Goal: Task Accomplishment & Management: Use online tool/utility

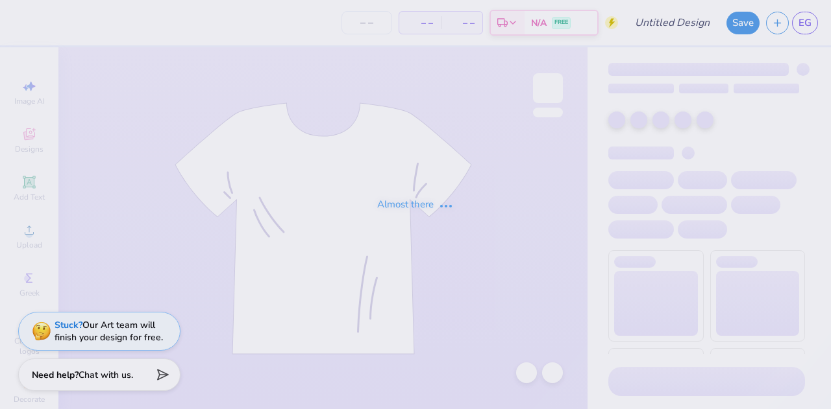
type input "Spikeball 3"
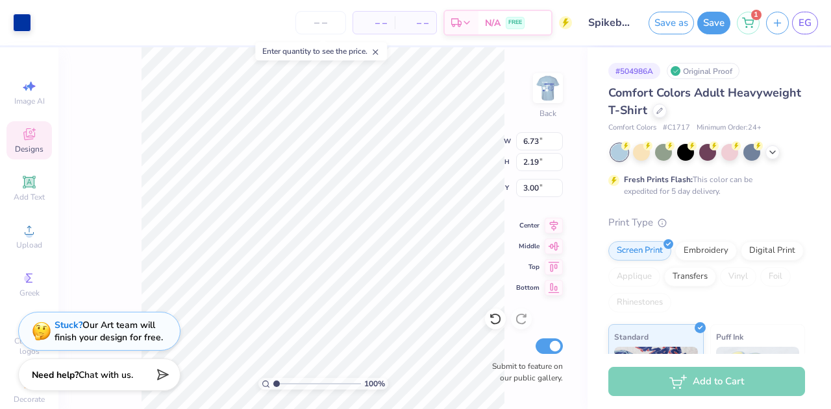
type input "3.00"
type input "4.06"
type input "1.32"
type input "3.87"
type input "3.47"
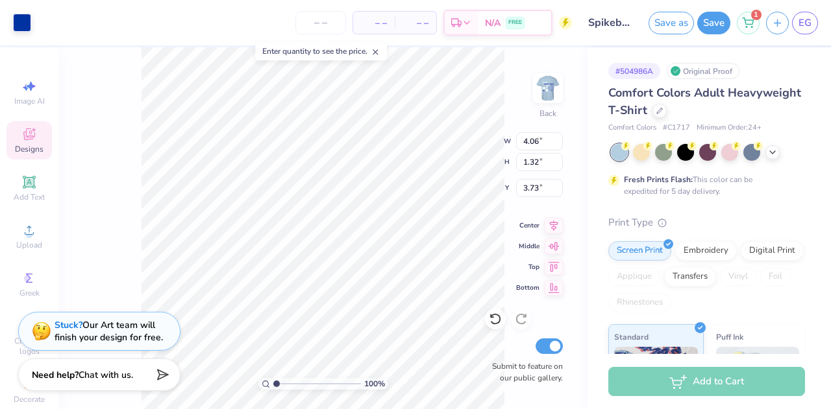
type input "3.73"
click at [20, 26] on div at bounding box center [22, 21] width 18 height 18
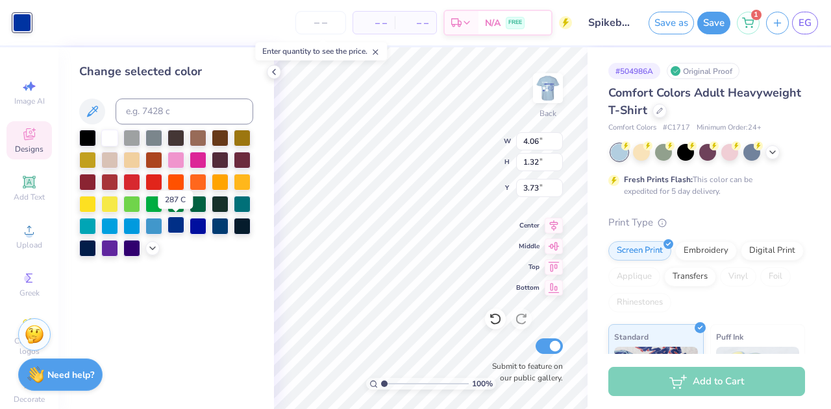
click at [182, 227] on div at bounding box center [175, 225] width 17 height 17
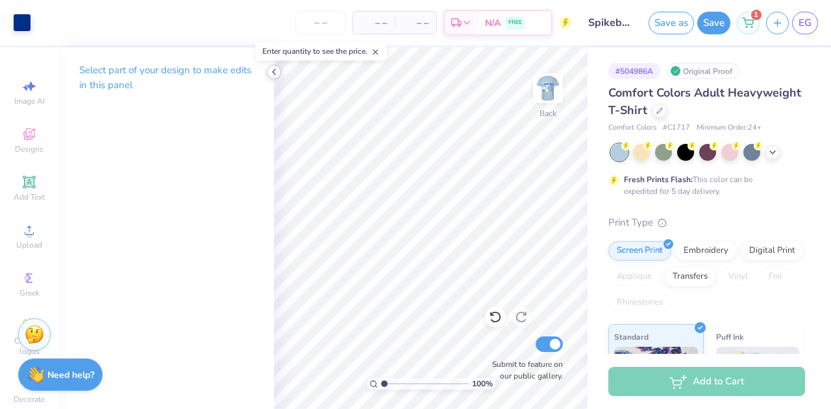
click at [274, 76] on icon at bounding box center [274, 72] width 10 height 10
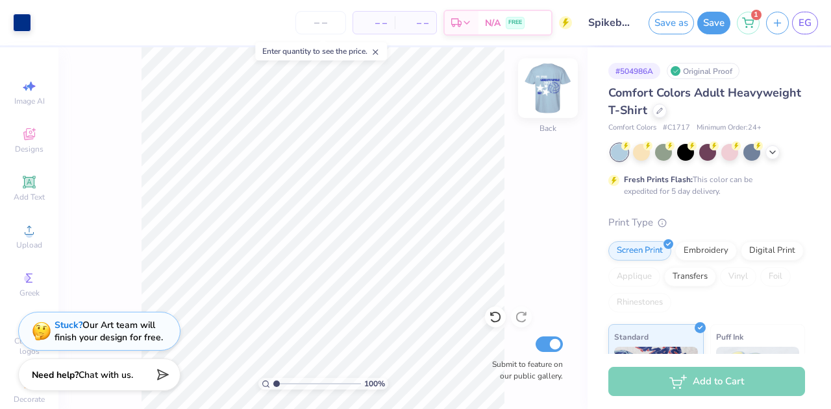
click at [554, 89] on img at bounding box center [548, 88] width 52 height 52
click at [554, 89] on img at bounding box center [548, 88] width 26 height 26
click at [550, 93] on img at bounding box center [548, 88] width 52 height 52
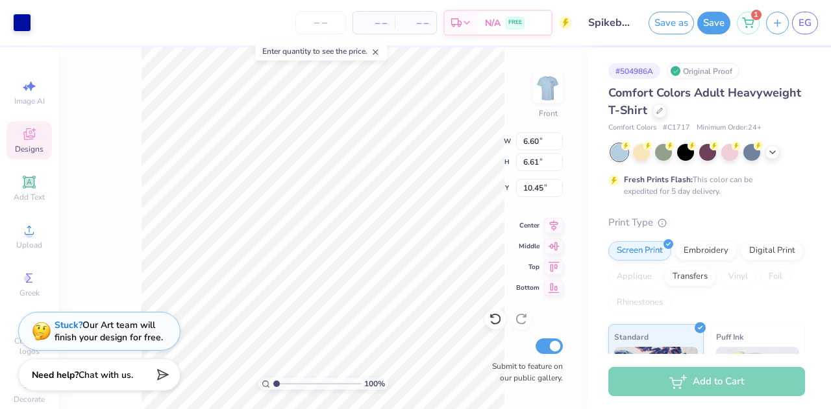
type input "4.94"
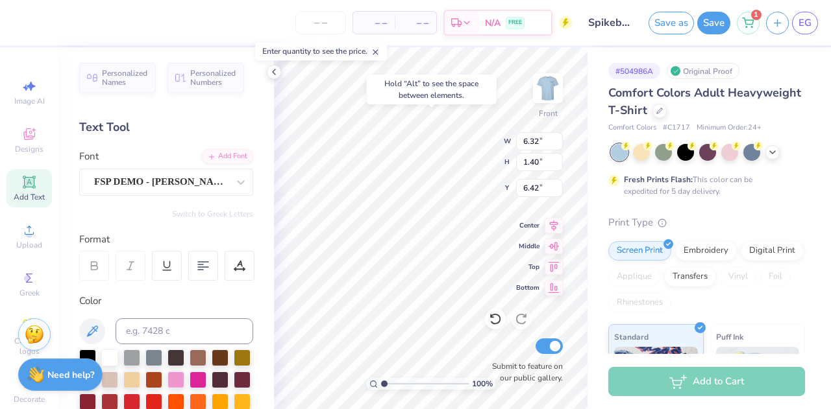
type input "4.54"
type input "11.98"
type input "1.27"
type input "6.39"
type input "5.33"
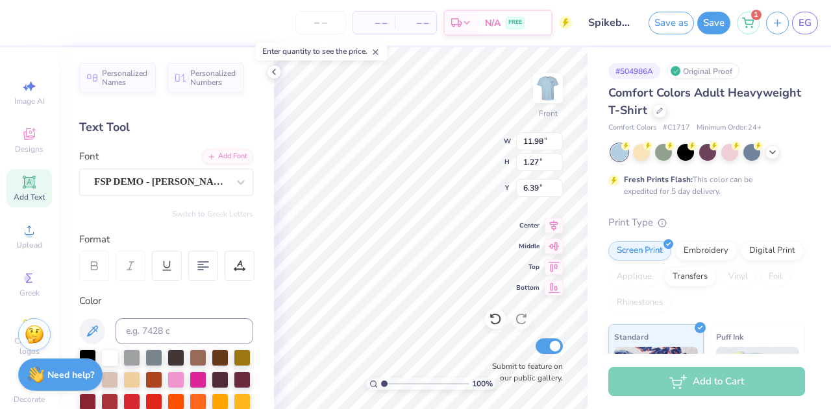
type input "1.76"
type input "7.97"
type input "4.94"
type input "10.45"
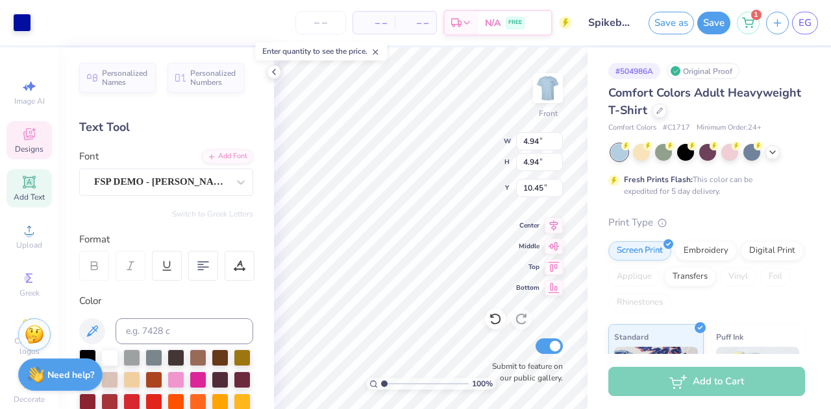
type input "3.95"
type input "3.96"
type input "11.43"
type input "10.66"
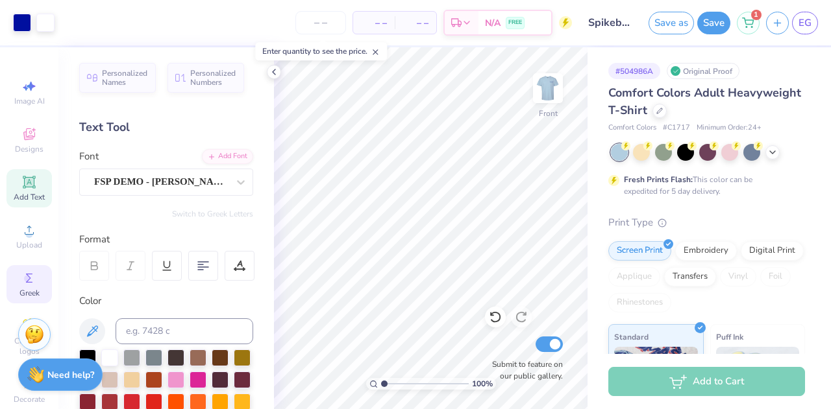
scroll to position [36, 0]
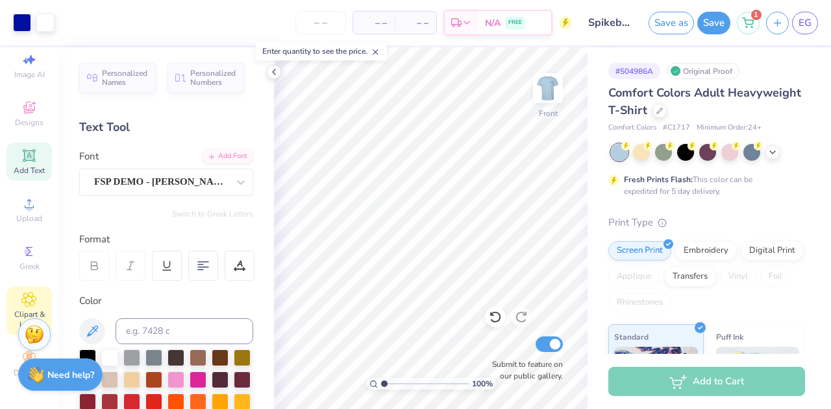
click at [27, 310] on span "Clipart & logos" at bounding box center [28, 320] width 45 height 21
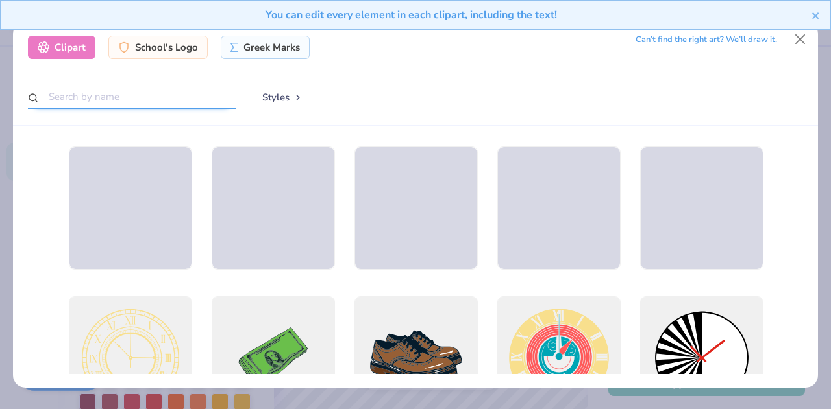
click at [141, 93] on input "text" at bounding box center [132, 97] width 208 height 24
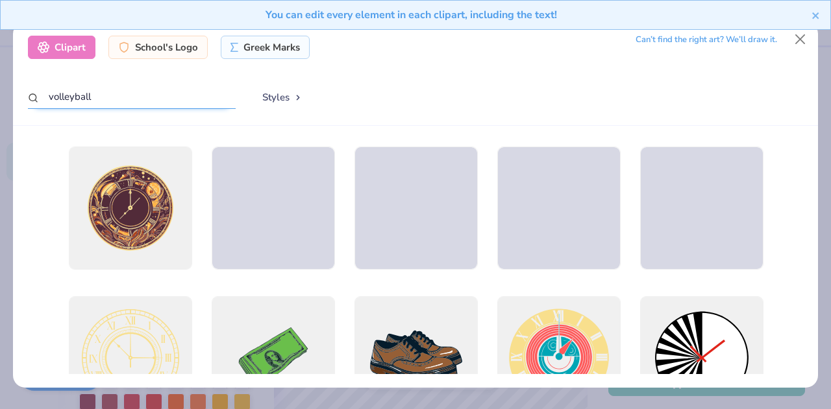
type input "volleyball"
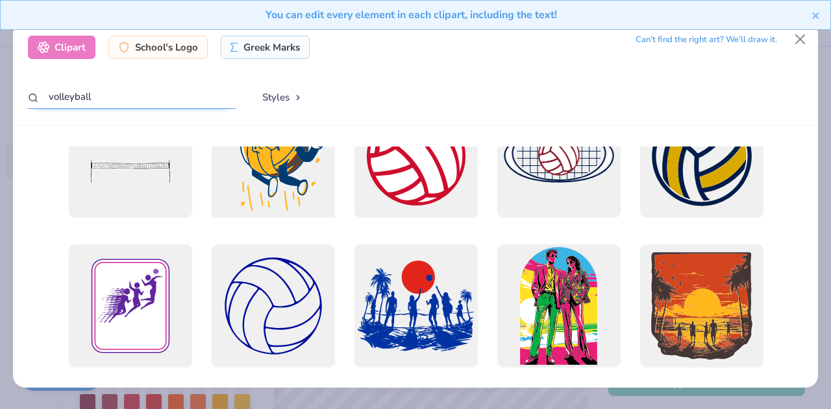
scroll to position [0, 0]
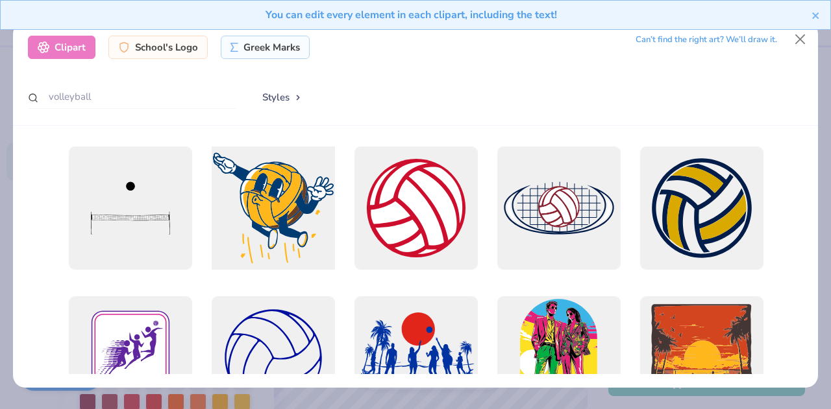
click at [275, 216] on div at bounding box center [273, 209] width 136 height 136
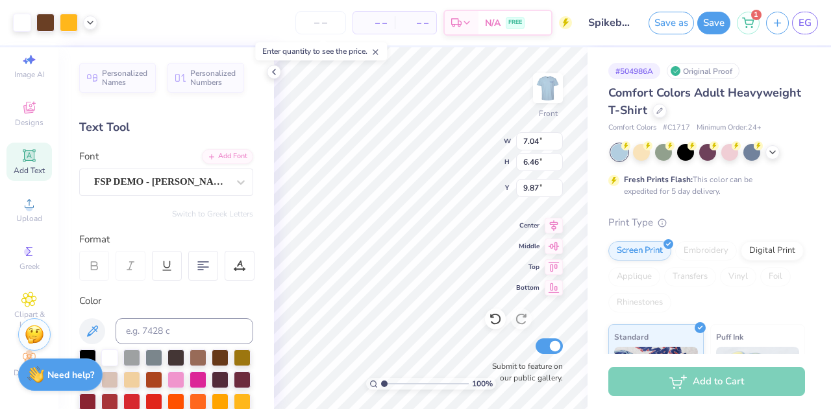
type input "7.04"
type input "6.46"
type input "13.75"
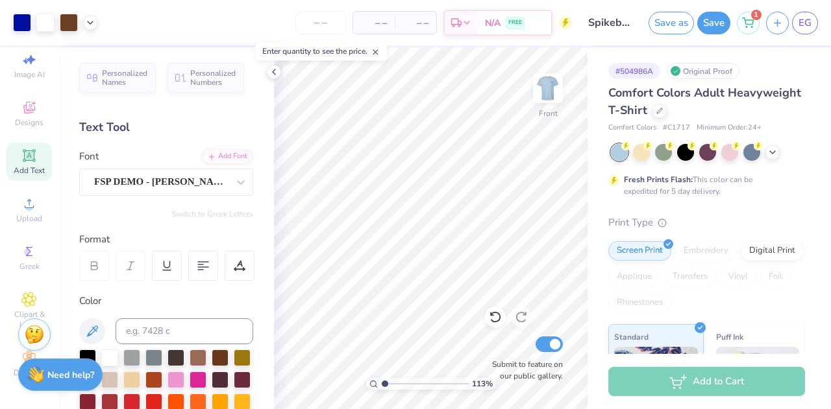
type input "1"
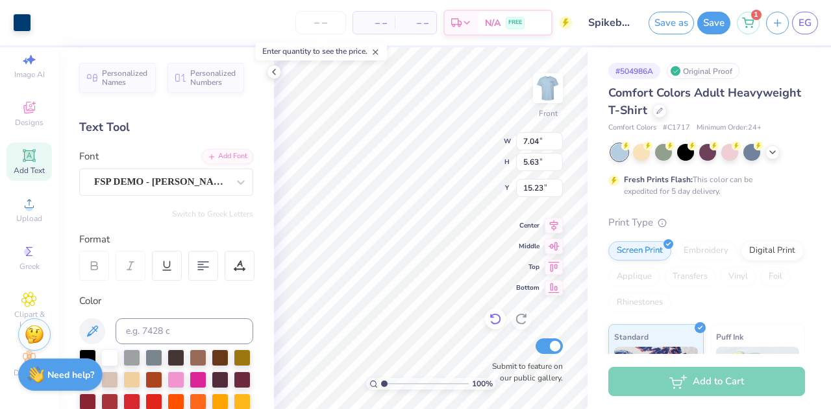
click at [494, 319] on icon at bounding box center [495, 319] width 13 height 13
type input "13.75"
click at [496, 319] on icon at bounding box center [495, 319] width 13 height 13
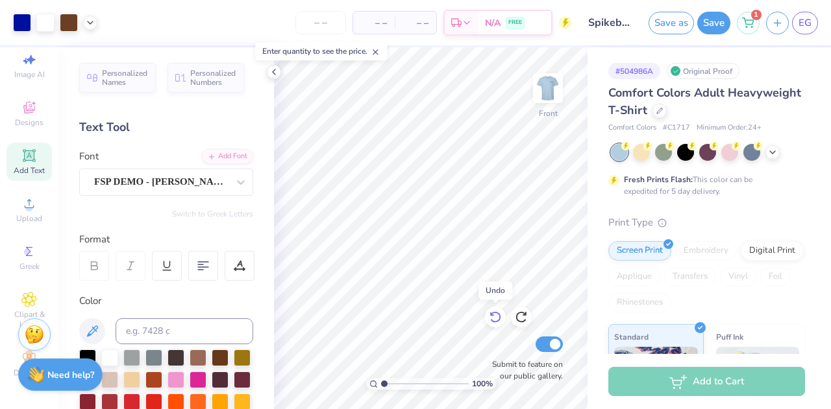
click at [496, 317] on icon at bounding box center [495, 317] width 13 height 13
click at [492, 312] on icon at bounding box center [495, 317] width 13 height 13
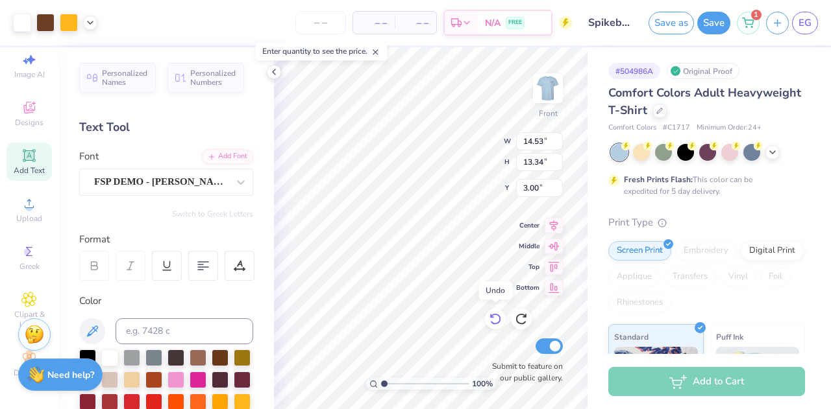
click at [492, 313] on icon at bounding box center [495, 319] width 13 height 13
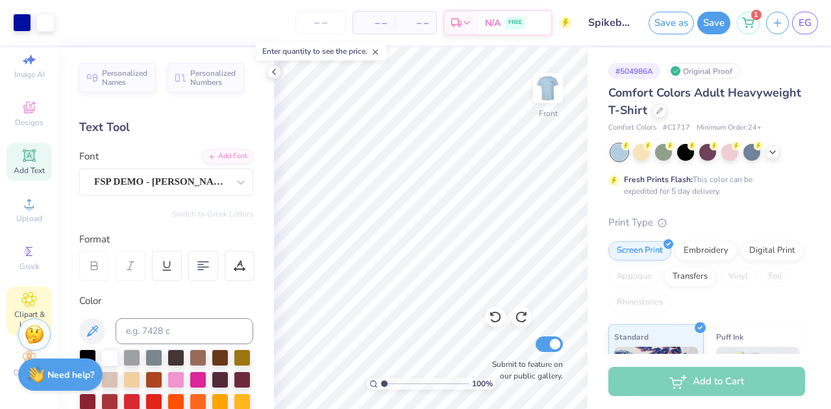
click at [24, 292] on icon at bounding box center [28, 300] width 15 height 16
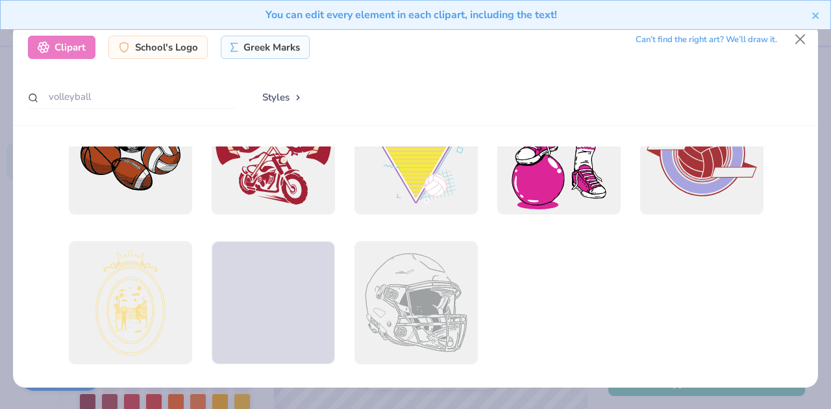
scroll to position [371, 0]
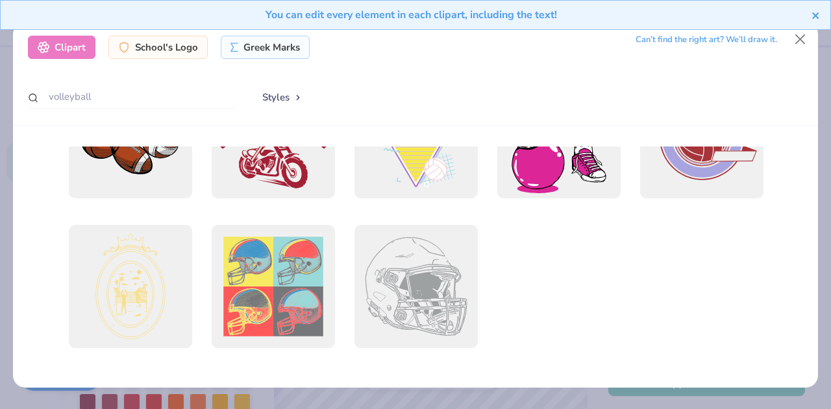
click at [818, 18] on icon "close" at bounding box center [815, 15] width 6 height 6
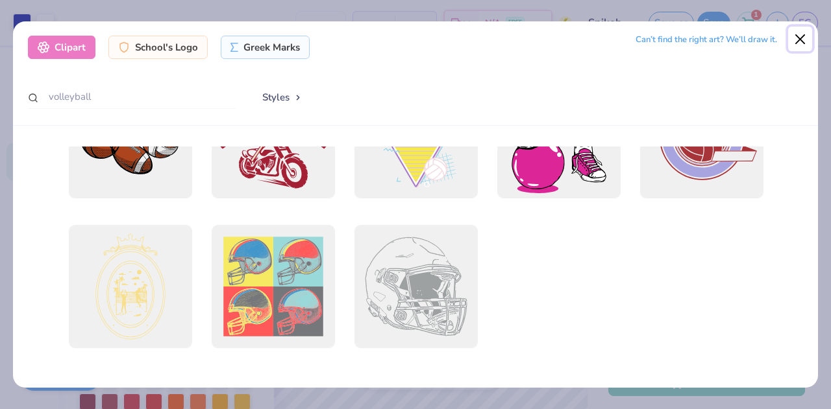
click at [801, 40] on button "Close" at bounding box center [800, 39] width 25 height 25
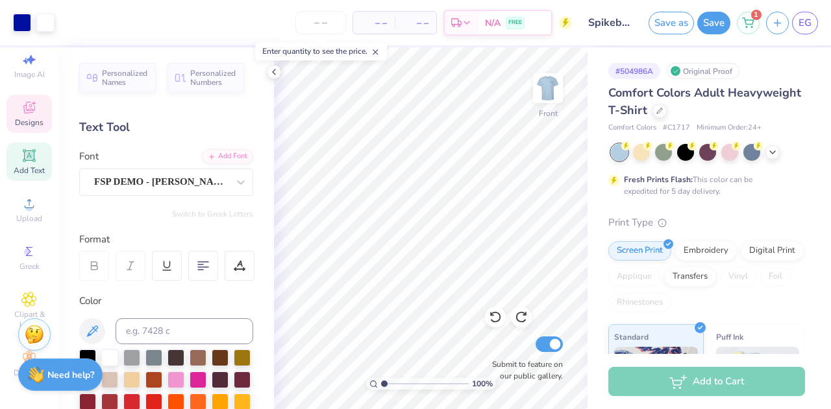
click at [27, 117] on span "Designs" at bounding box center [29, 122] width 29 height 10
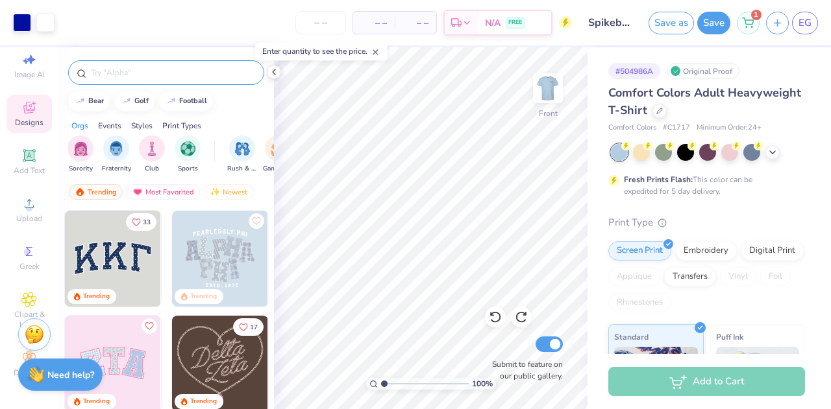
click at [136, 80] on div at bounding box center [166, 72] width 196 height 25
click at [141, 80] on div at bounding box center [166, 72] width 196 height 25
click at [154, 75] on input "text" at bounding box center [173, 72] width 166 height 13
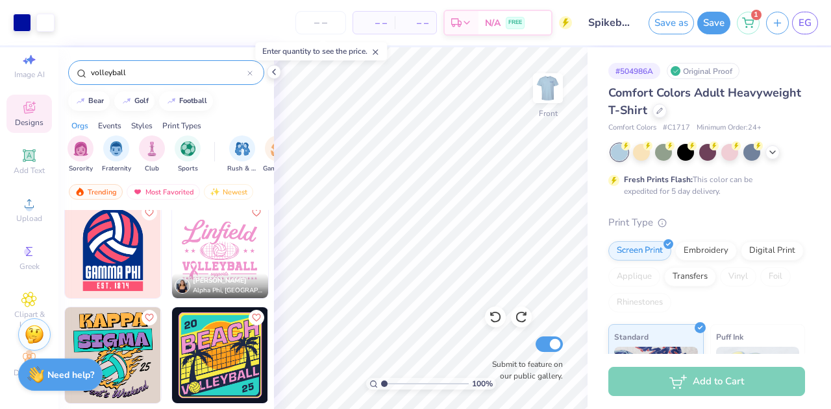
scroll to position [6, 0]
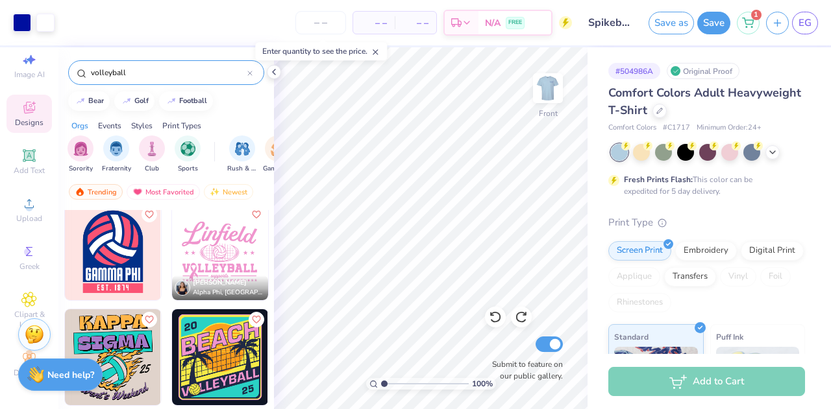
type input "volleyball"
click at [223, 256] on img at bounding box center [220, 252] width 96 height 96
type input "15.62"
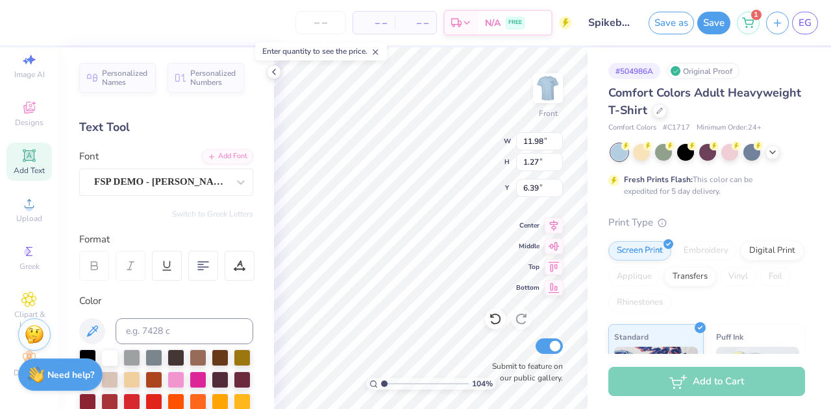
type input "1.0423893109166"
type input "22.64"
type input "1.0423893109166"
type input "5.33"
type input "1.76"
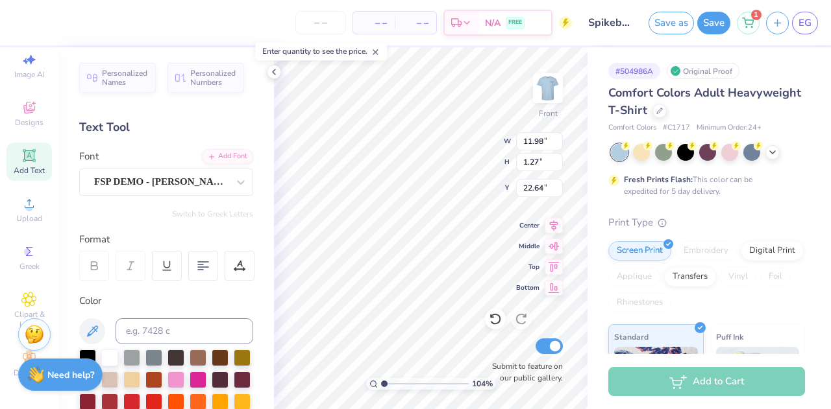
type input "7.97"
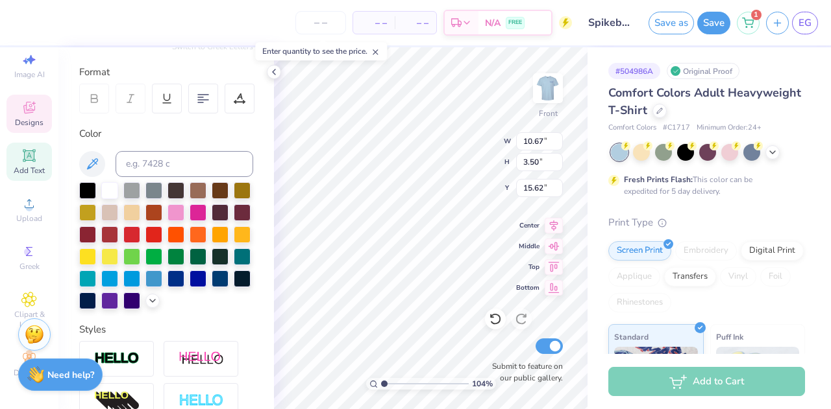
scroll to position [179, 0]
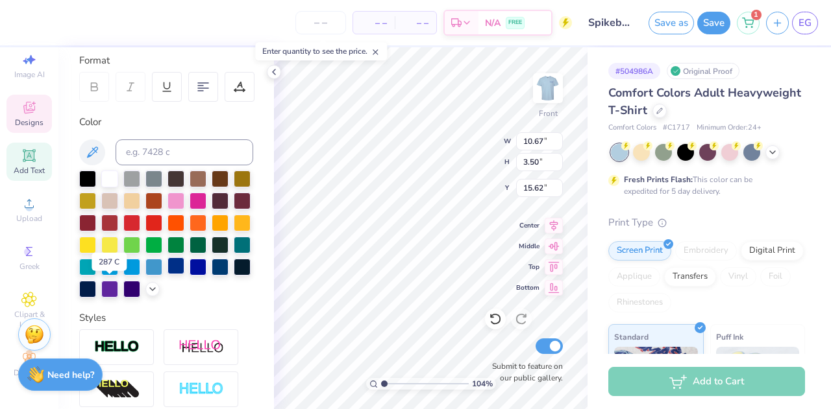
click at [167, 274] on div at bounding box center [175, 266] width 17 height 17
click at [212, 274] on div at bounding box center [220, 266] width 17 height 17
click at [448, 157] on div "104 % Front W 10.67 10.67 " H 3.50 3.50 " Y 15.62 15.62 " Center Middle Top Bot…" at bounding box center [430, 228] width 313 height 362
type input "1.0423893109166"
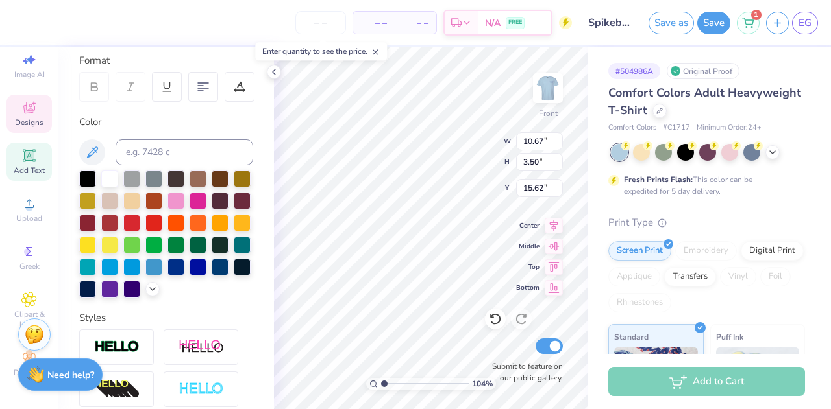
type textarea "V"
type input "1.0423893109166"
type textarea "Vol"
type input "1.0423893109166"
type textarea "[PERSON_NAME]"
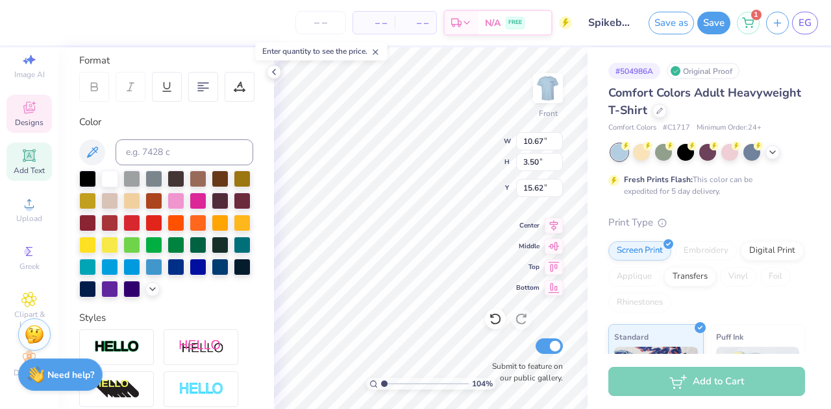
type input "1.0423893109166"
type textarea "Volle"
type input "1.0423893109166"
type textarea "Volleyb"
type input "1.0423893109166"
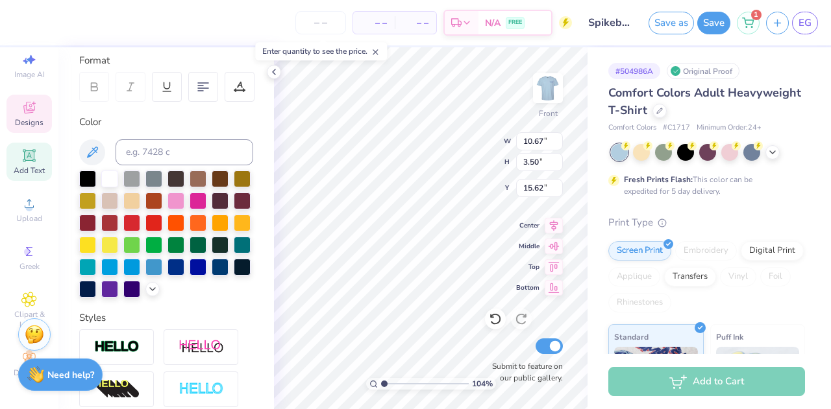
scroll to position [10, 3]
type textarea "Volleybal"
type input "1.0423893109166"
type textarea "Volleyball"
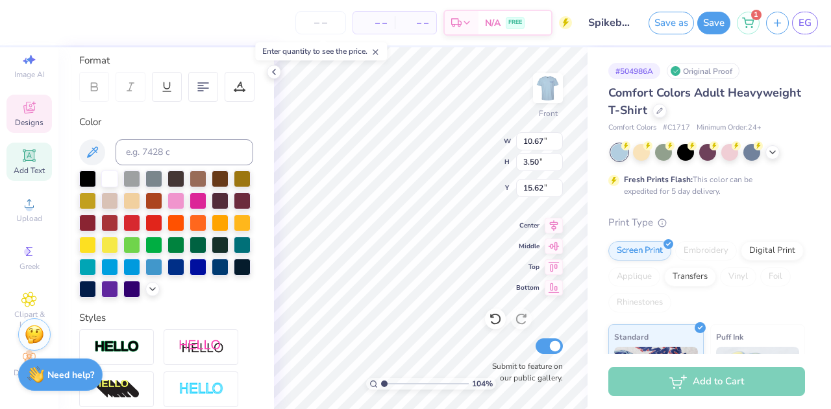
type input "1.0423893109166"
type textarea "Volleyball T"
type input "1.0423893109166"
type textarea "Volleyball Tou"
type input "1.0423893109166"
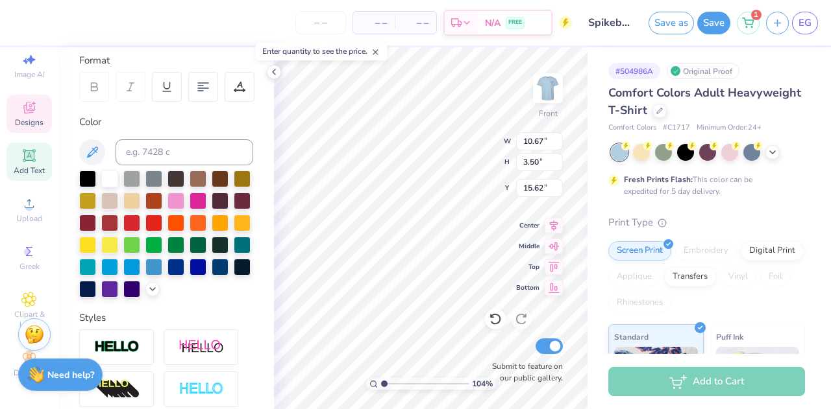
type textarea "Volleyball Tour"
type input "1.0423893109166"
type textarea "Volleyball Tourn"
type input "1.0423893109166"
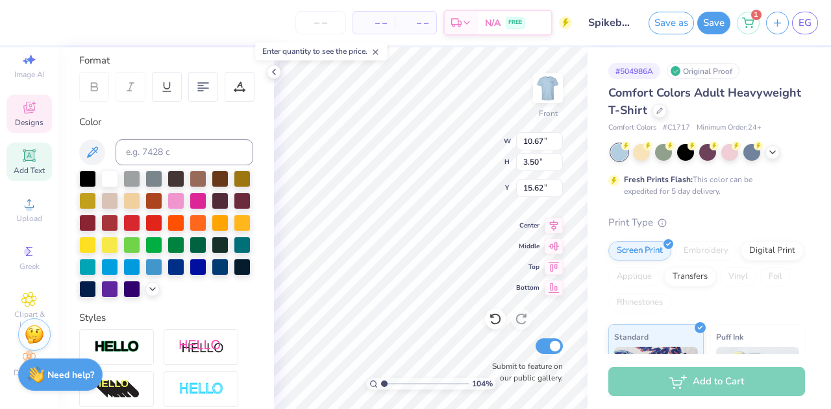
type textarea "Volleyball Tourn"
type input "1.0423893109166"
type textarea "Volleyball Tour"
type input "1.0423893109166"
type textarea "Volleyball Tourn"
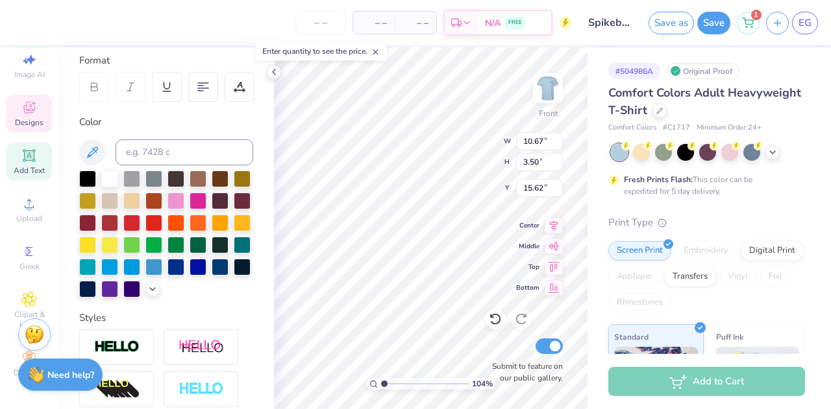
type input "1.0423893109166"
type textarea "Volleyball Tourna"
type input "1.0423893109166"
type textarea "Volleyball Tournamen"
type input "1.0423893109166"
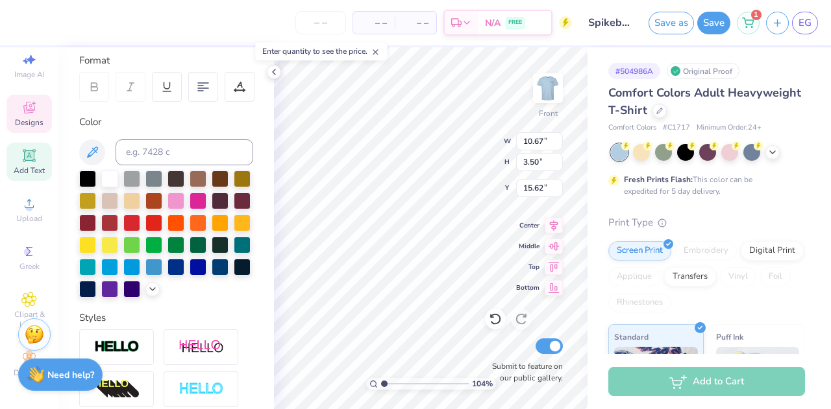
scroll to position [10, 3]
type textarea "Volleyball Tournament"
click at [452, 170] on div "104 % Front W 10.67 10.67 " H 3.50 3.50 " Y 15.62 15.62 " Center Middle Top Bot…" at bounding box center [430, 228] width 313 height 362
type input "1.0423893109166"
type input "14.53"
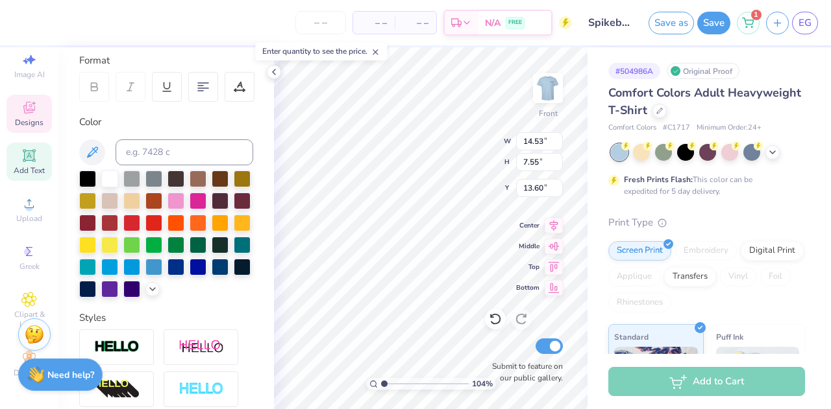
type input "7.55"
type input "13.60"
type input "1.0423893109166"
type input "13.36"
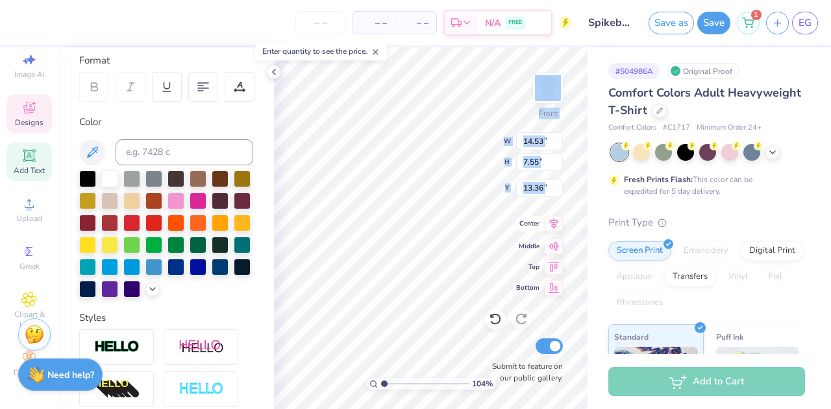
click at [446, 271] on div "104 % Front W 14.53 14.53 " H 7.55 7.55 " Y 13.36 13.36 " Center Middle Top Bot…" at bounding box center [430, 228] width 313 height 362
type input "1.0423893109166"
type input "9.12"
type input "4.74"
type input "16.17"
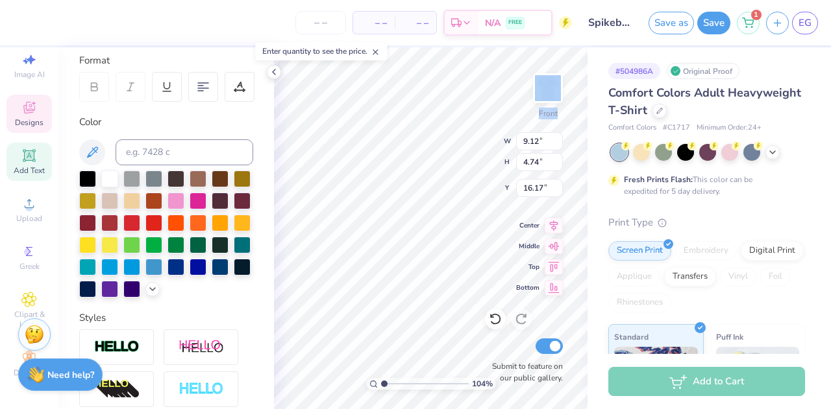
type input "1.0423893109166"
type input "11.85"
type input "1.0423893109166"
type input "11.38"
type input "1.0423893109166"
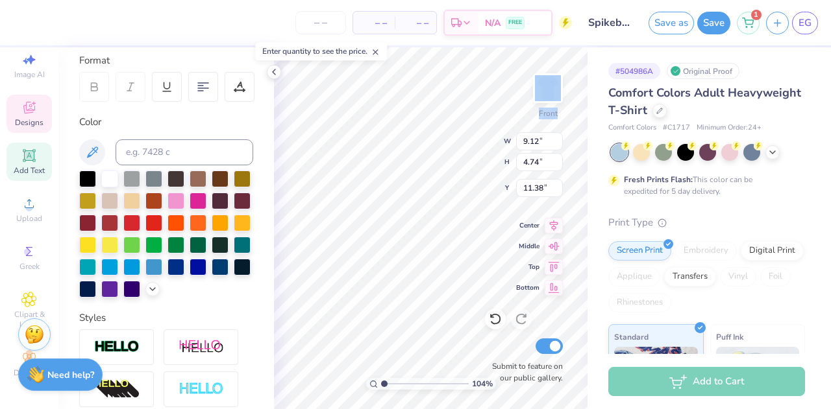
type input "4.19"
type input "2.49"
type input "18.69"
type input "1.0423893109166"
type input "16.12"
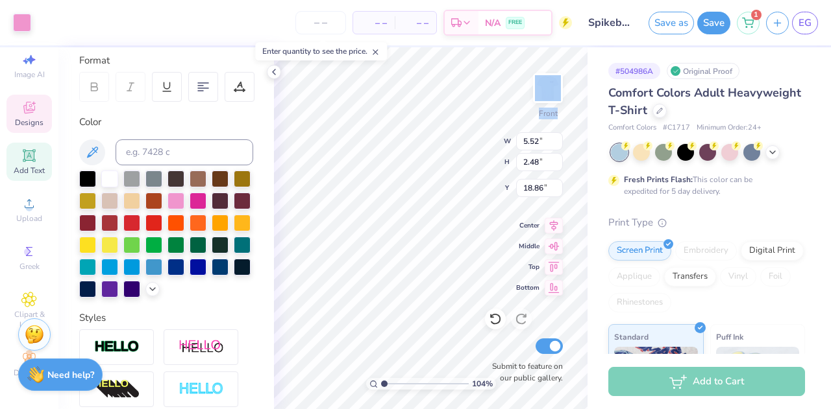
type input "1.0423893109166"
type input "8.63"
type input "1.0423893109166"
type input "2.51"
type input "8.62"
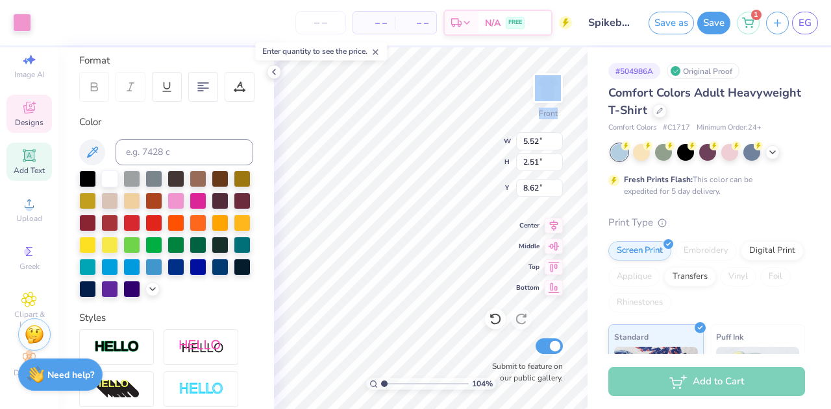
type input "1.0423893109166"
type input "8.03"
type input "3.65"
type input "7.52"
type input "1.0423893109166"
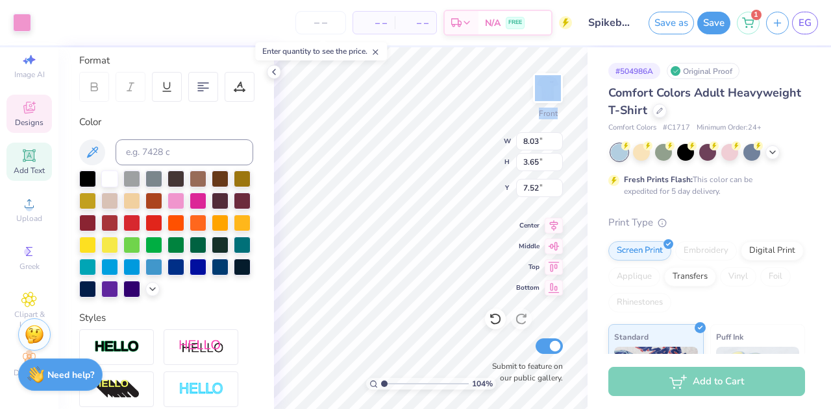
type input "8.52"
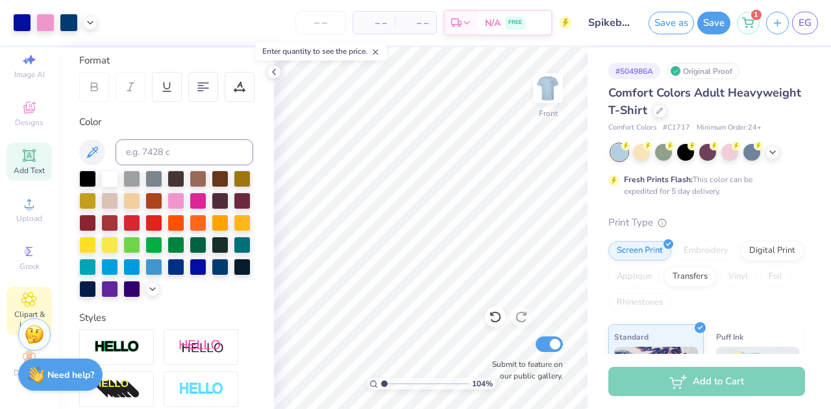
click at [22, 310] on span "Clipart & logos" at bounding box center [28, 320] width 45 height 21
type input "1.0423893109166"
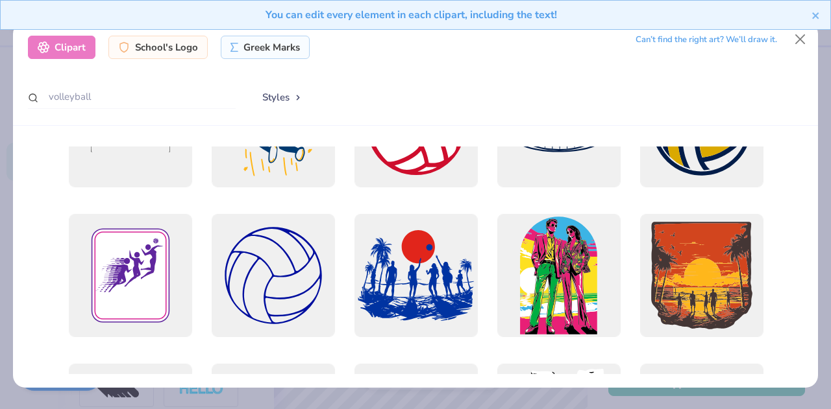
scroll to position [0, 0]
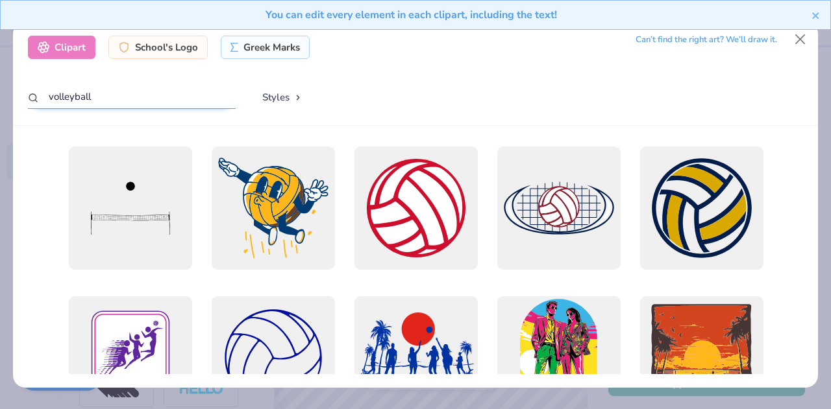
drag, startPoint x: 146, startPoint y: 98, endPoint x: 2, endPoint y: 81, distance: 145.0
click at [2, 81] on div "Clipart School's Logo Greek Marks Can’t find the right art? We’ll draw it. voll…" at bounding box center [415, 204] width 831 height 409
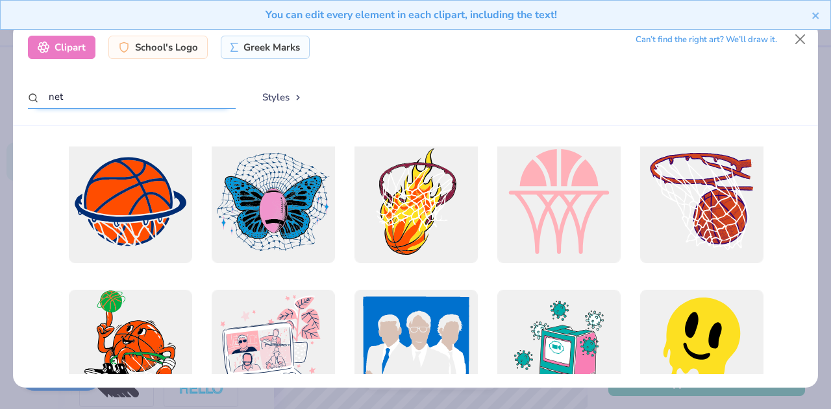
scroll to position [520, 0]
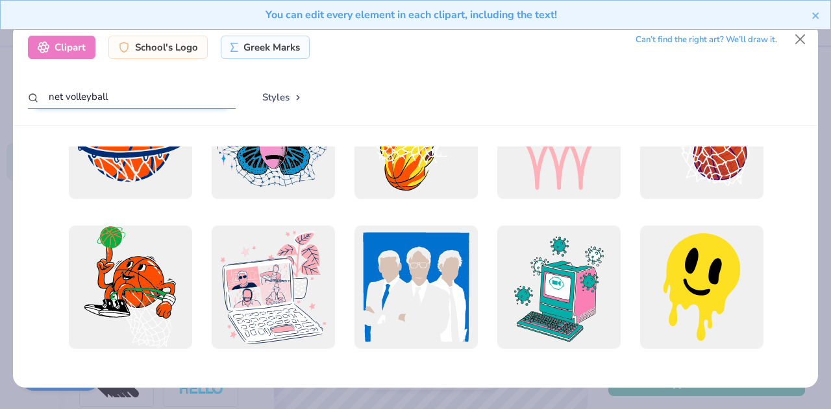
type input "net volleyball"
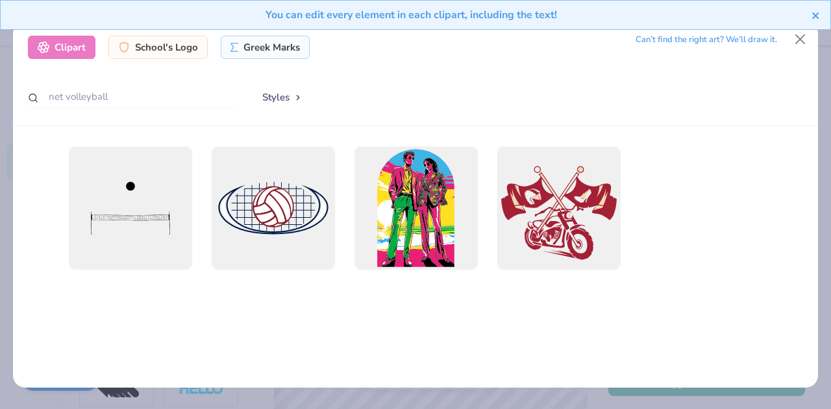
click at [815, 19] on icon "close" at bounding box center [815, 15] width 9 height 10
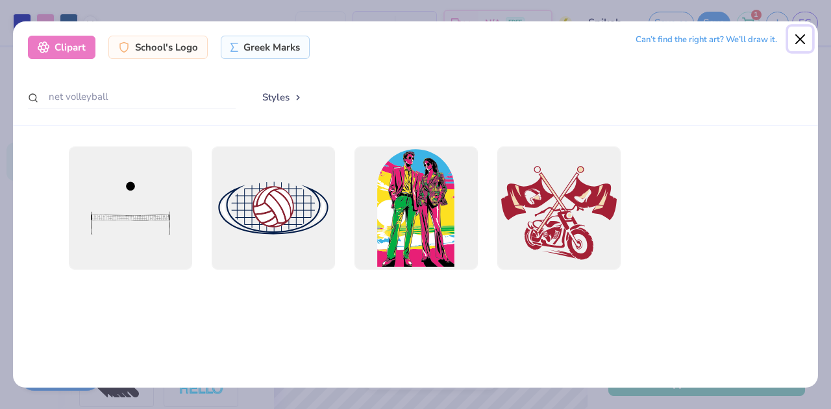
click at [796, 41] on button "Close" at bounding box center [800, 39] width 25 height 25
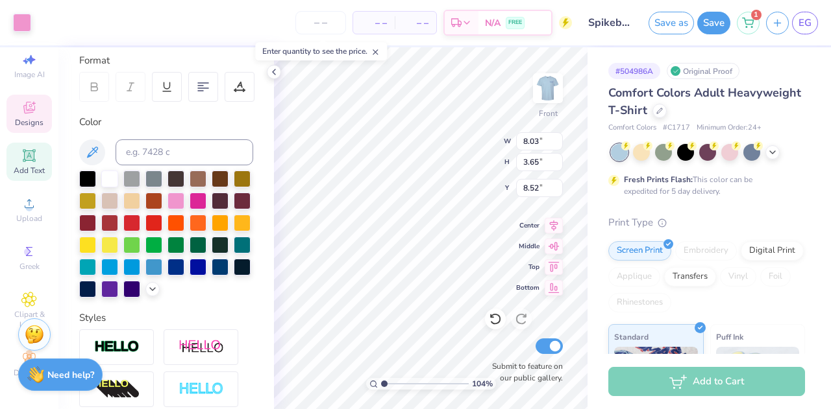
type input "1.0423893109166"
type input "11.78"
type input "5.36"
type input "6.79"
type input "1.0423893109166"
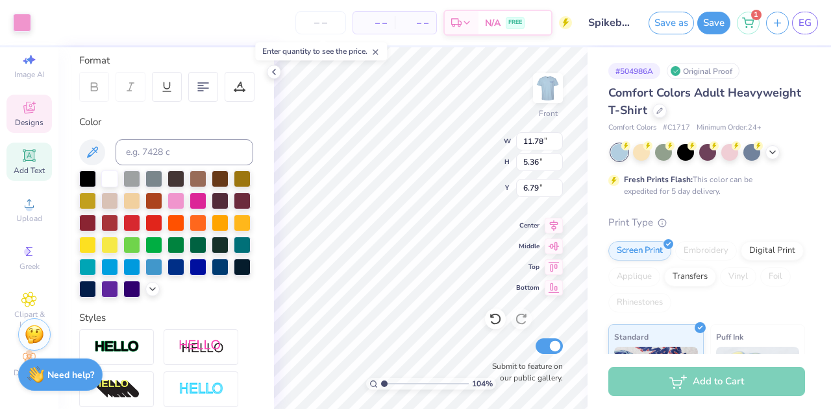
type input "8.70"
type input "1.0423893109166"
type input "4.19"
type input "2.49"
type input "16.12"
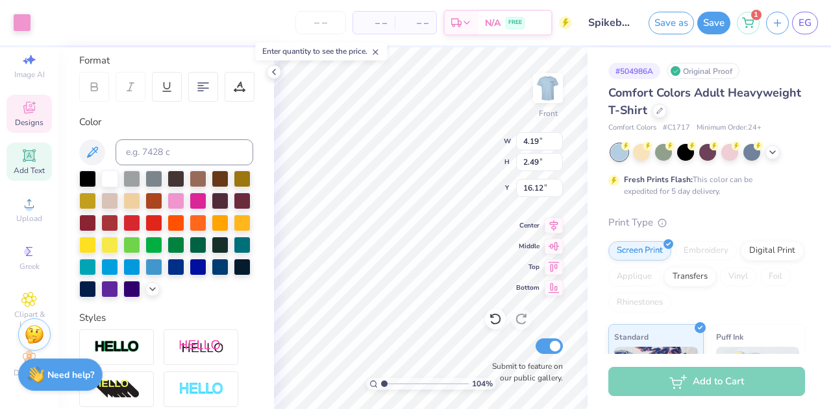
type input "1.0423893109166"
type input "8.75"
type input "5.21"
type input "13.41"
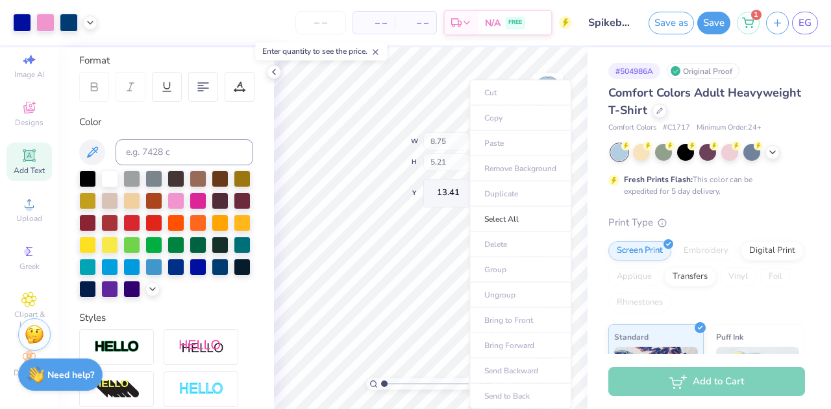
type input "1"
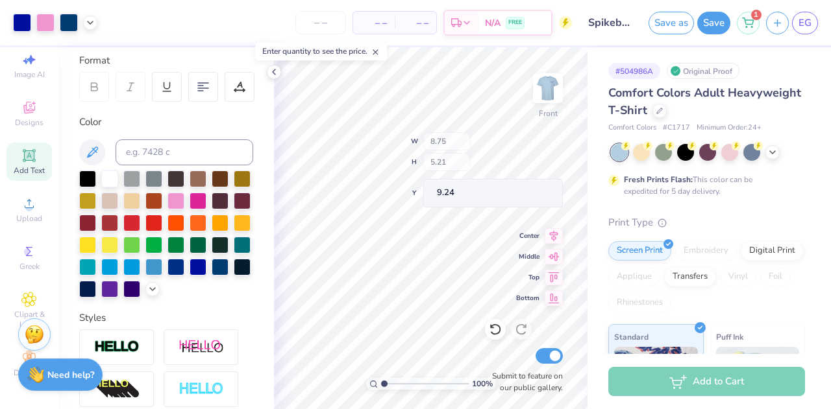
type input "9.24"
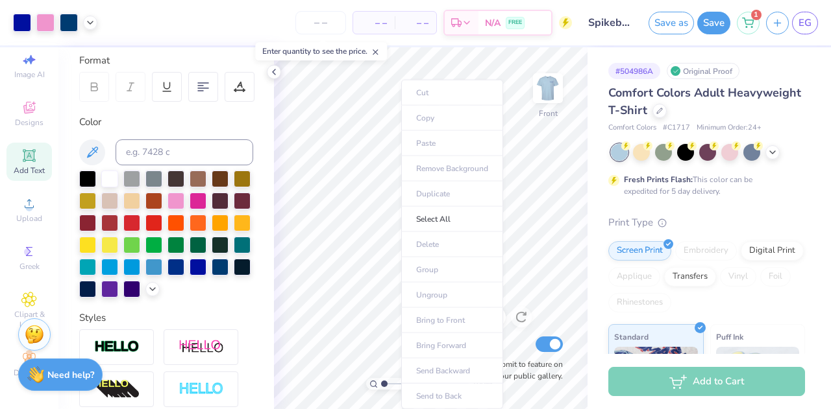
click at [421, 175] on ul "Cut Copy Paste Remove Background Duplicate Select All Delete Group Ungroup Brin…" at bounding box center [452, 245] width 102 height 330
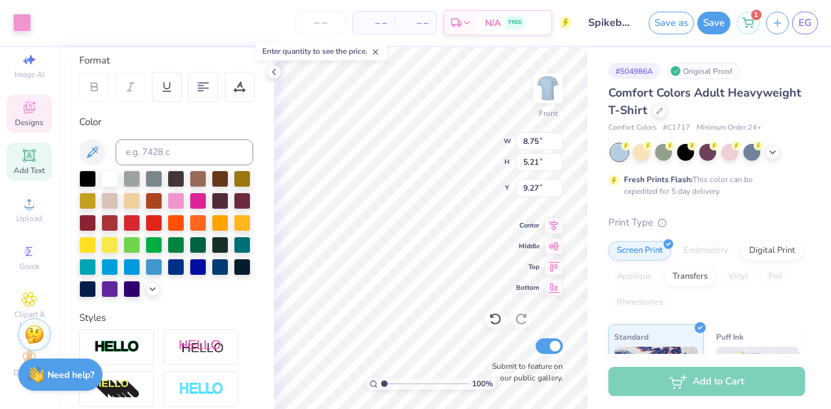
type input "9.27"
type input "5.99"
type input "5.28"
type input "8.71"
type input "1.92"
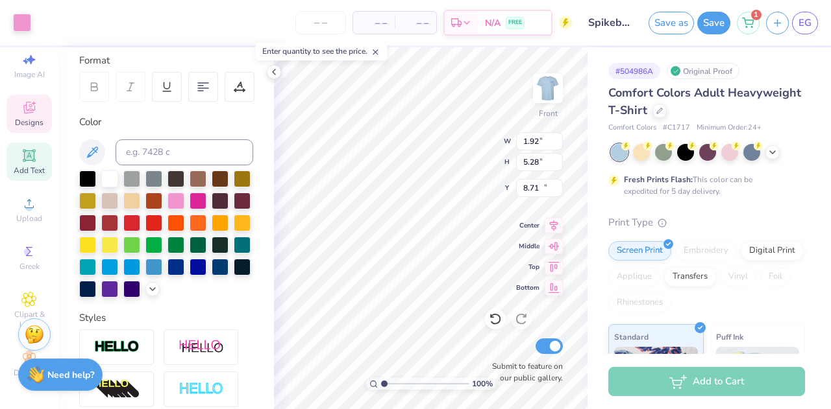
type input "1.92"
type input "18.98"
type input "3.22"
type input "3.23"
type input "17.68"
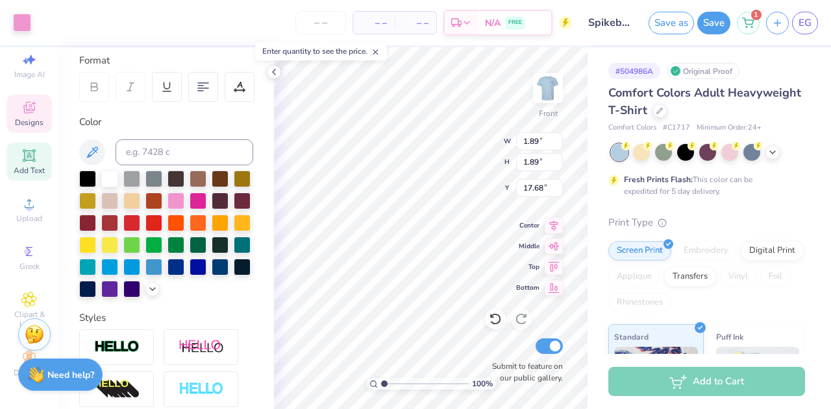
type input "17.68"
type input "3.22"
type input "3.23"
type input "11.25"
type input "1.89"
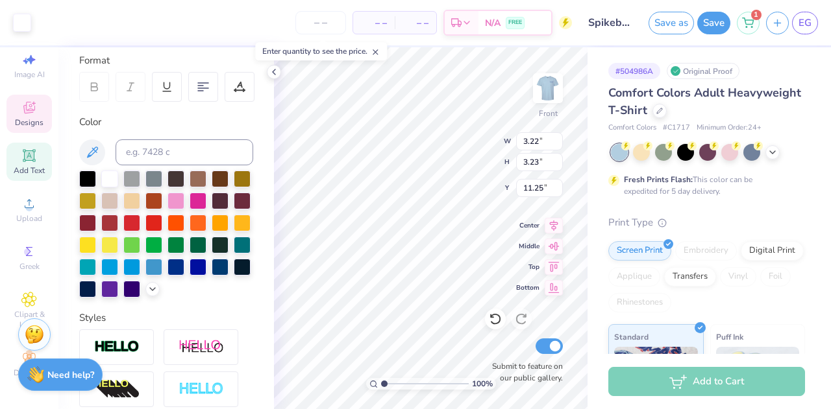
type input "1.89"
type input "17.68"
type input "2.90"
type input "2.91"
type input "16.67"
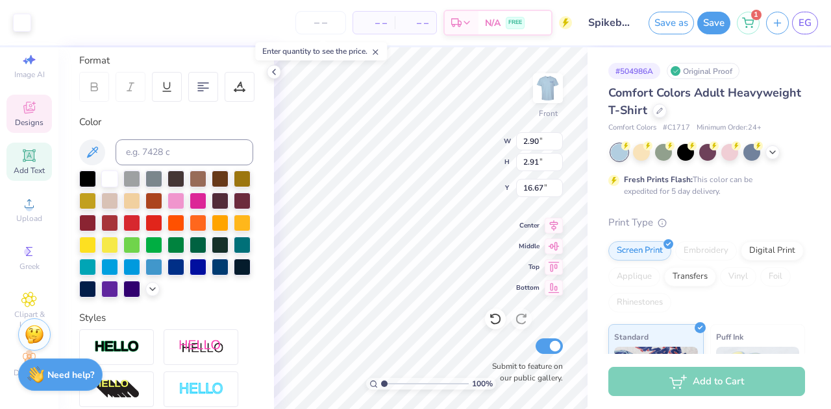
type input "11.25"
type input "11.98"
type input "1.27"
type input "22.64"
type input "3.22"
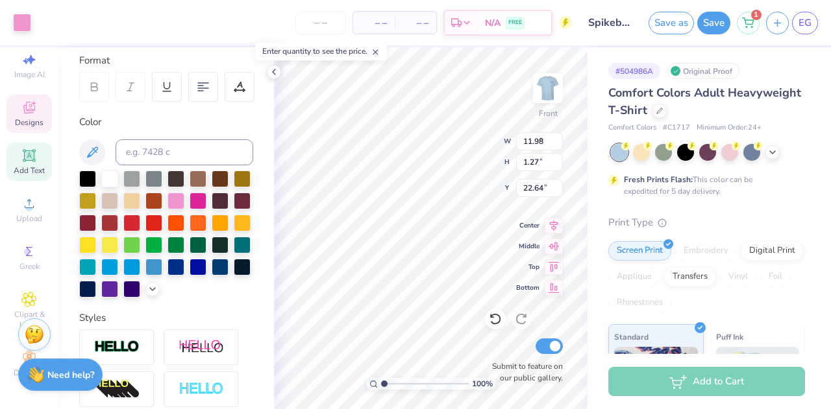
type input "3.23"
type input "11.25"
type input "6.52"
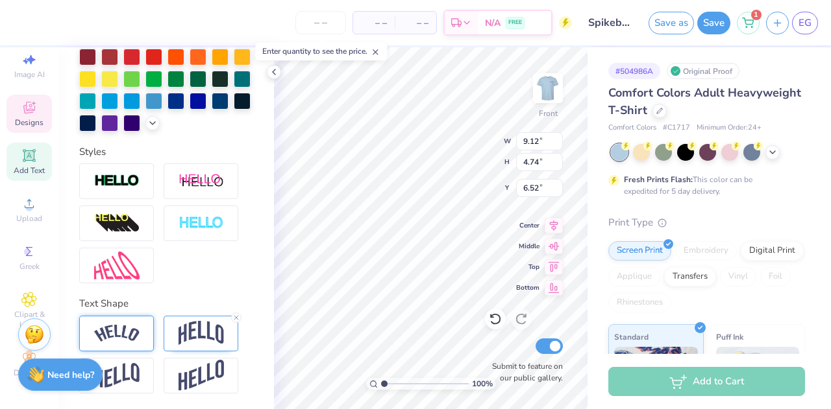
click at [130, 329] on img at bounding box center [116, 334] width 45 height 18
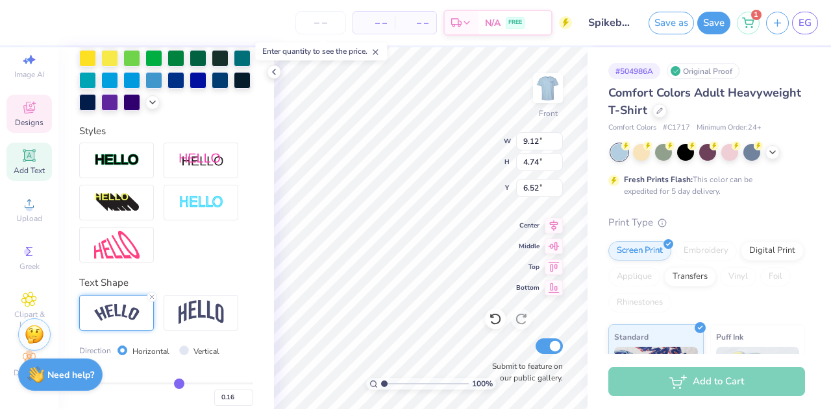
type input "10.38"
type input "4.48"
type input "6.64"
click at [153, 301] on icon at bounding box center [152, 297] width 8 height 8
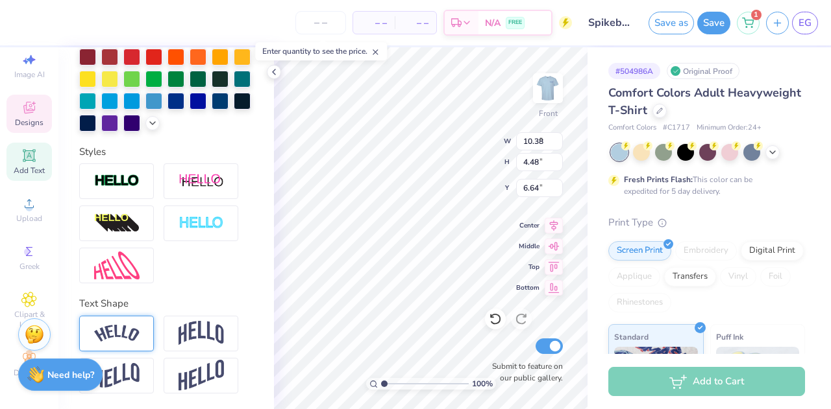
type input "9.12"
type input "4.50"
type input "6.63"
type input "6.03"
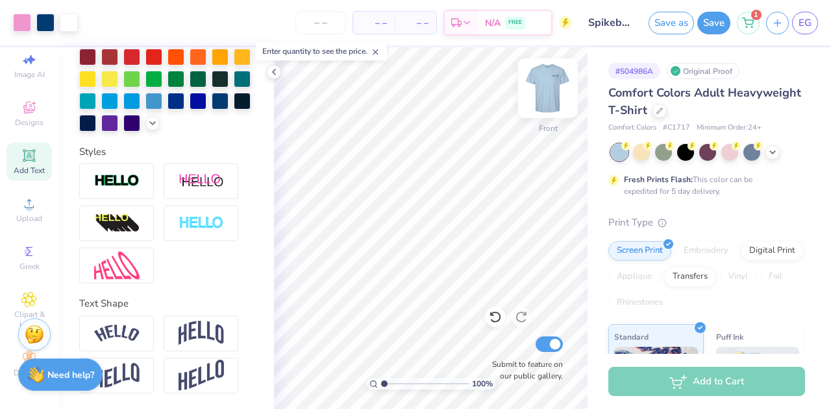
click at [548, 87] on img at bounding box center [548, 88] width 52 height 52
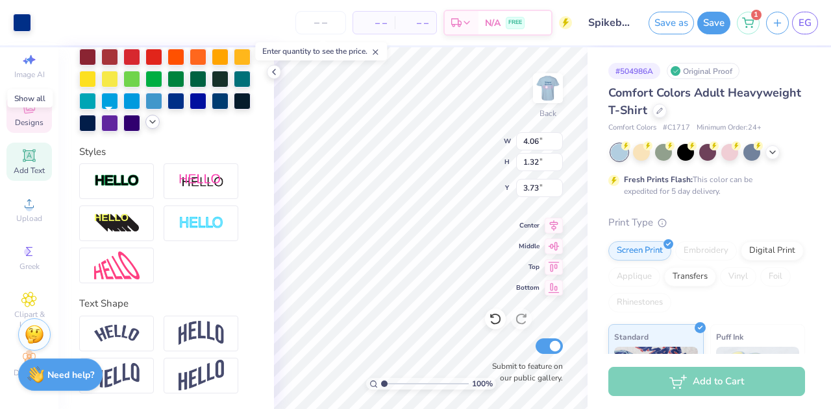
click at [147, 123] on icon at bounding box center [152, 122] width 10 height 10
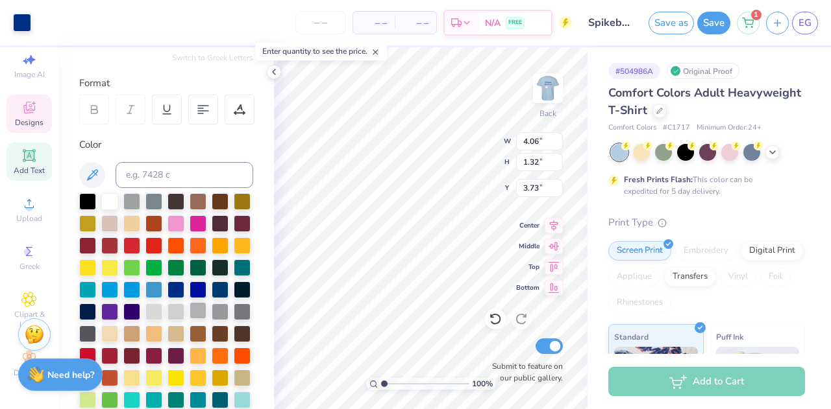
scroll to position [154, 0]
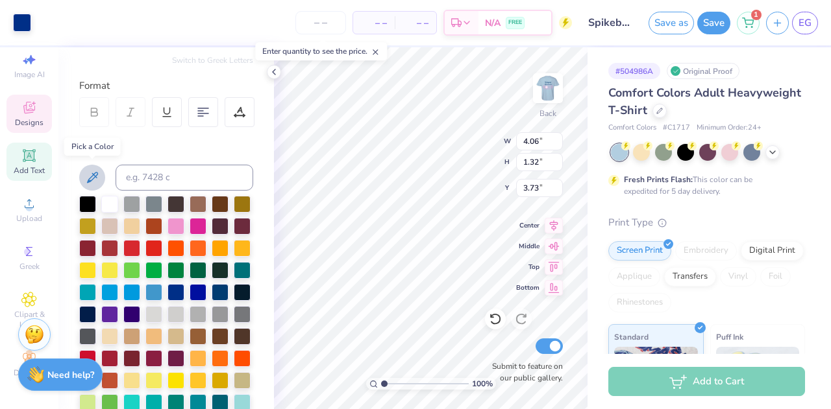
click at [92, 178] on icon at bounding box center [92, 178] width 16 height 16
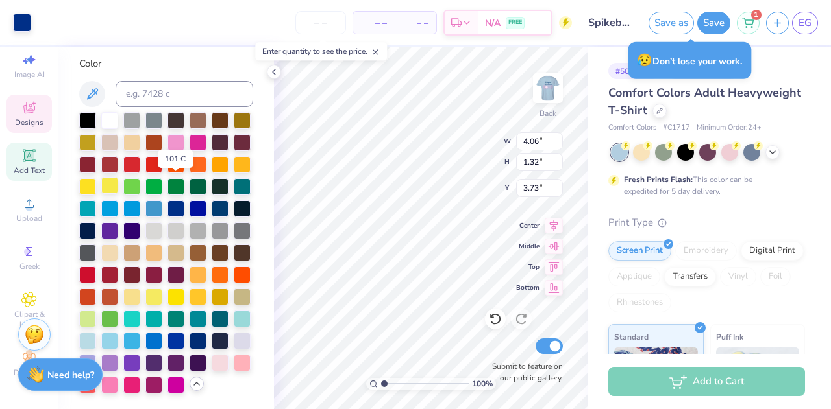
scroll to position [239, 0]
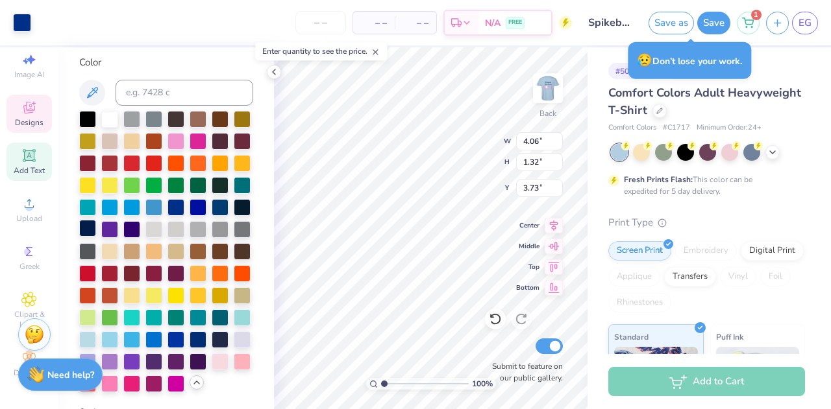
click at [96, 228] on div at bounding box center [87, 228] width 17 height 17
click at [16, 21] on div at bounding box center [22, 21] width 18 height 18
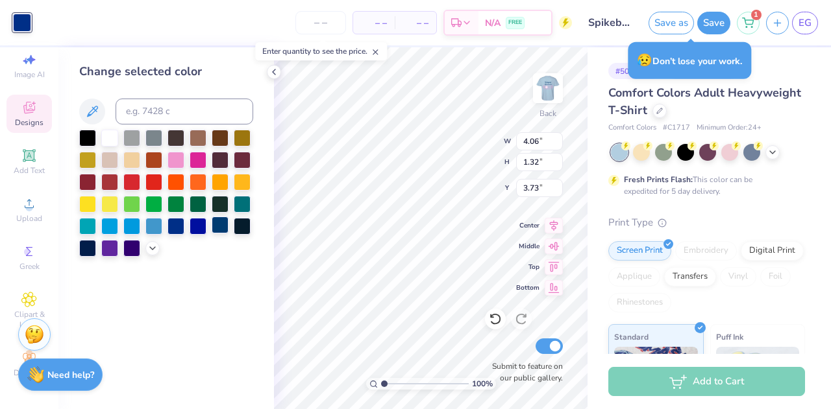
click at [221, 223] on div at bounding box center [220, 225] width 17 height 17
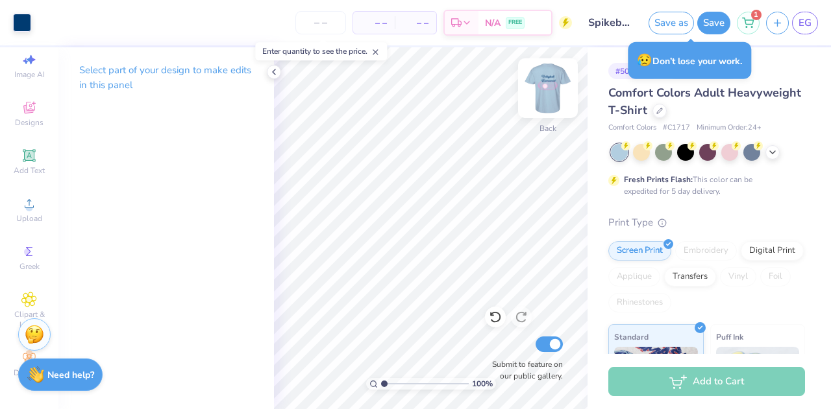
click at [554, 88] on img at bounding box center [548, 88] width 52 height 52
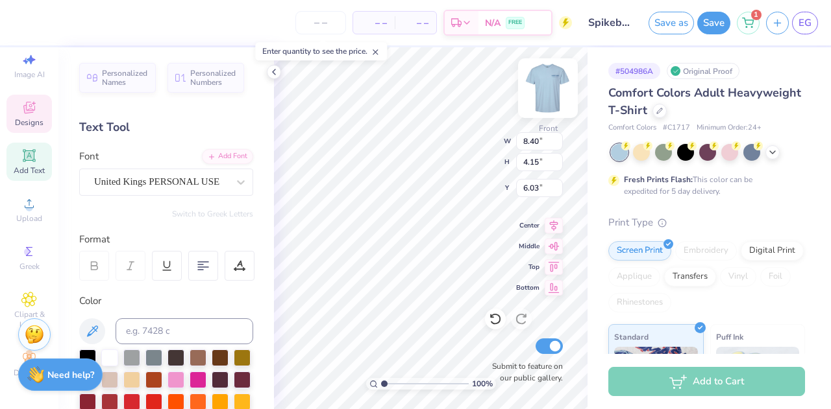
scroll to position [10, 3]
type textarea "V"
type textarea "Read > Lead > Achieve"
type input "11.78"
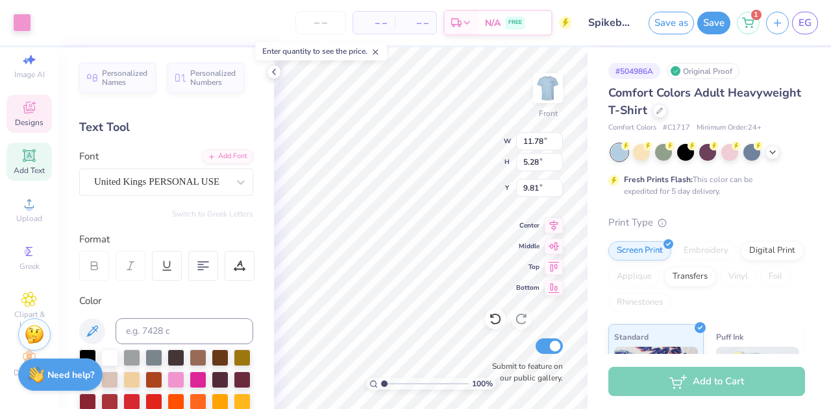
type input "5.28"
type input "9.81"
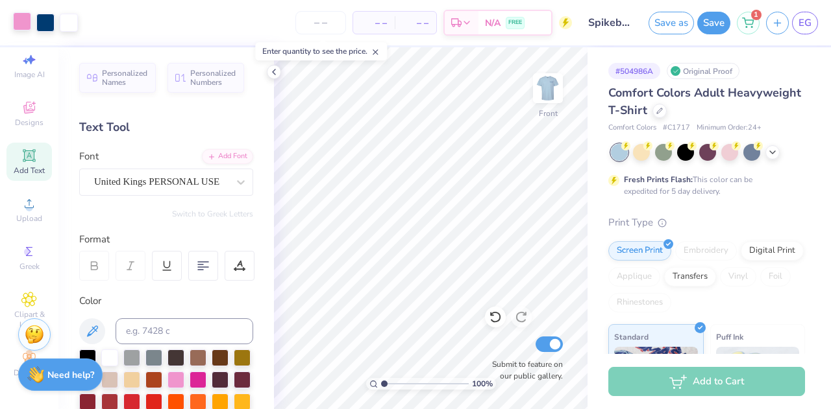
click at [22, 27] on div at bounding box center [22, 21] width 18 height 18
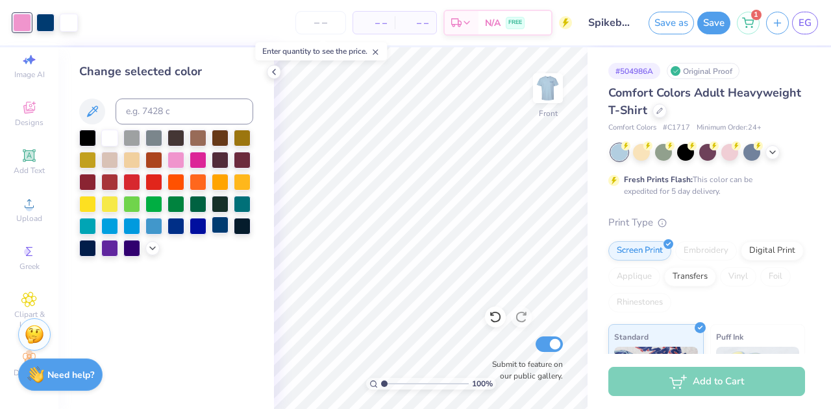
click at [222, 228] on div at bounding box center [220, 225] width 17 height 17
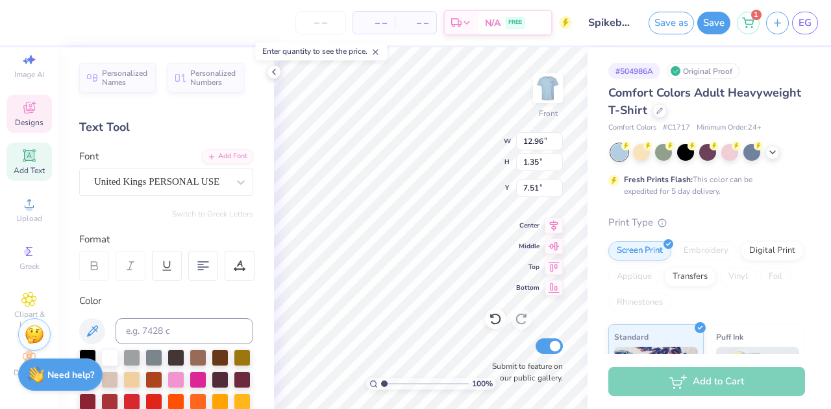
type input "2.90"
type input "2.91"
type input "11.25"
type input "2.94"
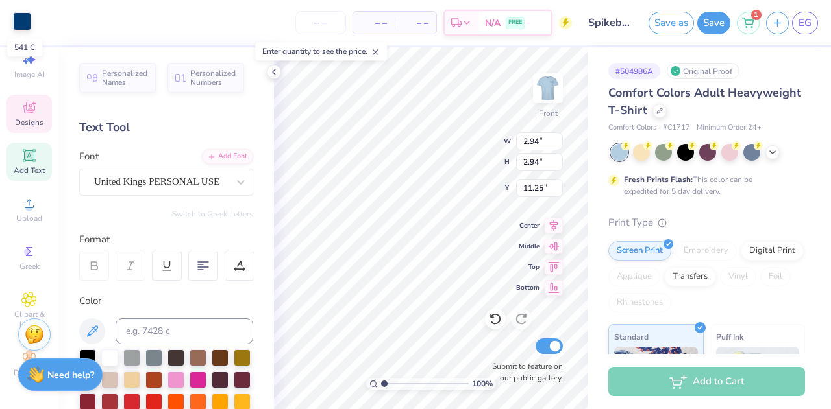
click at [23, 21] on div at bounding box center [22, 21] width 18 height 18
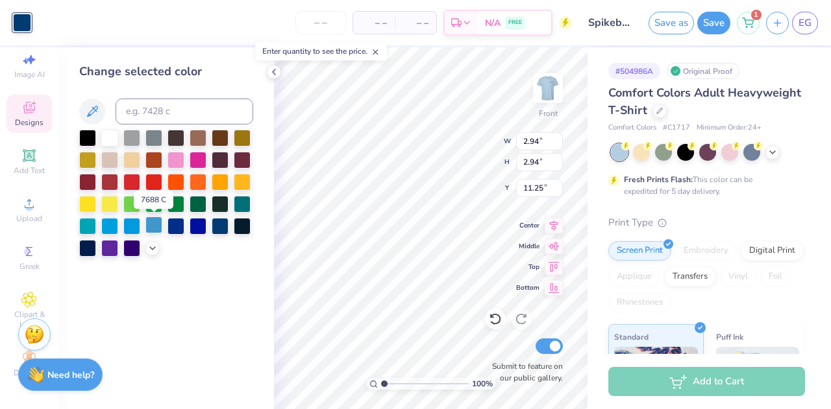
click at [158, 223] on div at bounding box center [153, 225] width 17 height 17
click at [152, 249] on icon at bounding box center [152, 247] width 10 height 10
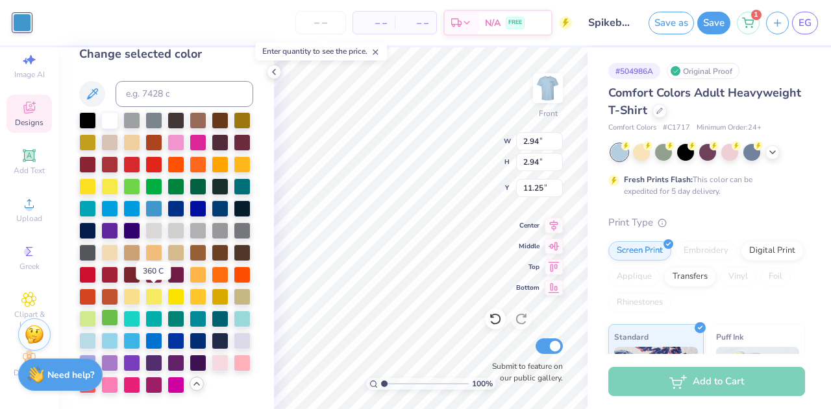
scroll to position [61, 0]
click at [167, 341] on div at bounding box center [175, 340] width 17 height 17
click at [189, 345] on div at bounding box center [197, 341] width 17 height 17
click at [96, 332] on div at bounding box center [87, 340] width 17 height 17
click at [118, 332] on div at bounding box center [109, 340] width 17 height 17
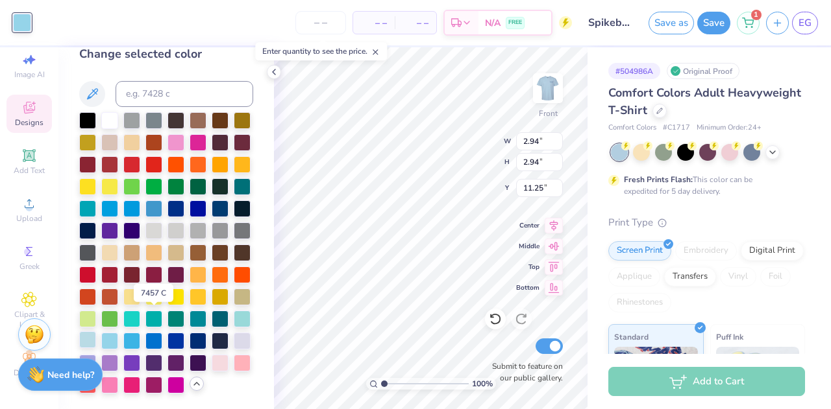
click at [96, 332] on div at bounding box center [87, 340] width 17 height 17
click at [254, 274] on div "Change selected color" at bounding box center [165, 228] width 215 height 362
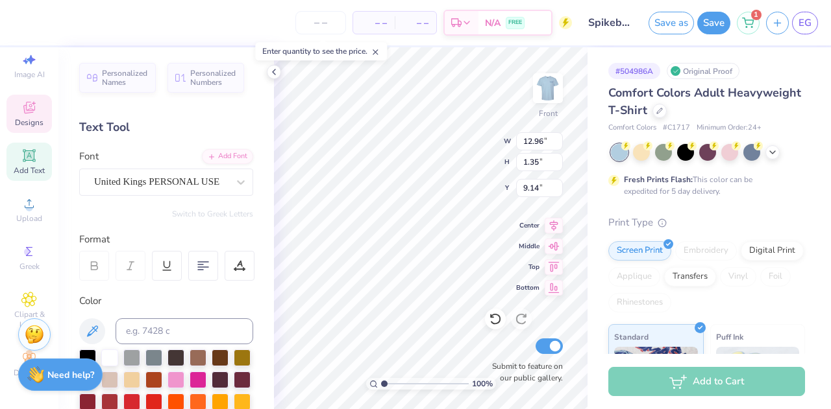
type input "9.14"
click at [467, 141] on div "100 % Front W 12.96 12.96 " H 1.35 1.35 " Y 9.14 9.14 " Center Middle Top Botto…" at bounding box center [430, 228] width 313 height 362
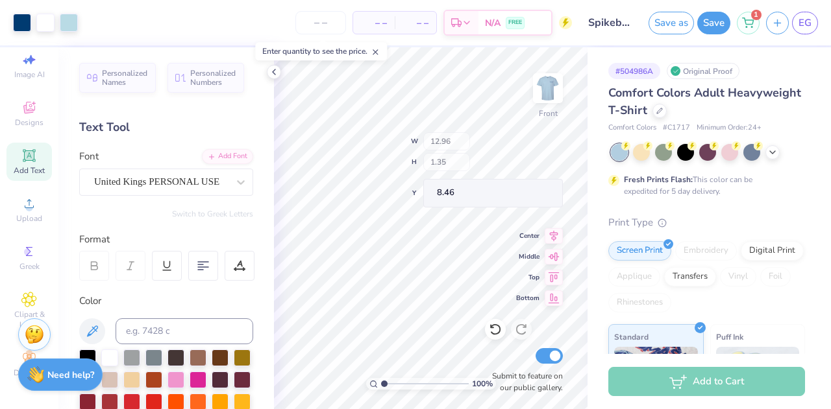
type input "8.46"
type input "7.92"
type input "16.19"
type input "18.68"
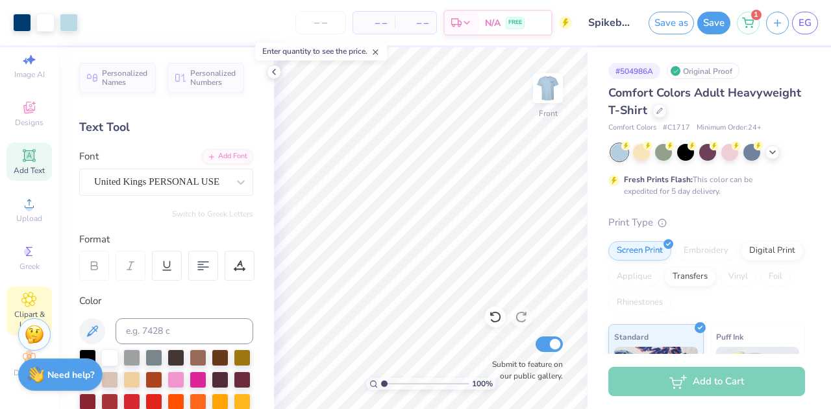
click at [21, 298] on div "Clipart & logos" at bounding box center [28, 311] width 45 height 49
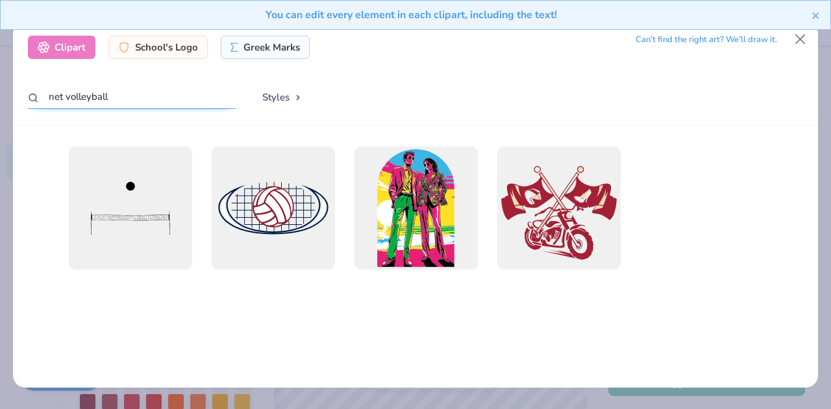
drag, startPoint x: 151, startPoint y: 103, endPoint x: 0, endPoint y: 89, distance: 151.9
click at [0, 89] on div "Clipart School's Logo Greek Marks Can’t find the right art? We’ll draw it. net …" at bounding box center [415, 204] width 831 height 409
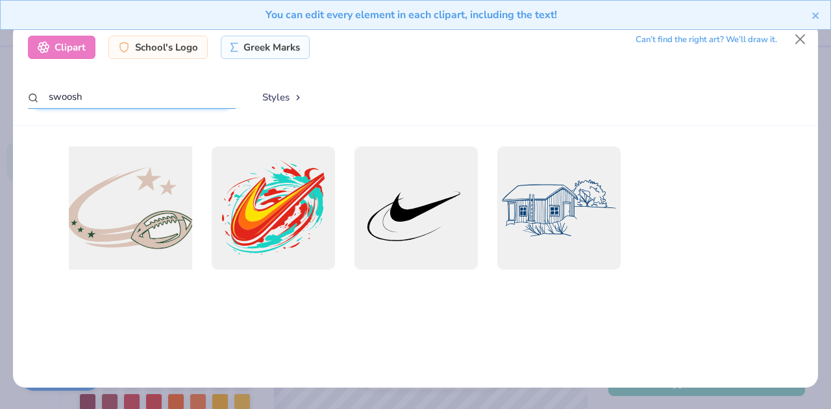
type input "swoosh"
click at [145, 234] on div at bounding box center [130, 209] width 136 height 136
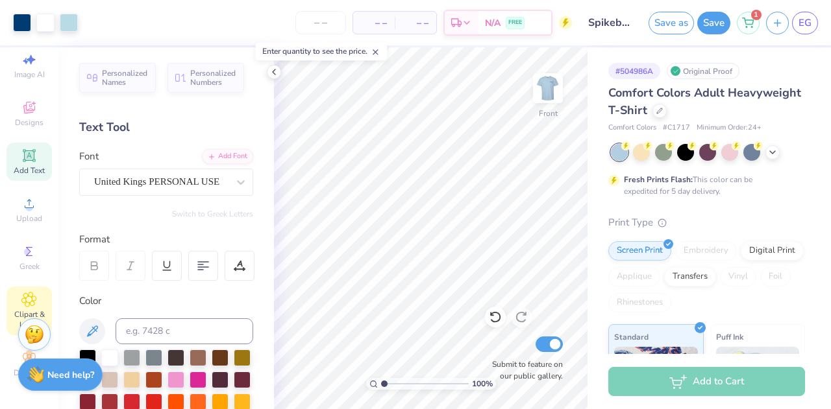
click at [21, 310] on span "Clipart & logos" at bounding box center [28, 320] width 45 height 21
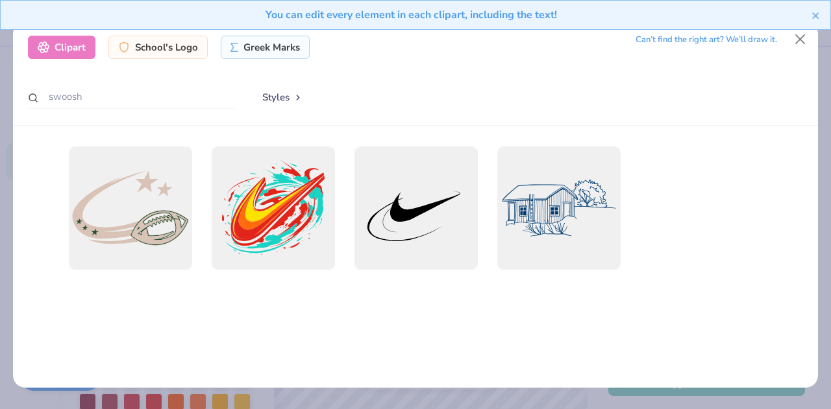
click at [795, 58] on div "Clipart School's Logo Greek Marks Can’t find the right art? We’ll draw it." at bounding box center [415, 47] width 775 height 23
click at [821, 18] on div "You can edit every element in each clipart, including the text!" at bounding box center [415, 15] width 831 height 30
click at [816, 18] on icon "close" at bounding box center [815, 15] width 9 height 10
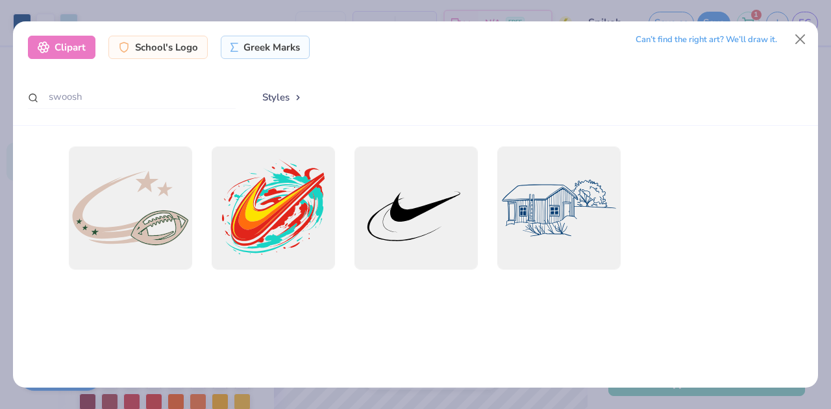
click at [777, 33] on div "Clipart School's Logo Greek Marks Can’t find the right art? We’ll draw it. swoo…" at bounding box center [415, 73] width 805 height 104
click at [789, 33] on button "Close" at bounding box center [800, 39] width 25 height 25
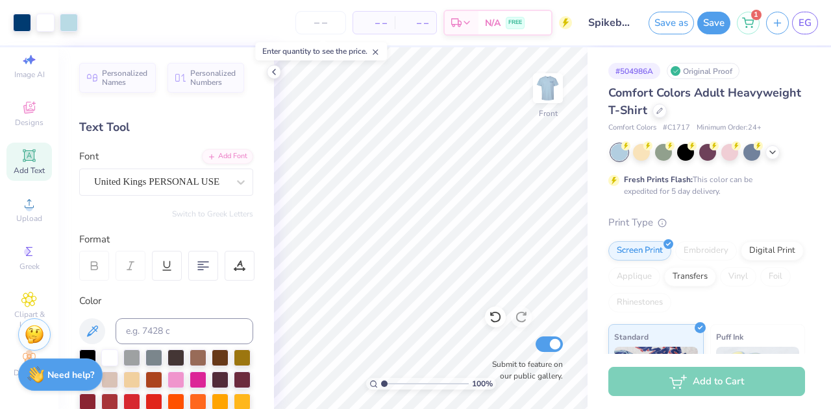
click at [784, 42] on div "Save as Save 1 EG" at bounding box center [739, 22] width 182 height 45
click at [25, 117] on span "Designs" at bounding box center [29, 122] width 29 height 10
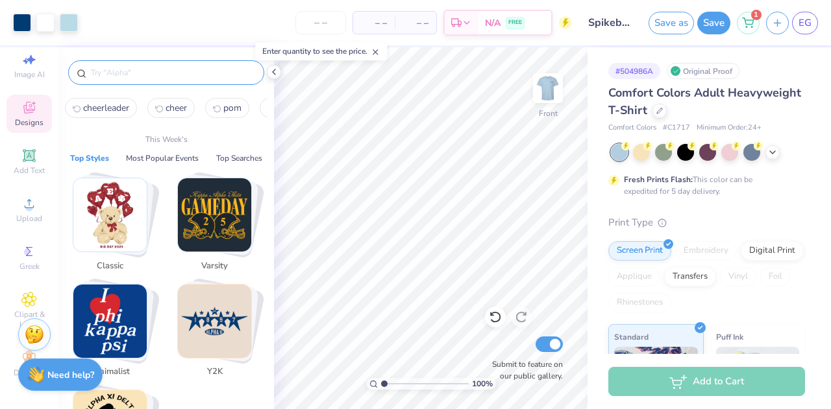
click at [151, 76] on input "text" at bounding box center [173, 72] width 166 height 13
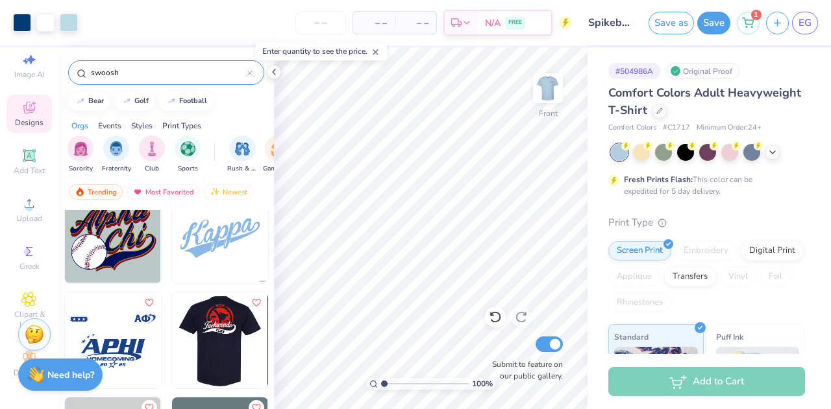
scroll to position [964, 0]
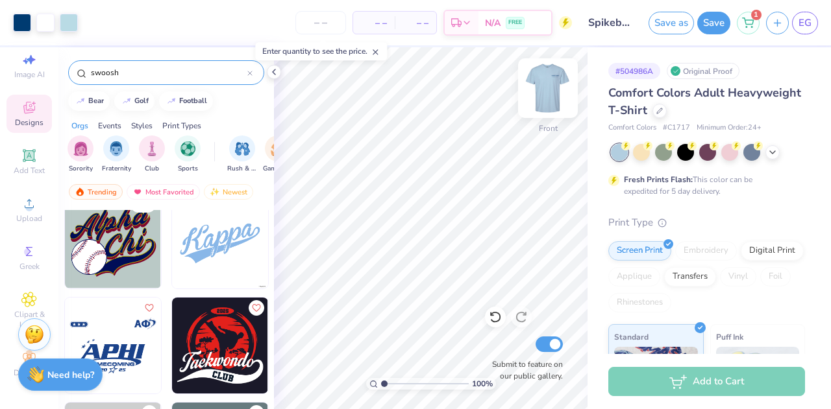
type input "swoosh"
click at [549, 101] on img at bounding box center [548, 88] width 52 height 52
click at [549, 101] on img at bounding box center [548, 88] width 26 height 26
click at [207, 247] on img at bounding box center [220, 241] width 96 height 96
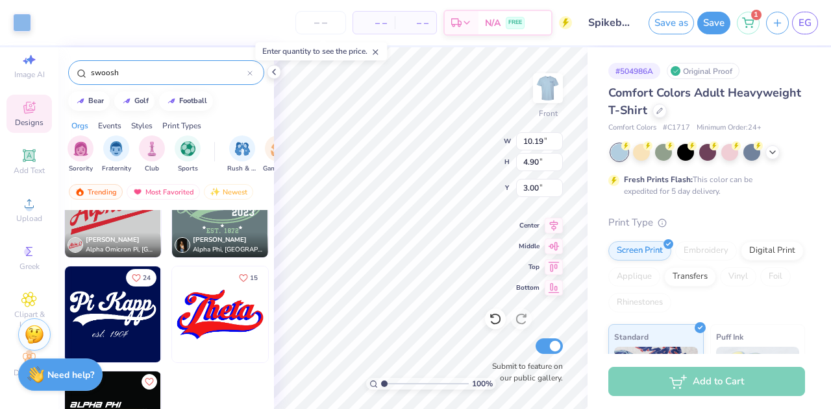
scroll to position [1205, 0]
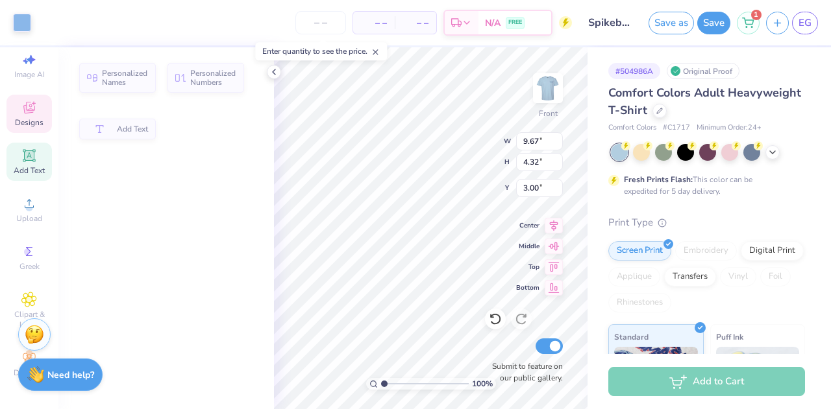
type input "9.67"
type input "4.32"
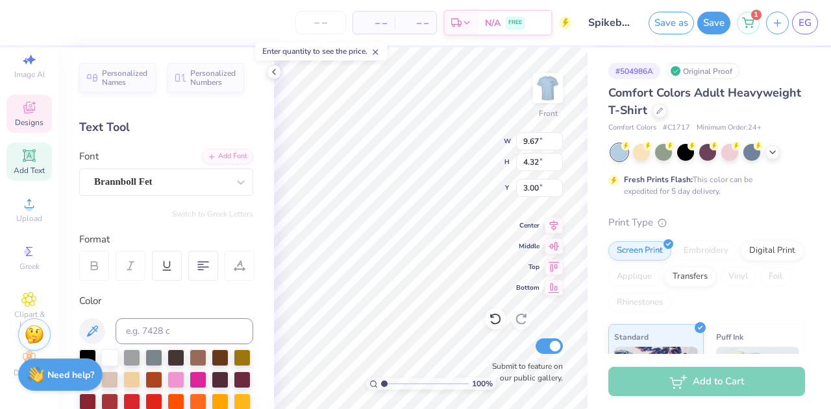
scroll to position [10, 2]
type textarea "A"
type textarea "Pi Phi"
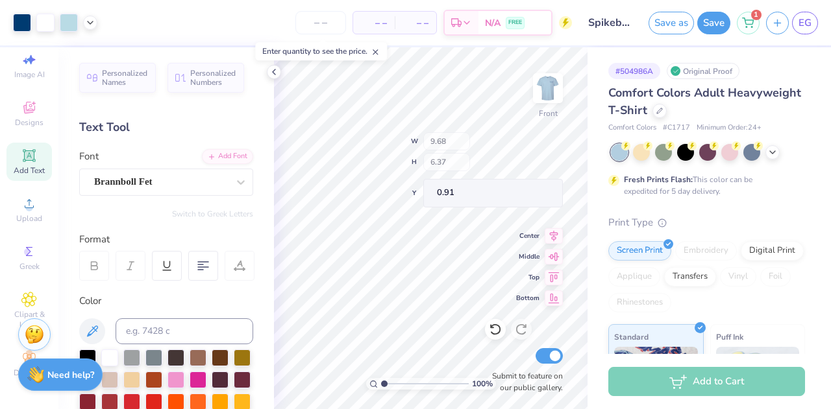
type input "0.91"
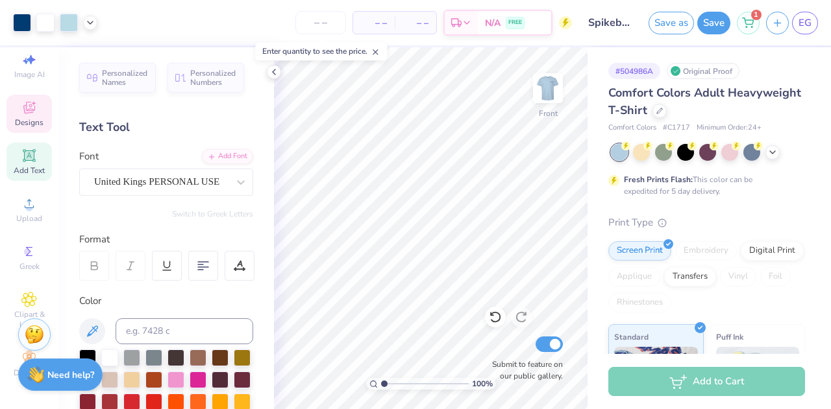
click at [29, 103] on icon at bounding box center [29, 108] width 16 height 16
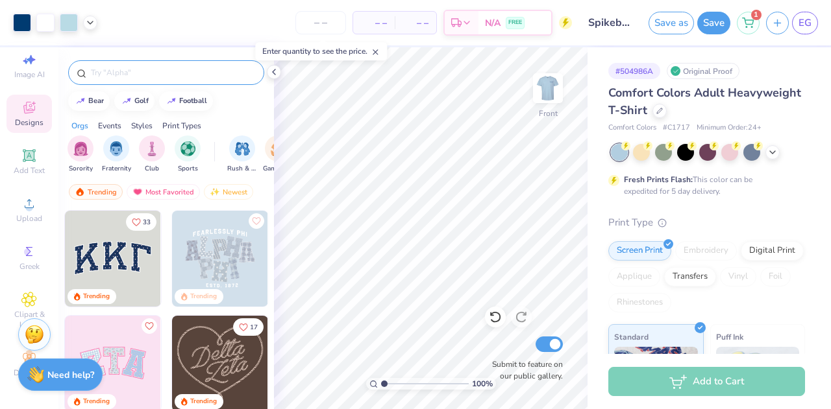
click at [166, 79] on div at bounding box center [166, 72] width 196 height 25
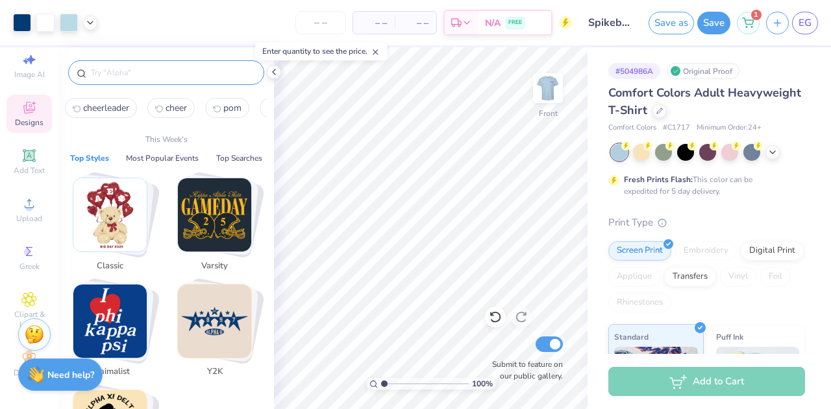
click at [168, 72] on input "text" at bounding box center [173, 72] width 166 height 13
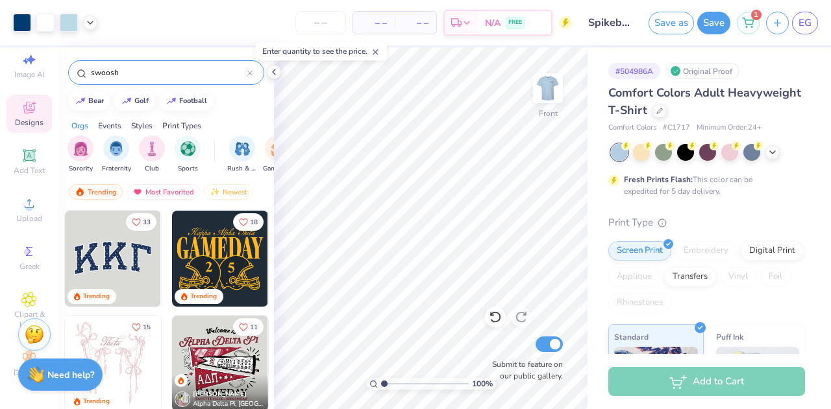
type input "swoosh"
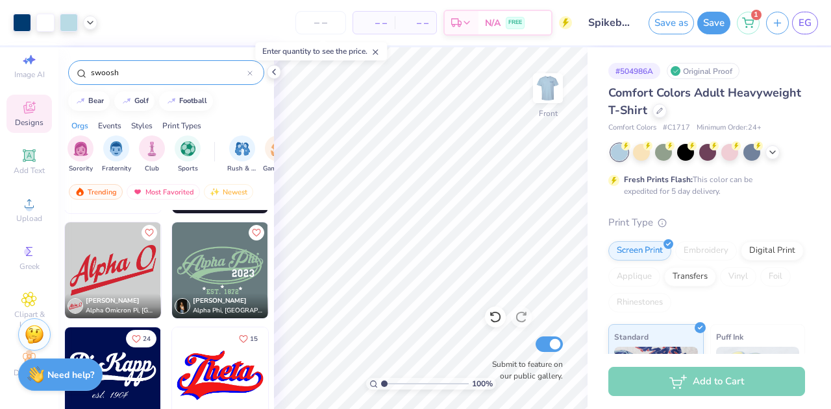
scroll to position [1224, 0]
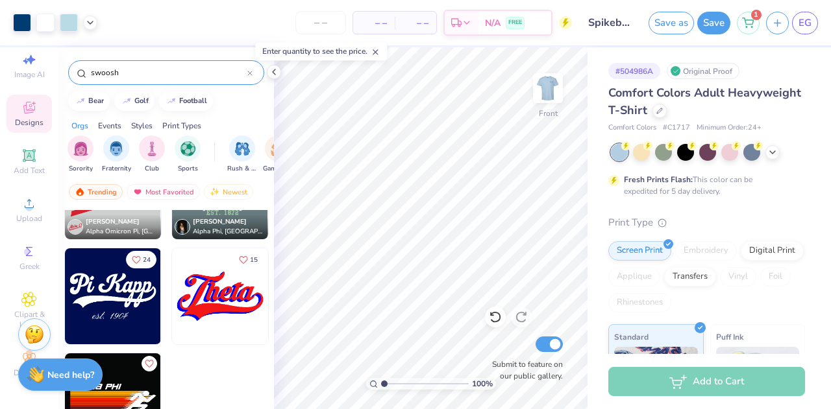
click at [112, 302] on img at bounding box center [113, 297] width 96 height 96
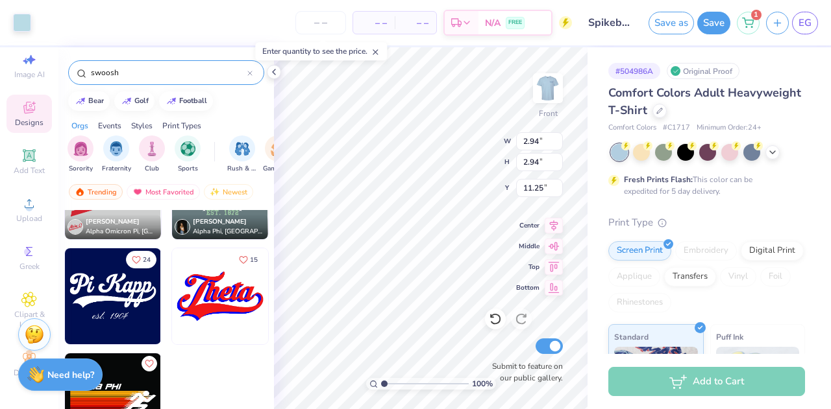
type input "2.94"
type input "11.25"
type input "2.90"
type input "2.91"
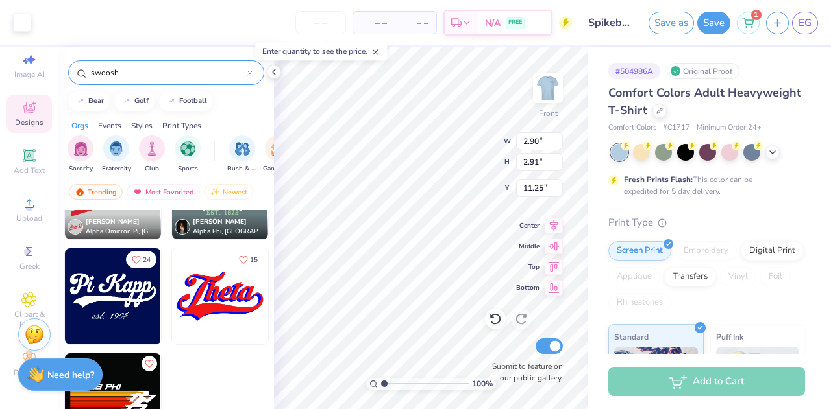
type input "21.86"
type input "2.94"
type input "23.31"
type input "8.31"
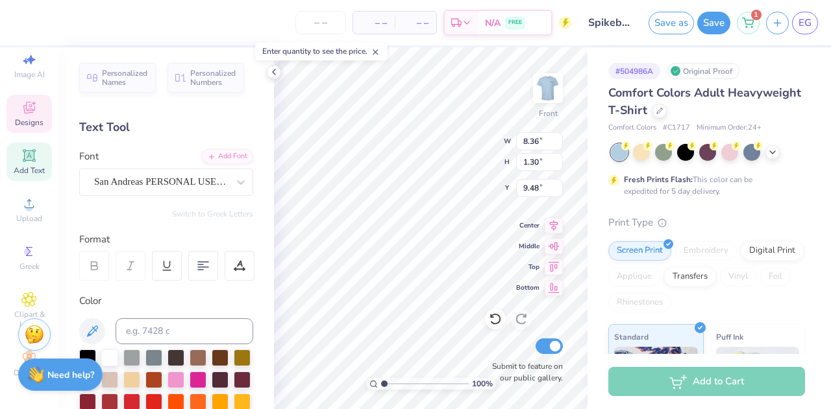
type input "8.36"
type input "1.30"
type input "9.48"
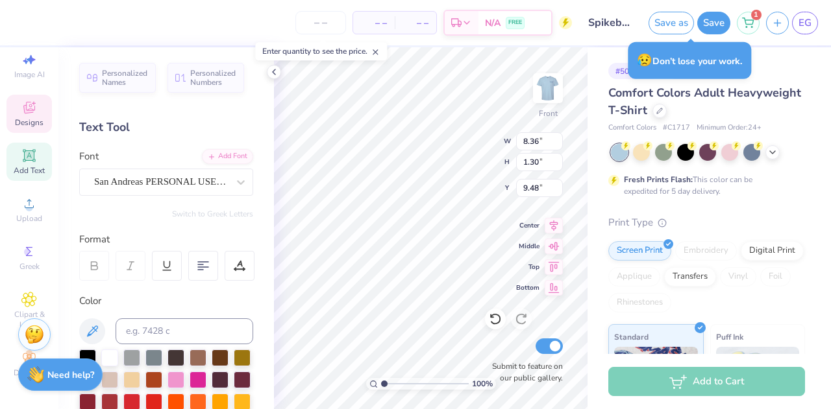
scroll to position [10, 2]
click at [461, 142] on div "100 % Front W 8.36 8.36 " H 1.30 1.30 " Y 9.48 9.48 " Center Middle Top Bottom …" at bounding box center [430, 228] width 313 height 362
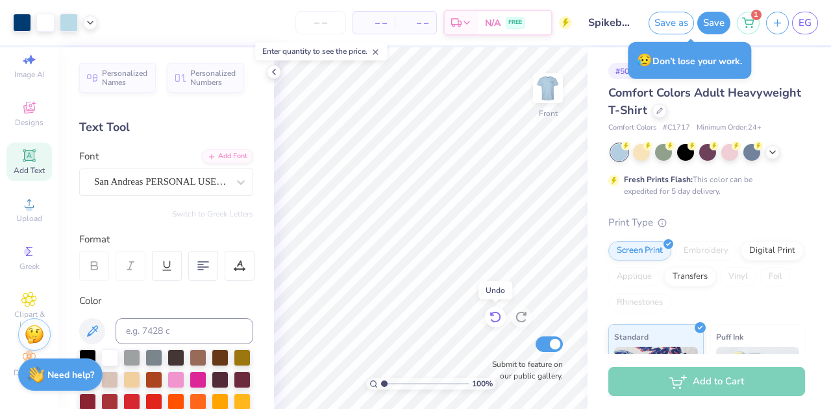
click at [498, 320] on icon at bounding box center [495, 317] width 13 height 13
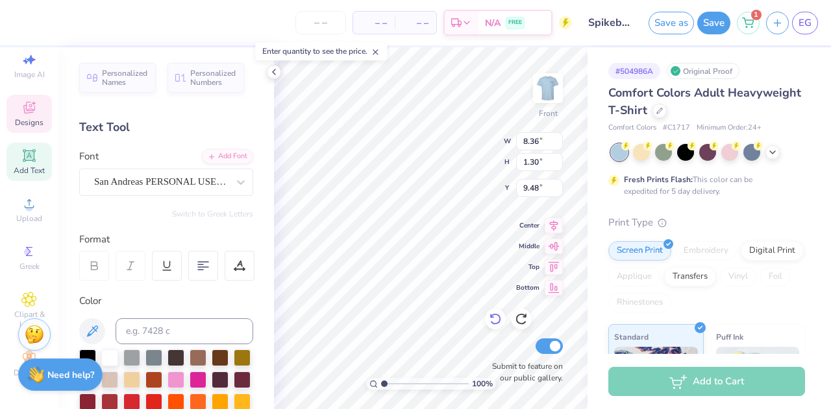
click at [496, 319] on icon at bounding box center [495, 319] width 13 height 13
click at [496, 319] on div at bounding box center [495, 319] width 21 height 21
click at [498, 319] on div at bounding box center [495, 319] width 21 height 21
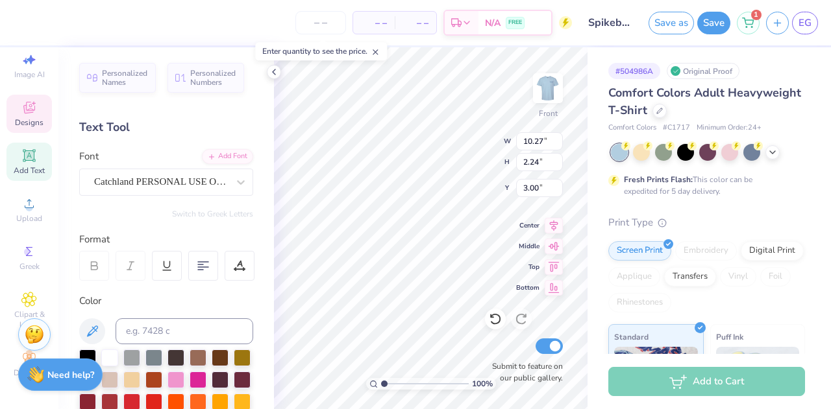
type input "10.27"
type input "2.24"
type input "3.00"
type textarea "Pi Phi"
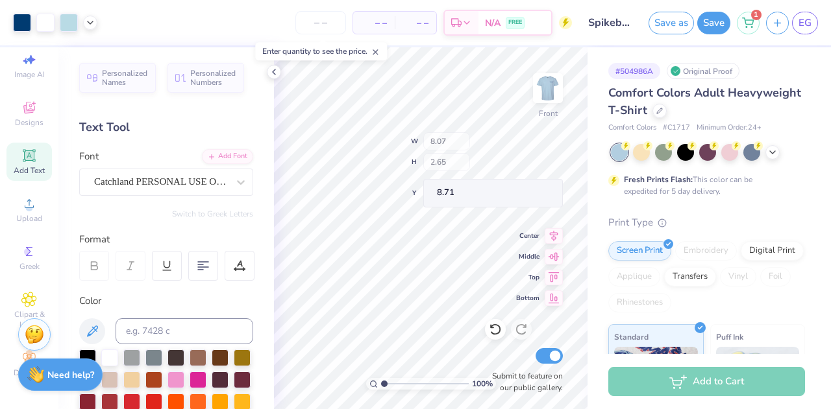
type input "8.71"
type input "10.61"
type input "15.46"
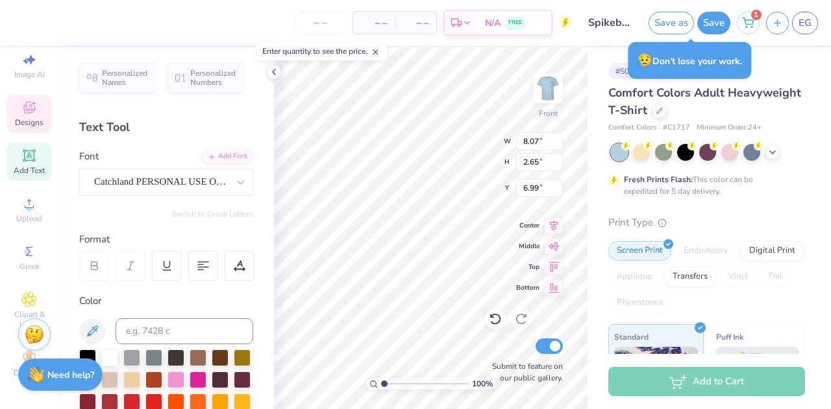
scroll to position [10, 1]
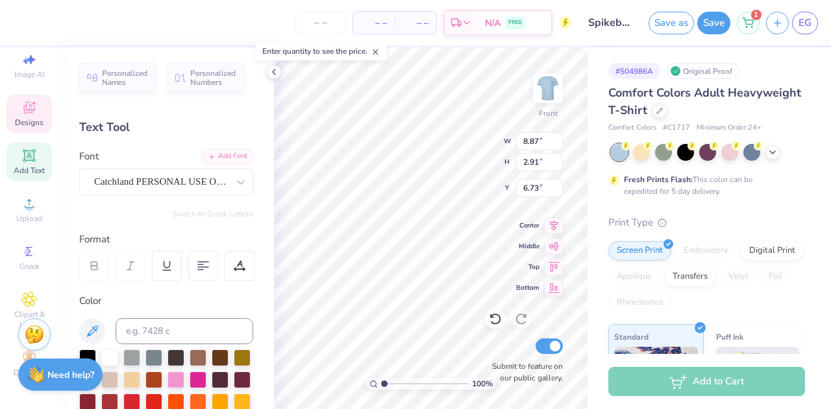
click at [445, 145] on div "100 % Front W 8.87 8.87 " H 2.91 2.91 " Y 6.73 6.73 " Center Middle Top Bottom …" at bounding box center [430, 228] width 313 height 362
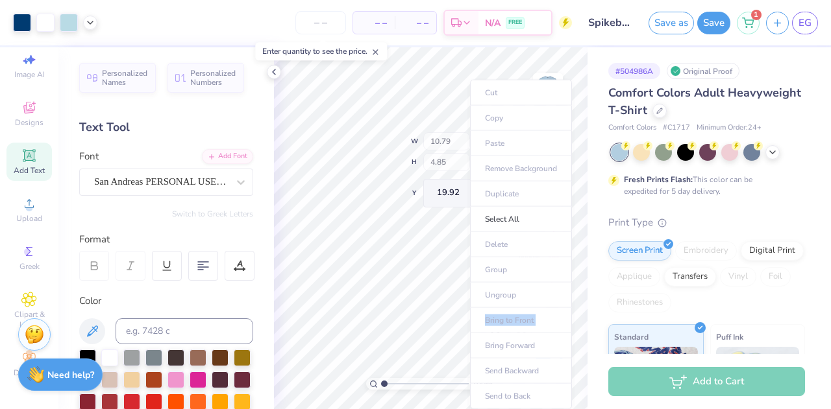
click at [471, 307] on ul "Cut Copy Paste Remove Background Duplicate Select All Delete Group Ungroup Brin…" at bounding box center [521, 245] width 102 height 330
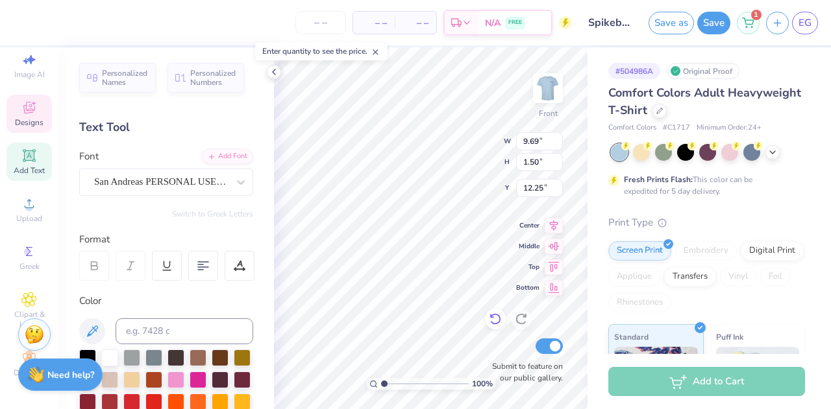
click at [494, 313] on icon at bounding box center [494, 319] width 11 height 12
click at [132, 59] on div "Personalized Names Personalized Numbers Text Tool Add Font Font San Andreas PER…" at bounding box center [165, 228] width 215 height 362
click at [28, 27] on div at bounding box center [22, 21] width 18 height 18
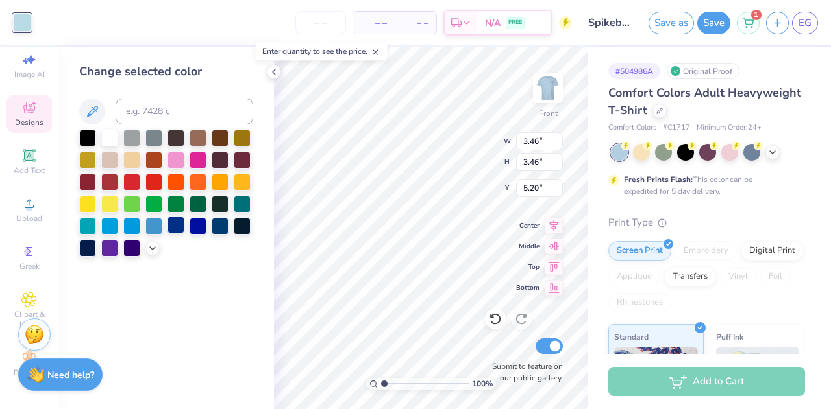
click at [175, 225] on div at bounding box center [175, 225] width 17 height 17
click at [158, 247] on div at bounding box center [152, 247] width 14 height 14
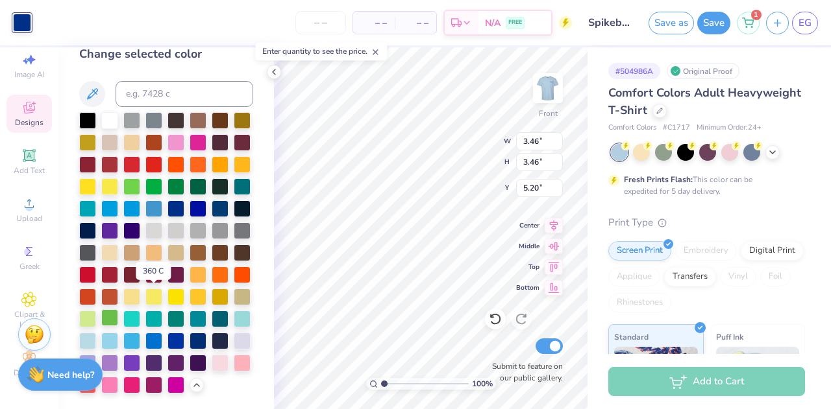
scroll to position [61, 0]
click at [96, 221] on div at bounding box center [87, 229] width 17 height 17
click at [212, 199] on div at bounding box center [220, 207] width 17 height 17
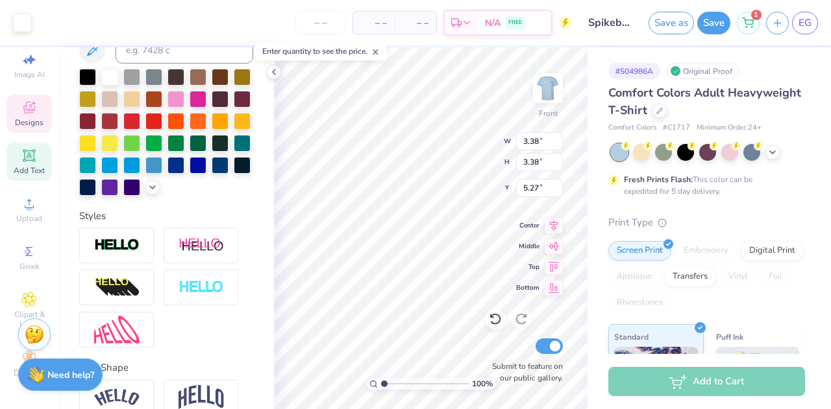
scroll to position [282, 0]
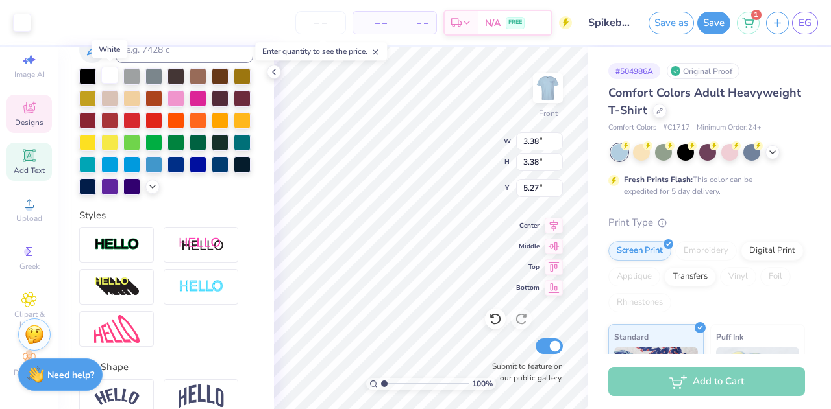
click at [109, 80] on div at bounding box center [109, 75] width 17 height 17
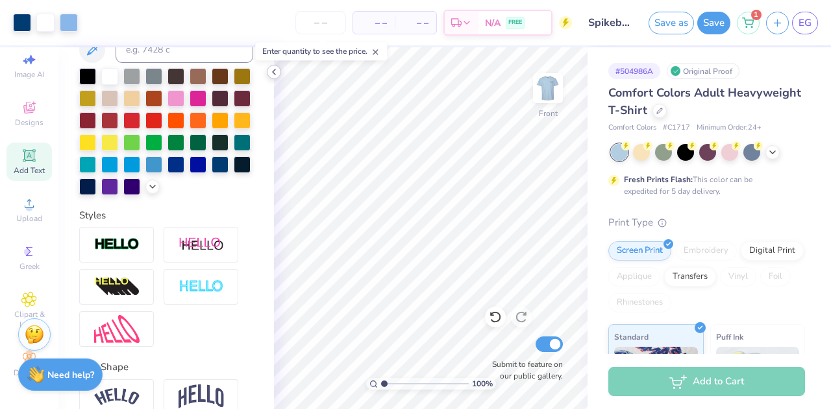
click at [273, 75] on icon at bounding box center [274, 72] width 10 height 10
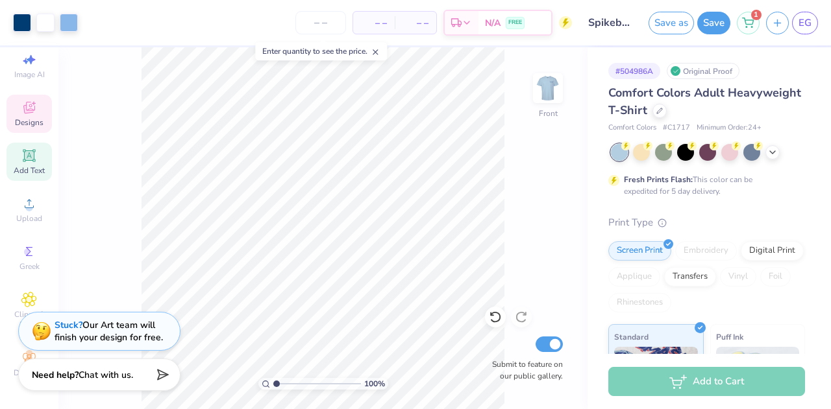
click at [31, 106] on div "Designs" at bounding box center [28, 114] width 45 height 38
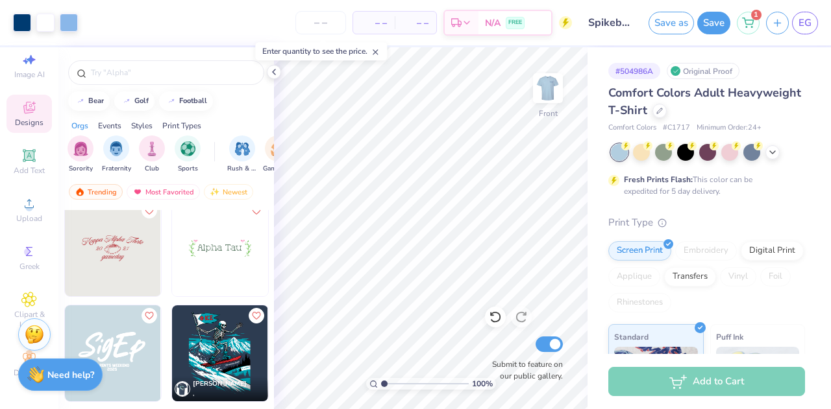
scroll to position [2852, 0]
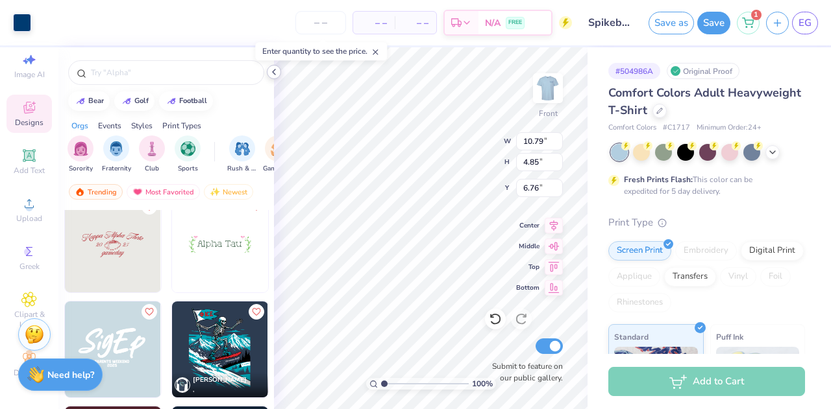
click at [279, 72] on div at bounding box center [274, 72] width 14 height 14
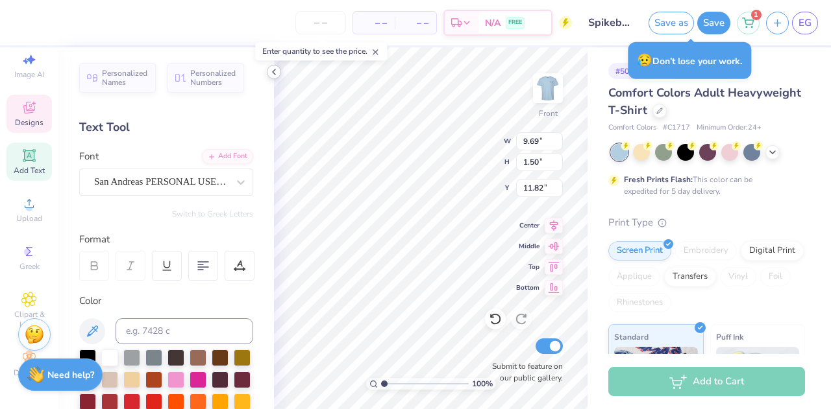
scroll to position [10, 1]
click at [494, 319] on icon at bounding box center [495, 319] width 13 height 13
click at [493, 316] on icon at bounding box center [492, 316] width 3 height 3
click at [494, 320] on icon at bounding box center [495, 319] width 13 height 13
click at [494, 321] on icon at bounding box center [495, 319] width 13 height 13
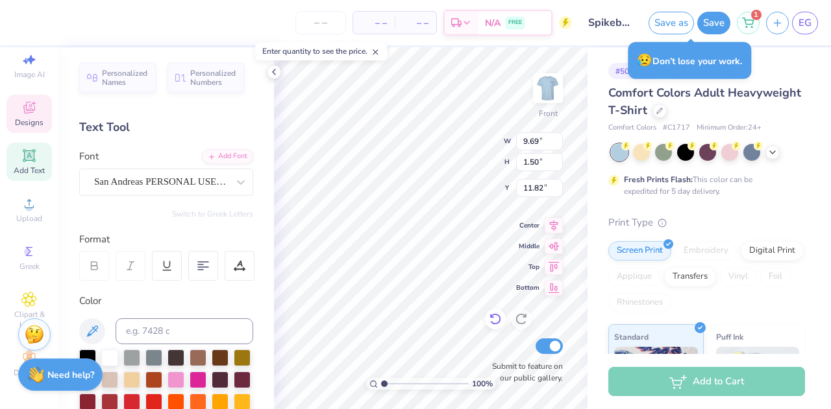
click at [494, 321] on icon at bounding box center [495, 319] width 13 height 13
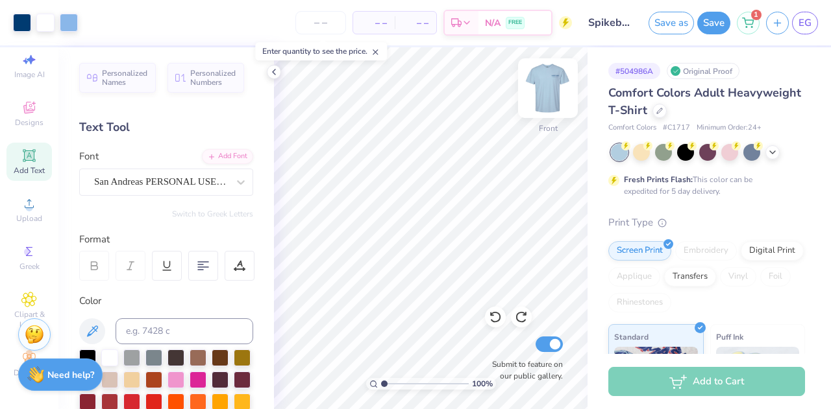
click at [550, 95] on img at bounding box center [548, 88] width 52 height 52
click at [550, 95] on img at bounding box center [548, 88] width 26 height 26
click at [545, 86] on img at bounding box center [548, 88] width 52 height 52
click at [545, 86] on img at bounding box center [548, 88] width 26 height 26
click at [557, 90] on img at bounding box center [548, 88] width 52 height 52
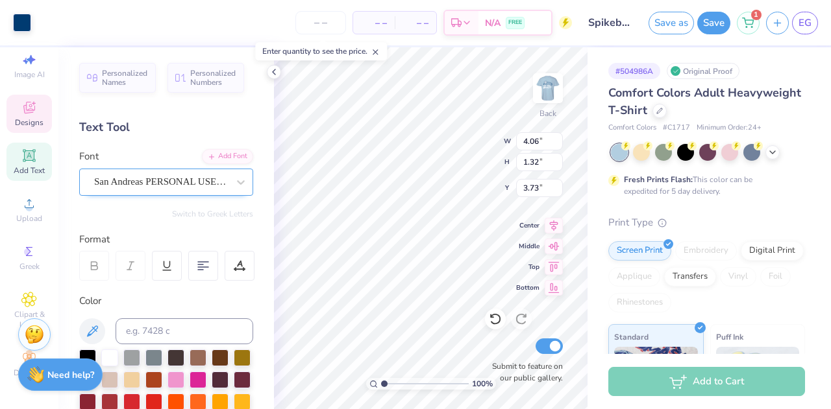
click at [154, 180] on div "San Andreas PERSONAL USE ONLY PERSONAL USE ONLY" at bounding box center [161, 182] width 136 height 20
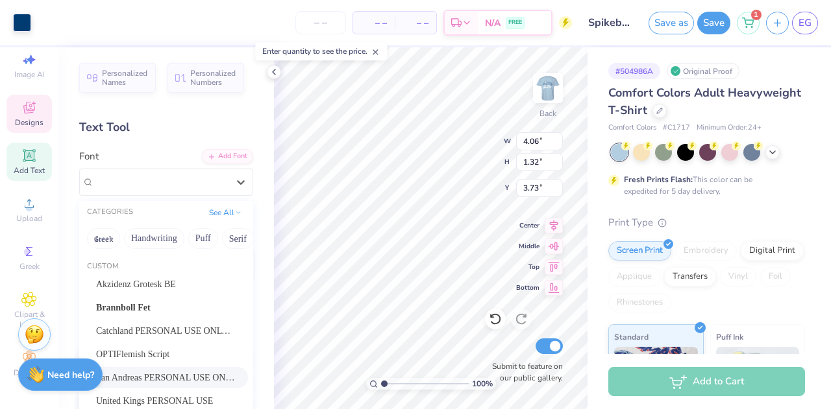
click at [138, 372] on span "San Andreas PERSONAL USE ONLY PERSONAL USE ONLY" at bounding box center [166, 378] width 140 height 14
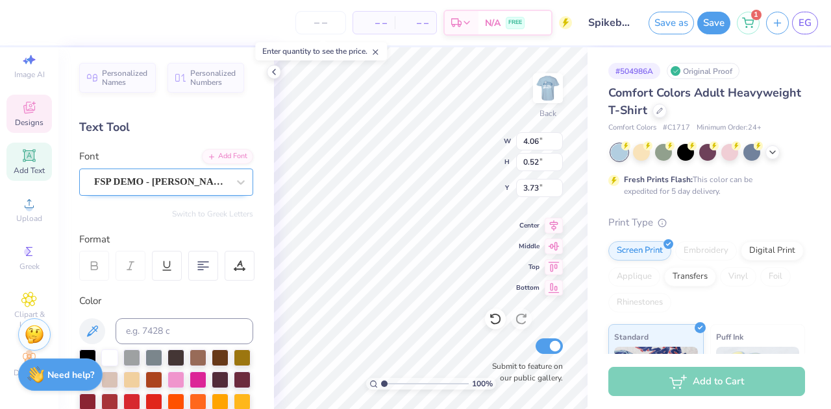
click at [204, 183] on div "FSP DEMO - [PERSON_NAME]" at bounding box center [161, 182] width 136 height 20
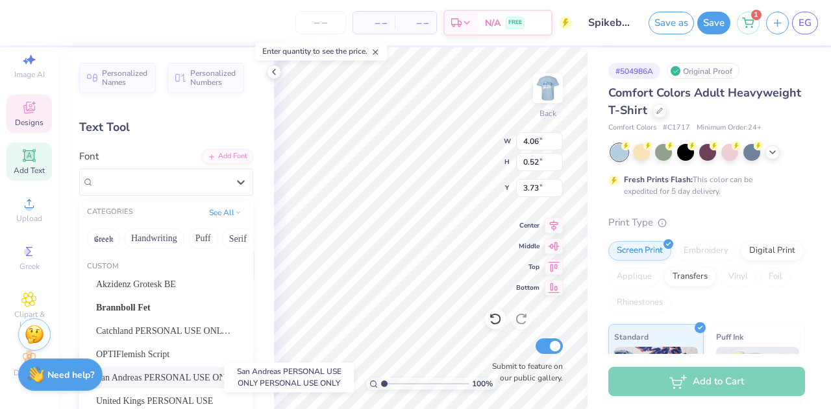
click at [151, 371] on span "San Andreas PERSONAL USE ONLY PERSONAL USE ONLY" at bounding box center [166, 378] width 140 height 14
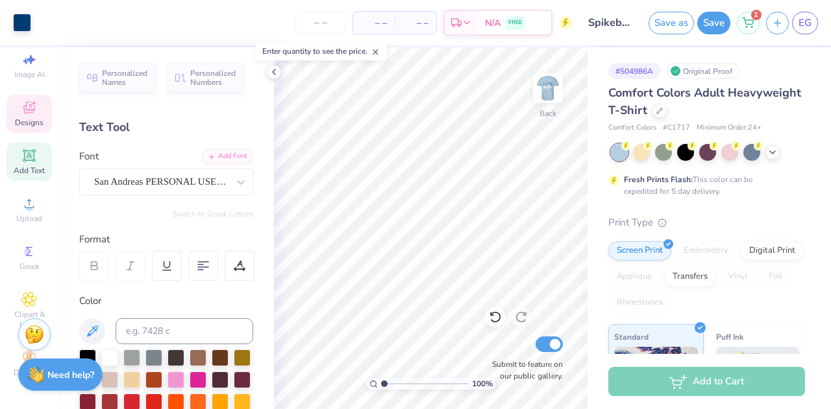
click at [21, 105] on icon at bounding box center [29, 108] width 16 height 16
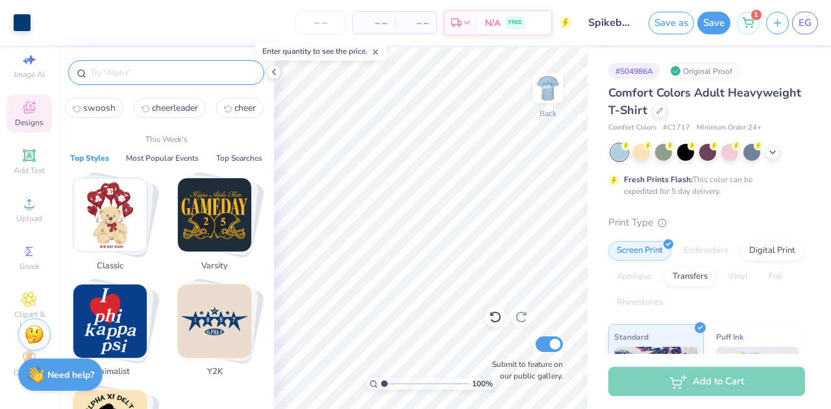
click at [164, 75] on input "text" at bounding box center [173, 72] width 166 height 13
click at [96, 104] on span "swoosh" at bounding box center [99, 108] width 32 height 12
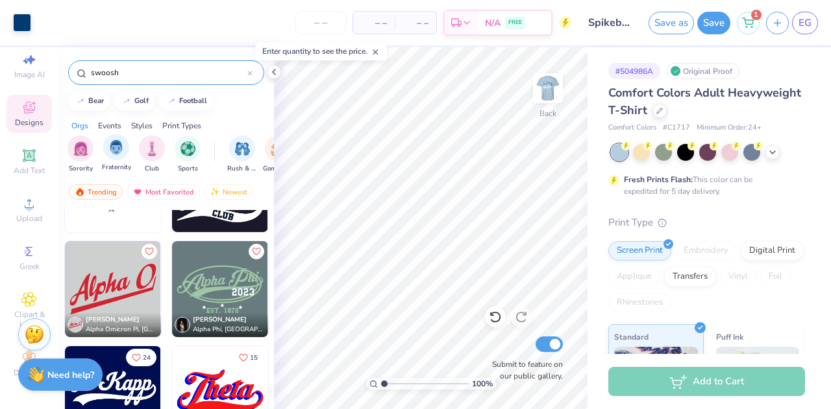
scroll to position [1224, 0]
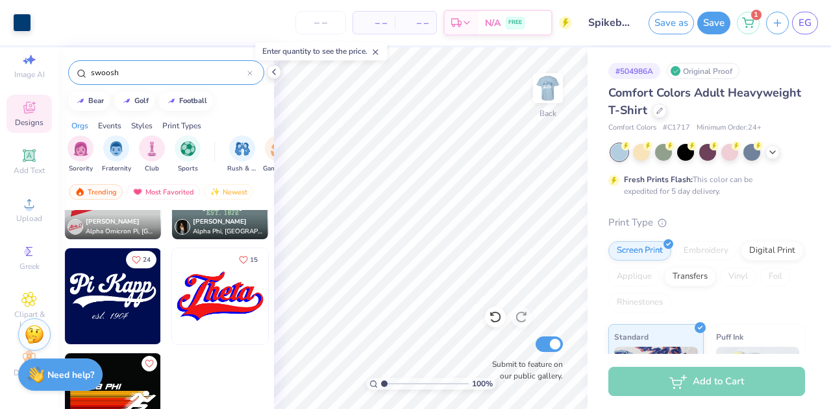
click at [127, 293] on img at bounding box center [113, 297] width 96 height 96
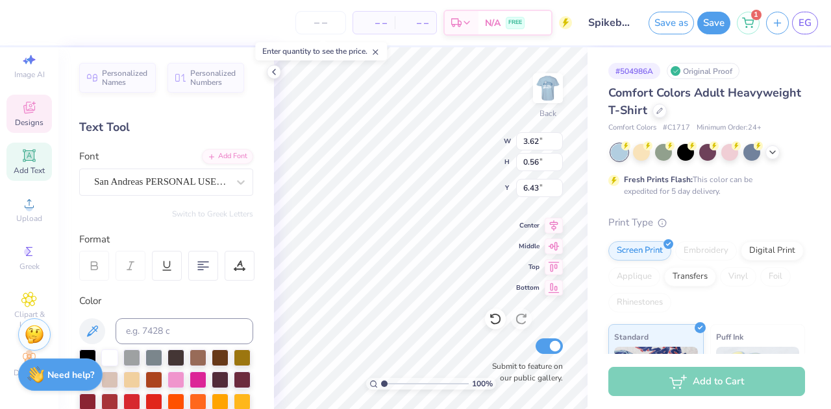
scroll to position [10, 2]
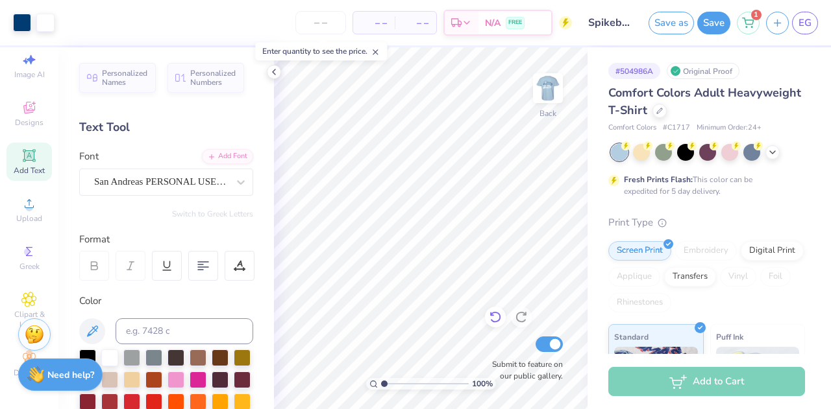
click at [490, 316] on icon at bounding box center [495, 317] width 13 height 13
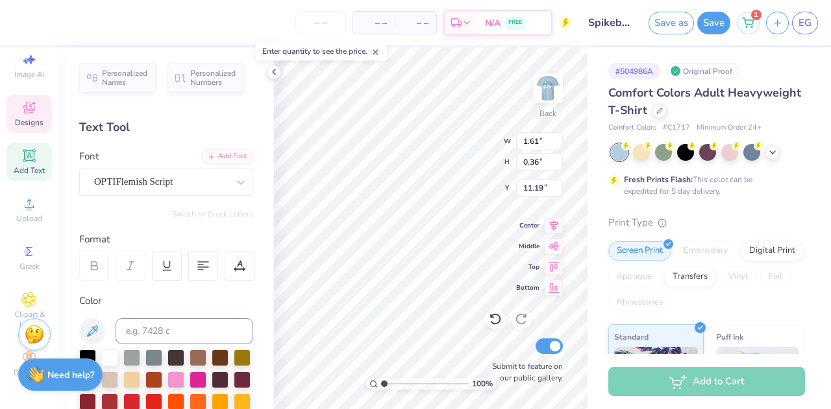
click at [443, 165] on div "100 % Back W 1.61 1.61 " H 0.36 0.36 " Y 11.19 11.19 " Center Middle Top Bottom…" at bounding box center [430, 228] width 313 height 362
click at [465, 150] on div "100 % Back W 3.62 3.62 " H 0.56 0.56 " Y 9.01 9.01 " Center Middle Top Bottom S…" at bounding box center [430, 228] width 313 height 362
click at [470, 164] on div "100 % Back W 3.62 3.62 " H 0.56 0.56 " Y 3.99 3.99 " Center Middle Top Bottom S…" at bounding box center [430, 228] width 313 height 362
click at [463, 150] on div "100 % Back W 3.62 3.62 " H 0.56 0.56 " Y 3.59 3.59 " Center Middle Top Bottom S…" at bounding box center [430, 228] width 313 height 362
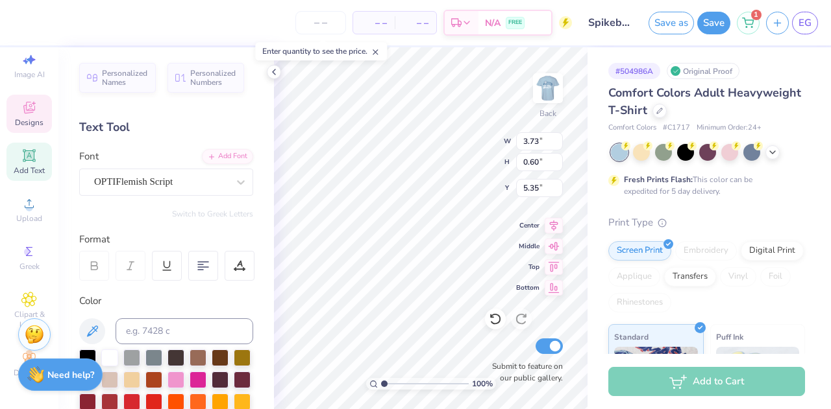
click at [458, 166] on div "100 % Back W 3.73 3.73 " H 0.60 0.60 " Y 5.35 5.35 " Center Middle Top Bottom S…" at bounding box center [430, 228] width 313 height 362
click at [555, 99] on img at bounding box center [548, 88] width 52 height 52
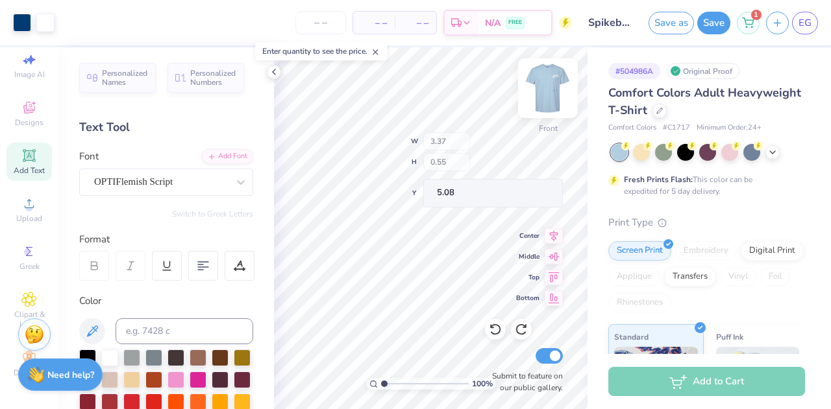
click at [544, 96] on img at bounding box center [548, 88] width 52 height 52
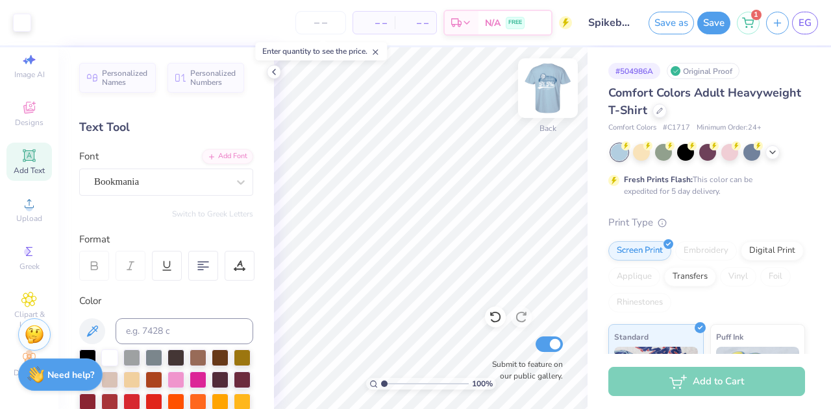
click at [545, 87] on img at bounding box center [548, 88] width 52 height 52
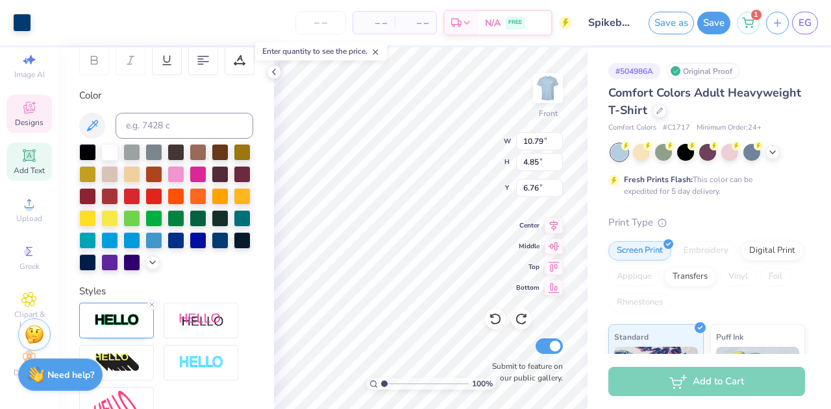
scroll to position [206, 0]
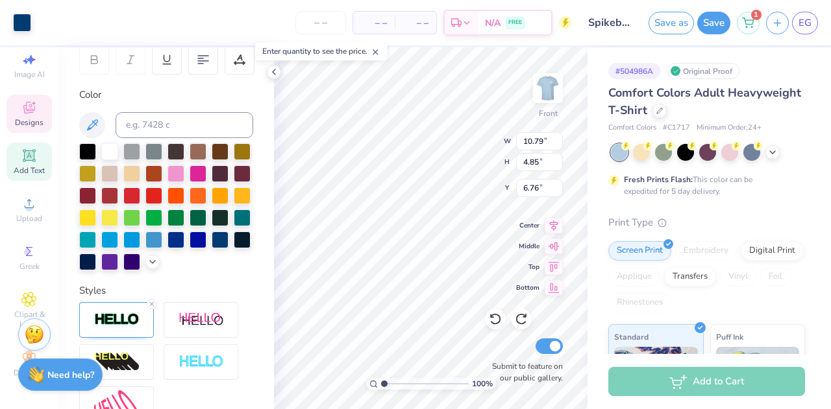
click at [104, 271] on div at bounding box center [166, 206] width 174 height 127
click at [25, 14] on div at bounding box center [22, 21] width 18 height 18
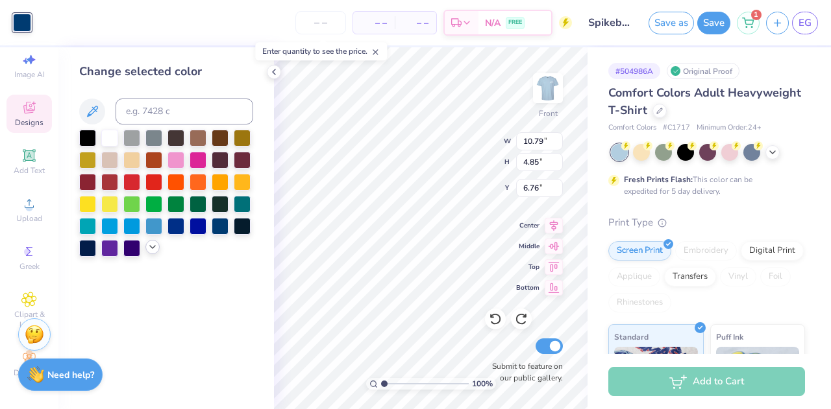
click at [157, 249] on icon at bounding box center [152, 247] width 10 height 10
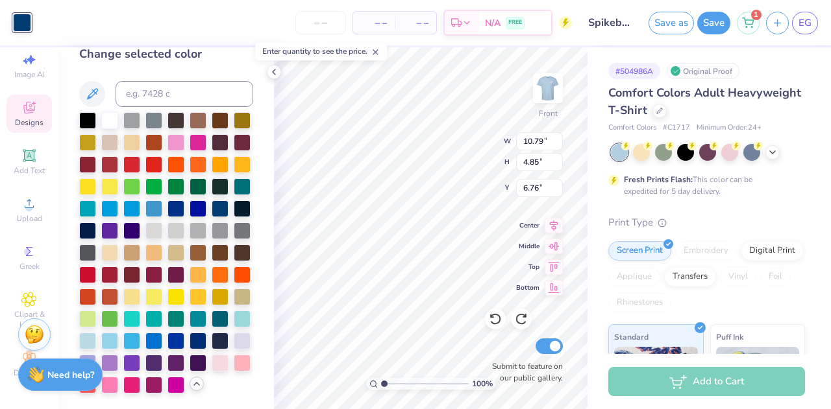
scroll to position [0, 0]
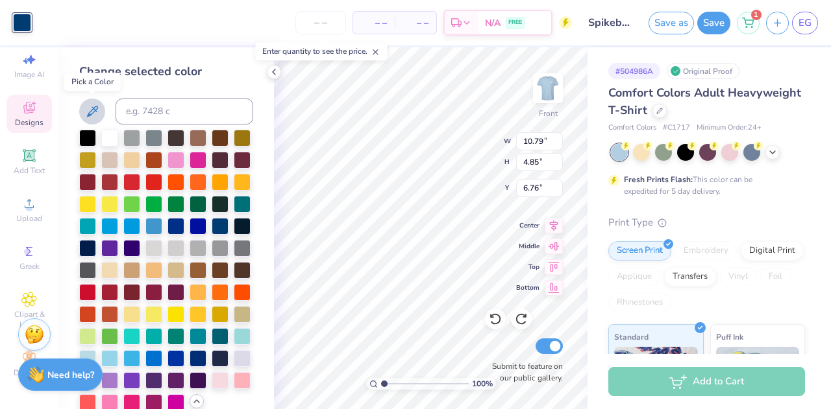
click at [96, 120] on button at bounding box center [92, 112] width 26 height 26
click at [97, 117] on icon at bounding box center [92, 112] width 16 height 16
click at [154, 110] on input at bounding box center [184, 112] width 138 height 26
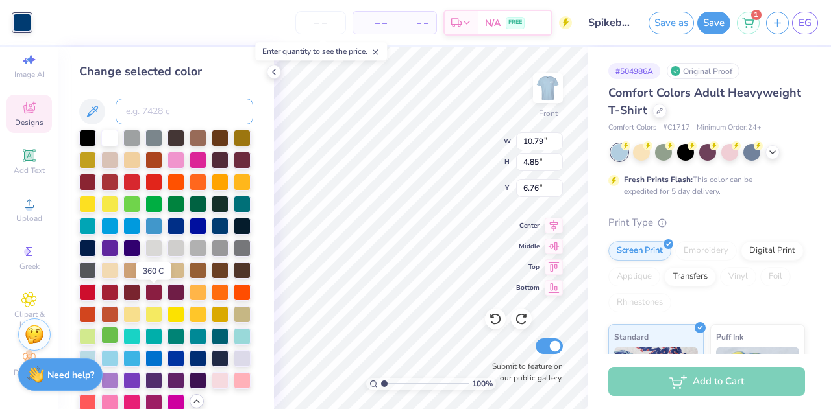
scroll to position [61, 0]
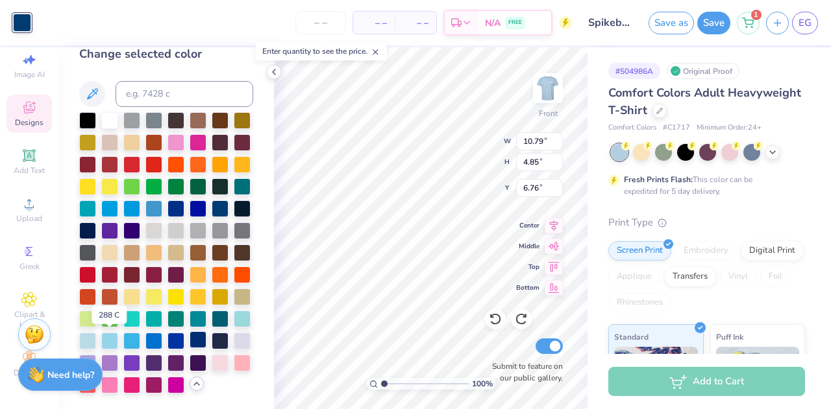
click at [189, 337] on div at bounding box center [197, 340] width 17 height 17
click at [212, 367] on div at bounding box center [220, 362] width 17 height 17
click at [212, 343] on div at bounding box center [220, 340] width 17 height 17
click at [262, 287] on div "Change selected color" at bounding box center [165, 228] width 215 height 362
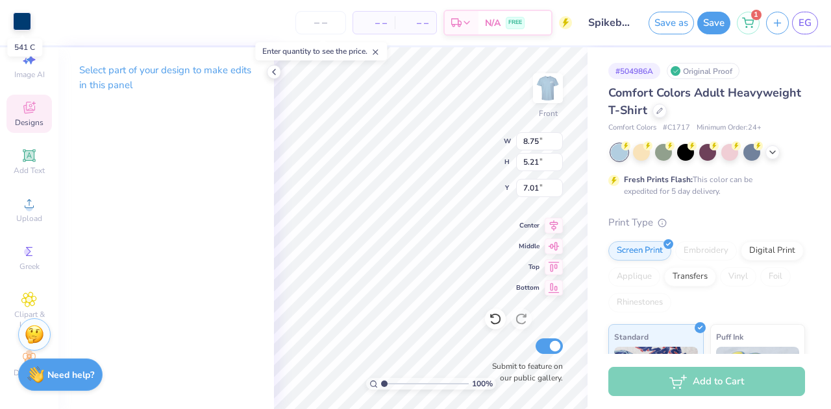
click at [16, 18] on div at bounding box center [22, 21] width 18 height 18
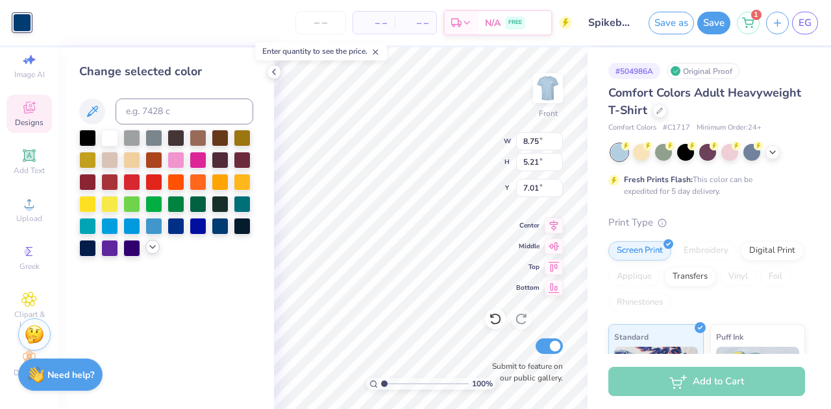
click at [152, 252] on div at bounding box center [152, 247] width 14 height 14
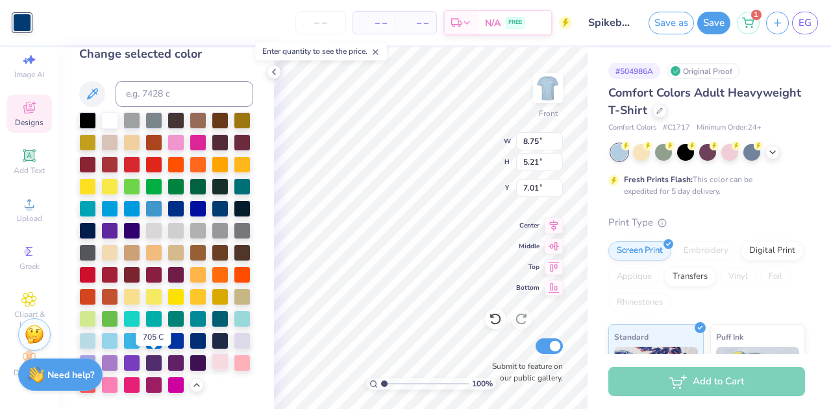
click at [212, 365] on div at bounding box center [220, 362] width 17 height 17
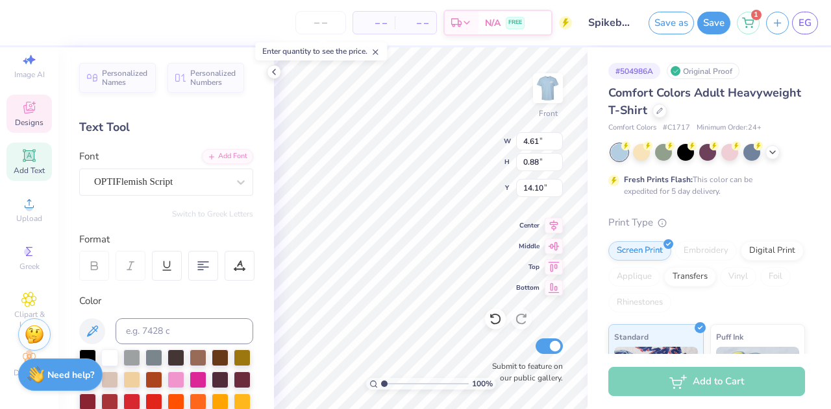
scroll to position [10, 5]
click at [182, 178] on div "OPTIFlemish Script" at bounding box center [161, 182] width 136 height 20
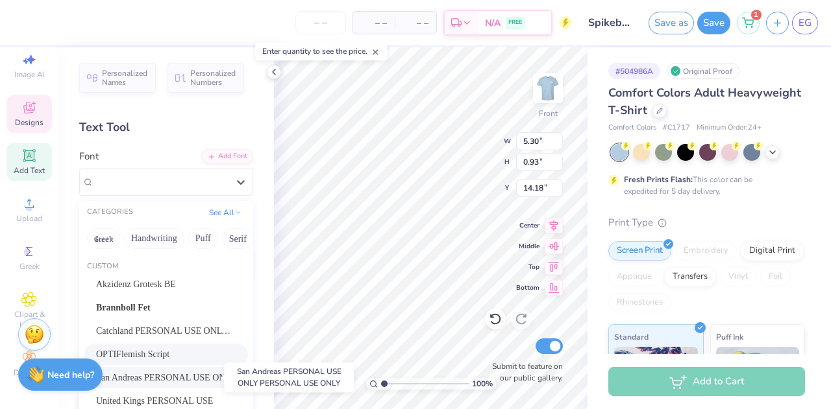
click at [186, 376] on span "San Andreas PERSONAL USE ONLY PERSONAL USE ONLY" at bounding box center [166, 378] width 140 height 14
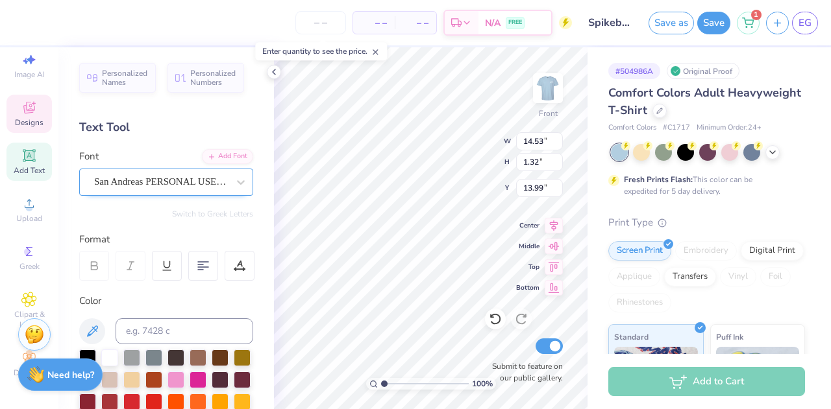
click at [147, 180] on div "San Andreas PERSONAL USE ONLY PERSONAL USE ONLY" at bounding box center [161, 182] width 136 height 20
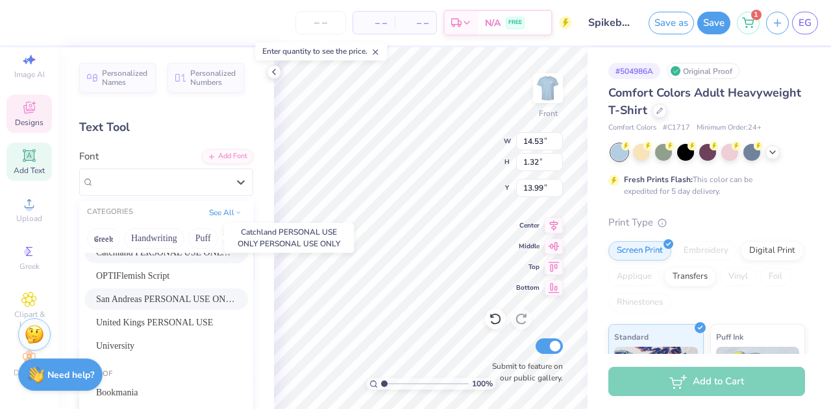
scroll to position [94, 0]
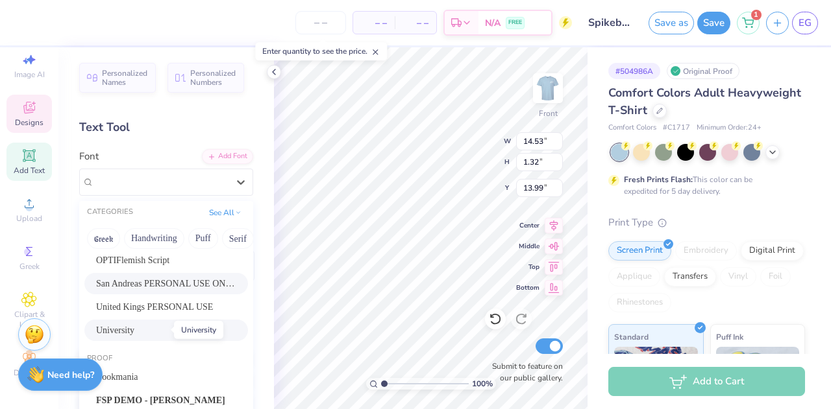
click at [134, 332] on span "University" at bounding box center [115, 331] width 38 height 14
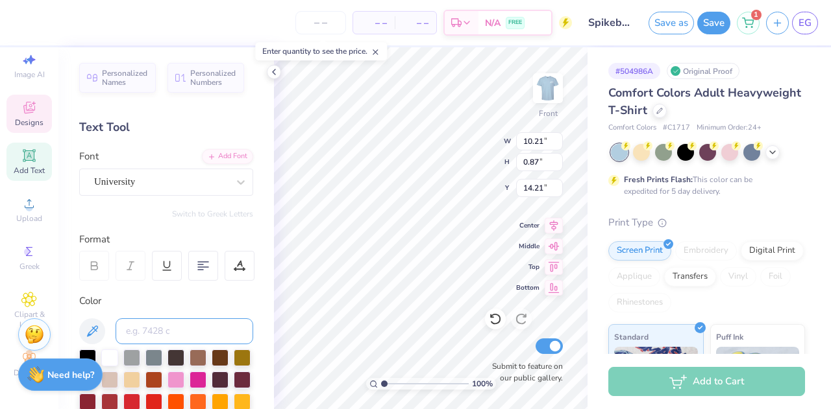
click at [134, 332] on input at bounding box center [184, 332] width 138 height 26
click at [206, 169] on div "University" at bounding box center [166, 182] width 174 height 27
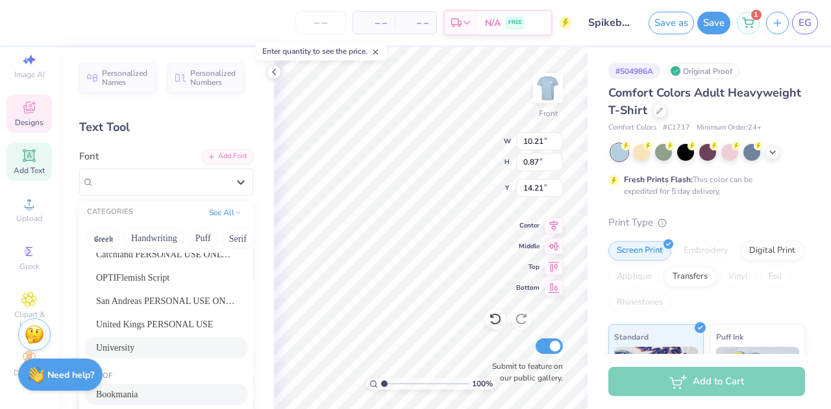
scroll to position [53, 0]
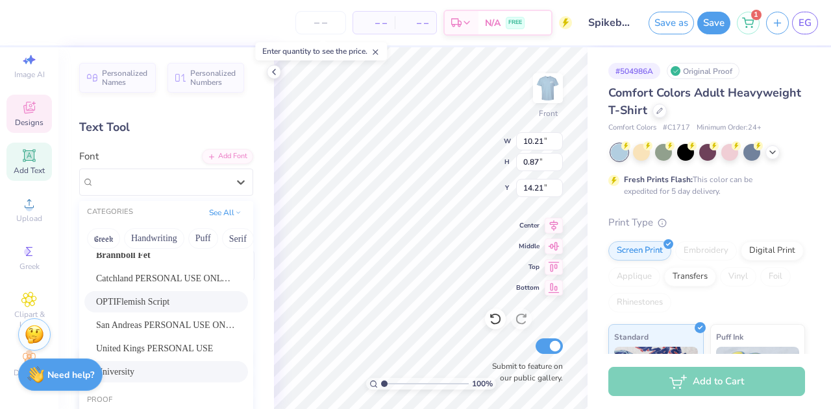
click at [170, 301] on div "OPTIFlemish Script" at bounding box center [166, 302] width 140 height 14
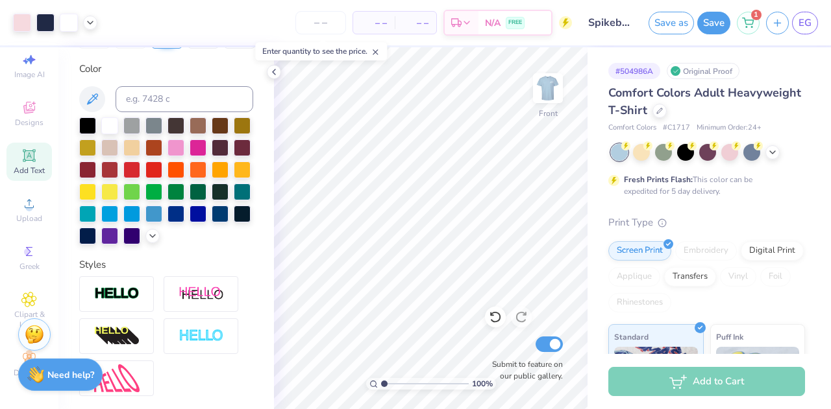
scroll to position [366, 0]
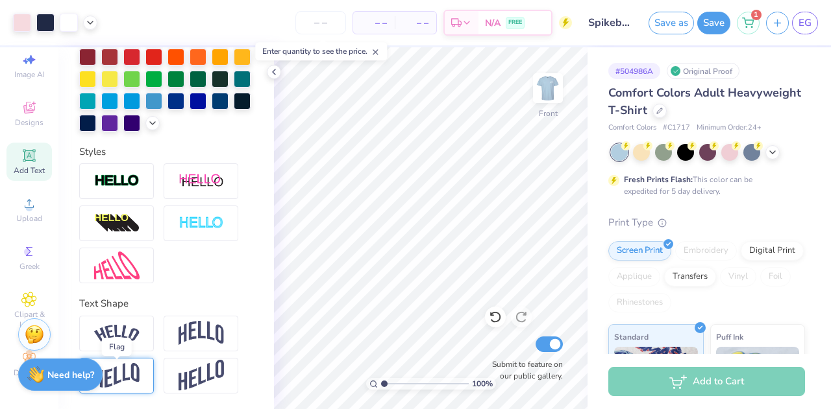
click at [132, 379] on img at bounding box center [116, 375] width 45 height 25
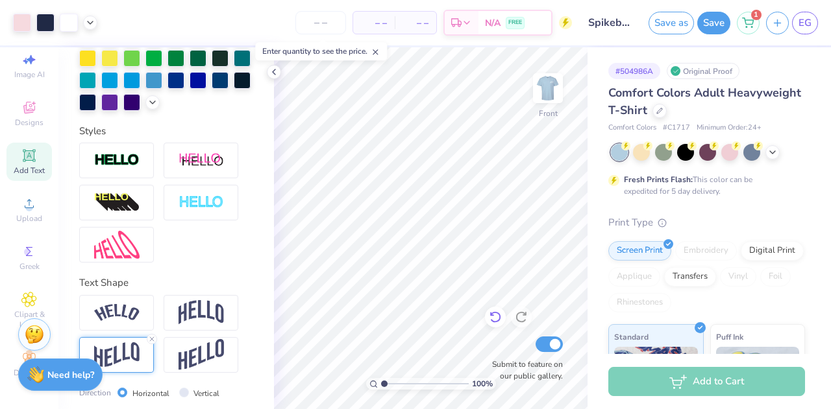
click at [501, 321] on icon at bounding box center [495, 317] width 13 height 13
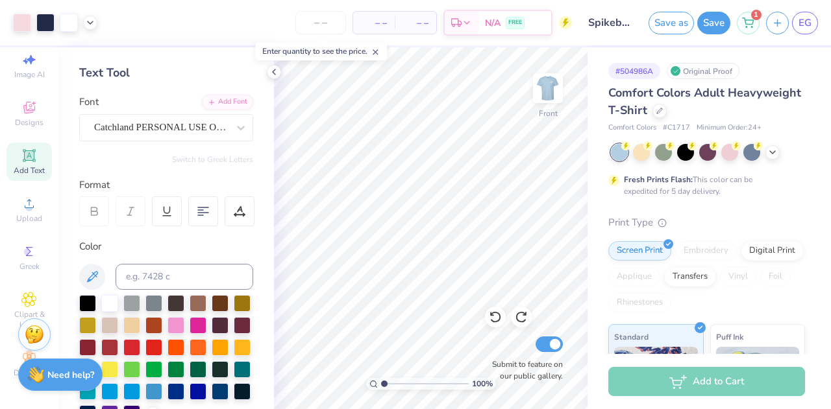
scroll to position [0, 0]
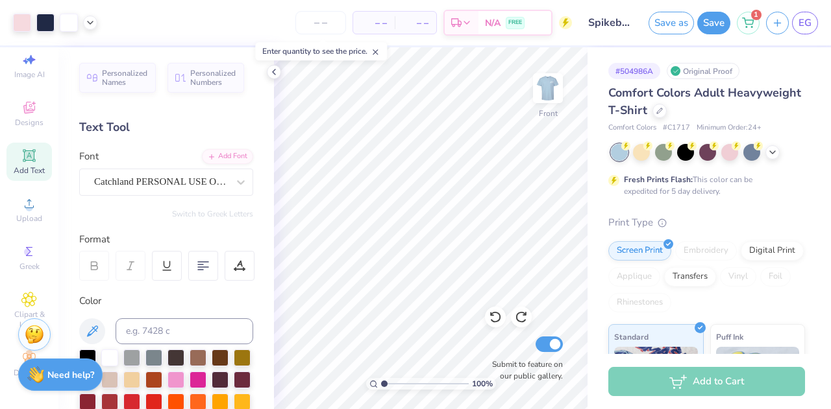
click at [22, 165] on span "Add Text" at bounding box center [29, 170] width 31 height 10
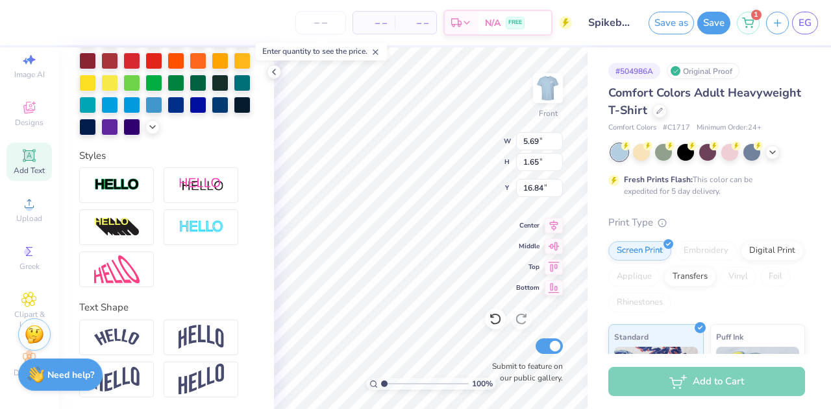
scroll to position [366, 0]
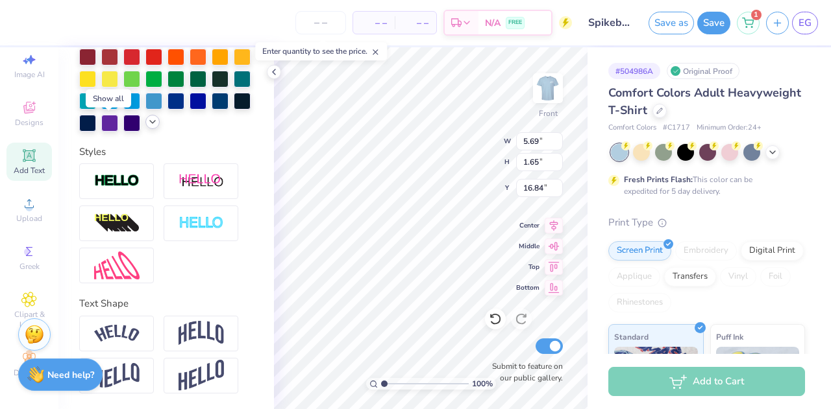
click at [147, 127] on icon at bounding box center [152, 122] width 10 height 10
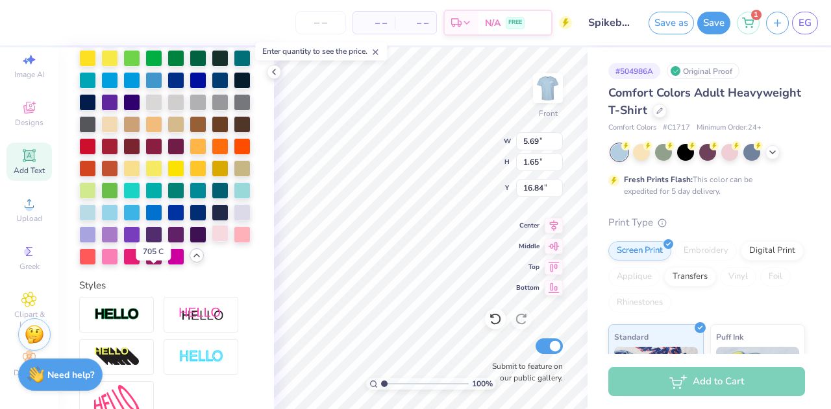
click at [212, 242] on div at bounding box center [220, 233] width 17 height 17
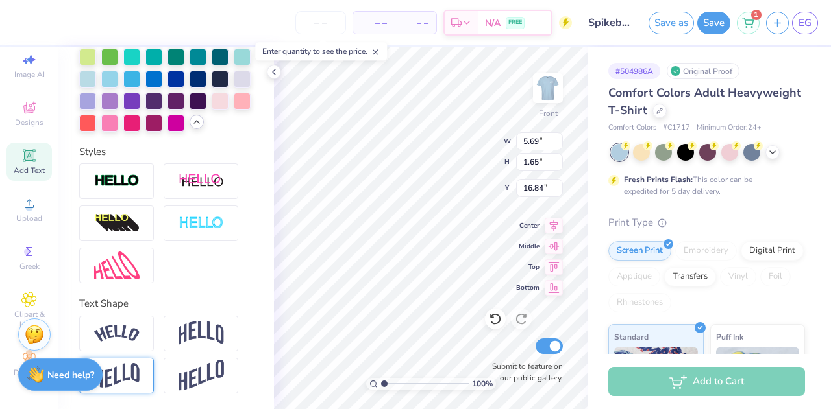
click at [128, 369] on img at bounding box center [116, 375] width 45 height 25
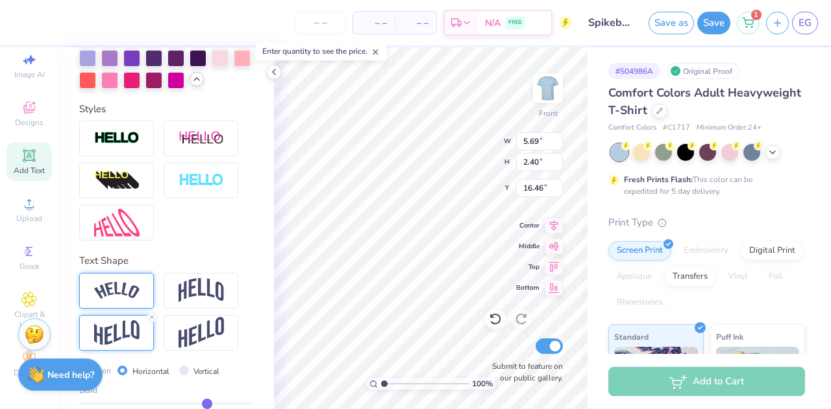
click at [128, 300] on img at bounding box center [116, 291] width 45 height 18
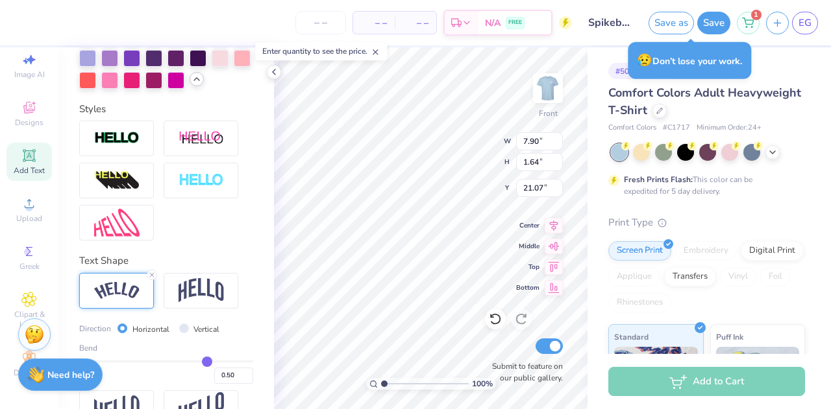
scroll to position [618, 0]
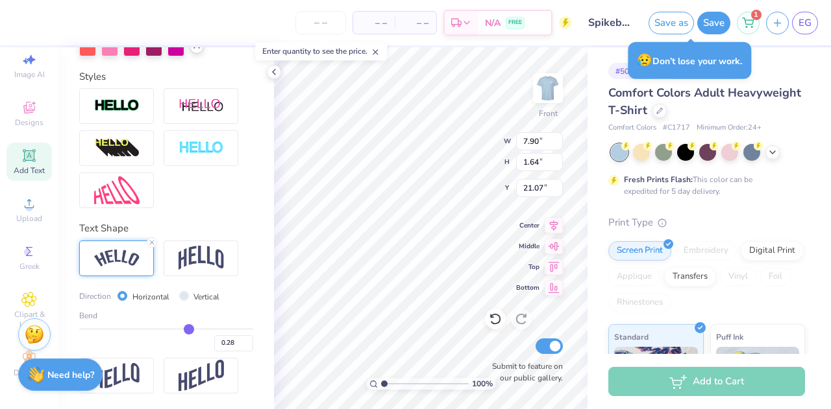
drag, startPoint x: 200, startPoint y: 331, endPoint x: 182, endPoint y: 329, distance: 18.3
click at [182, 329] on input "range" at bounding box center [166, 329] width 174 height 2
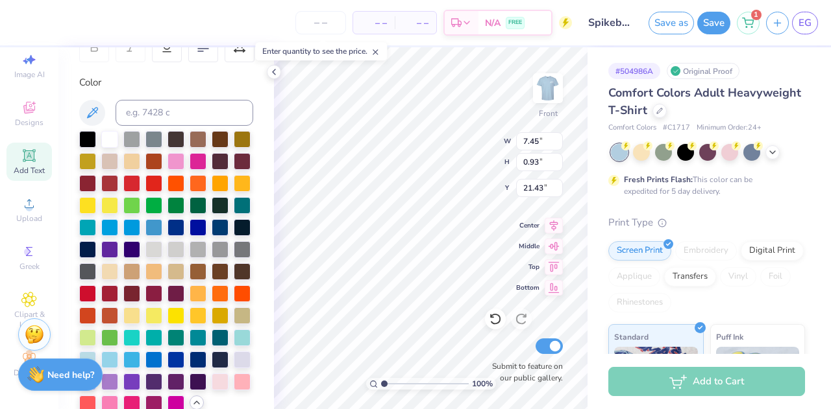
scroll to position [0, 0]
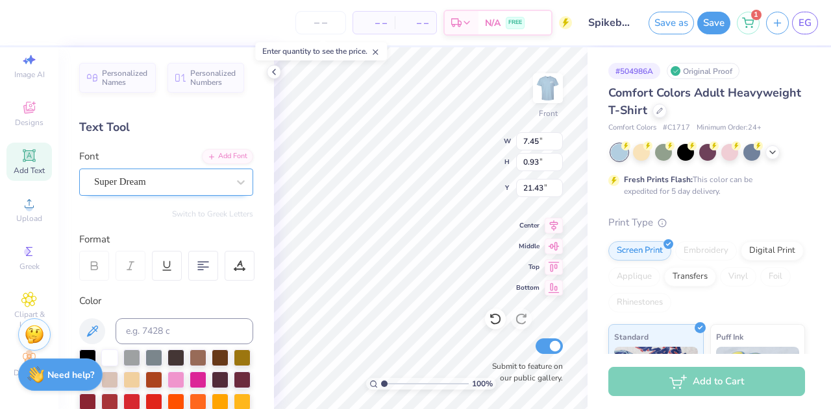
click at [177, 175] on div "Super Dream" at bounding box center [161, 182] width 136 height 20
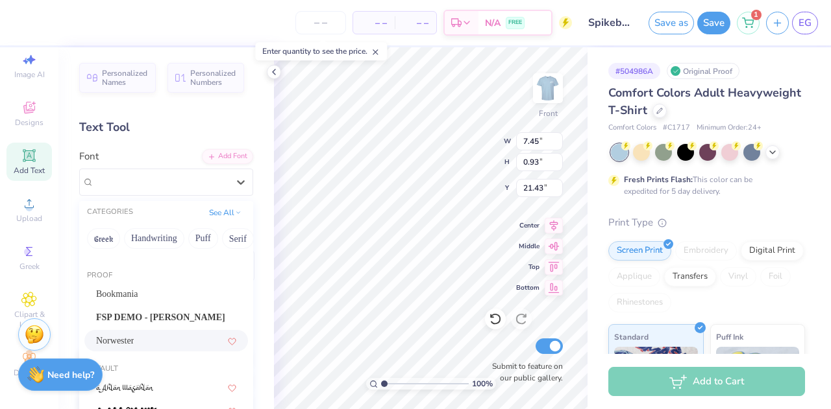
scroll to position [173, 0]
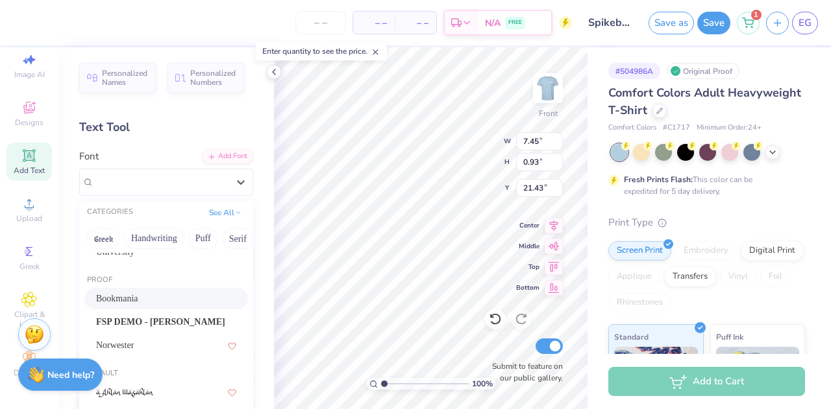
click at [159, 300] on div "Bookmania" at bounding box center [166, 299] width 140 height 14
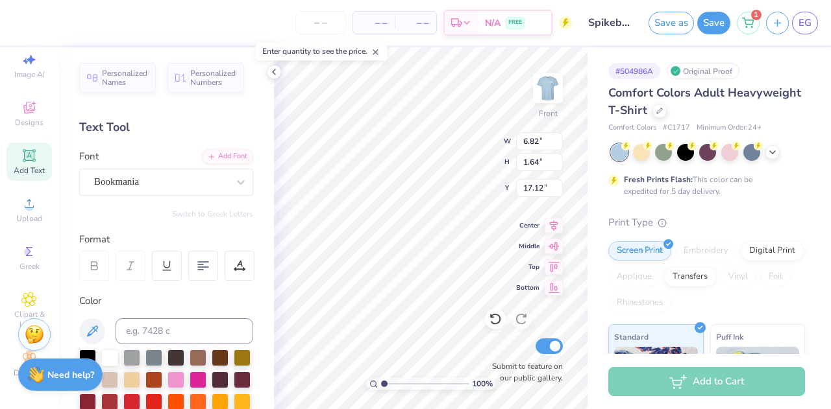
scroll to position [10, 3]
click at [13, 146] on div "Add Text" at bounding box center [28, 162] width 45 height 38
click at [115, 182] on div "Super Dream" at bounding box center [161, 182] width 136 height 20
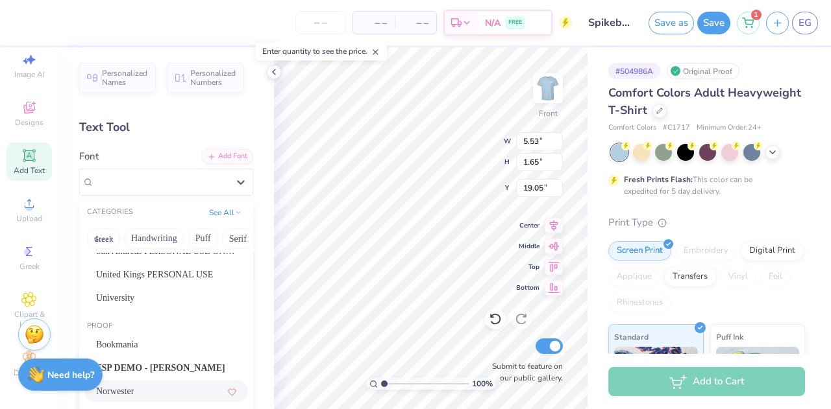
scroll to position [128, 0]
click at [150, 341] on div "Bookmania" at bounding box center [166, 344] width 140 height 14
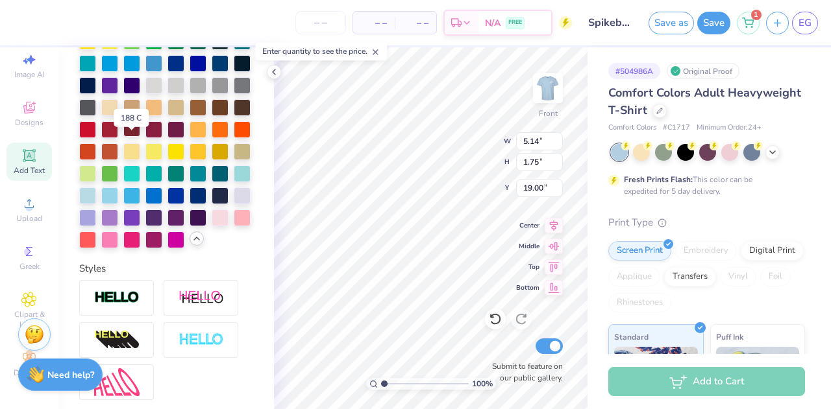
scroll to position [389, 0]
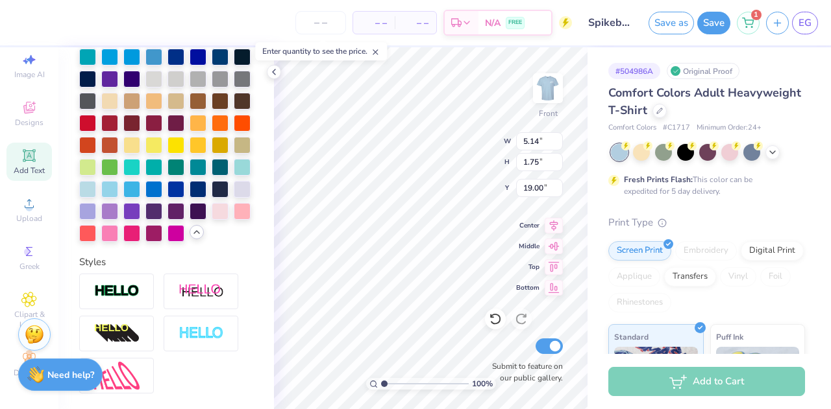
click at [165, 242] on div at bounding box center [166, 101] width 174 height 282
click at [212, 219] on div at bounding box center [220, 210] width 17 height 17
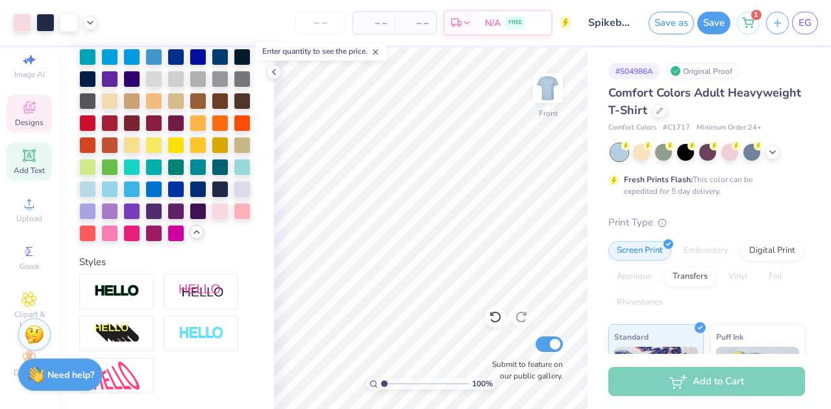
click at [29, 103] on icon at bounding box center [29, 108] width 16 height 16
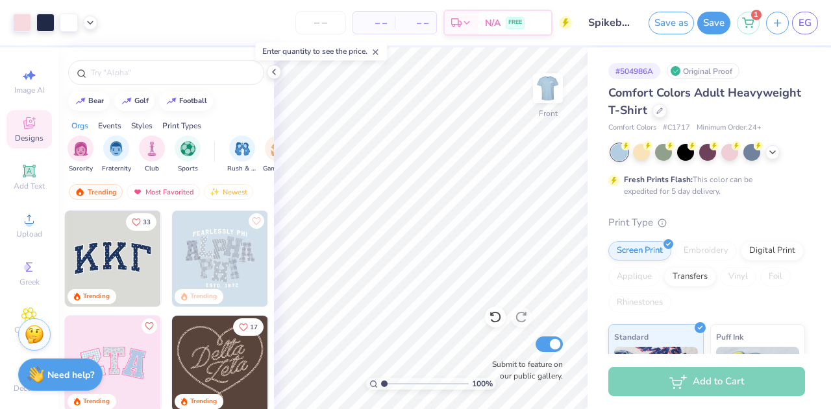
scroll to position [36, 0]
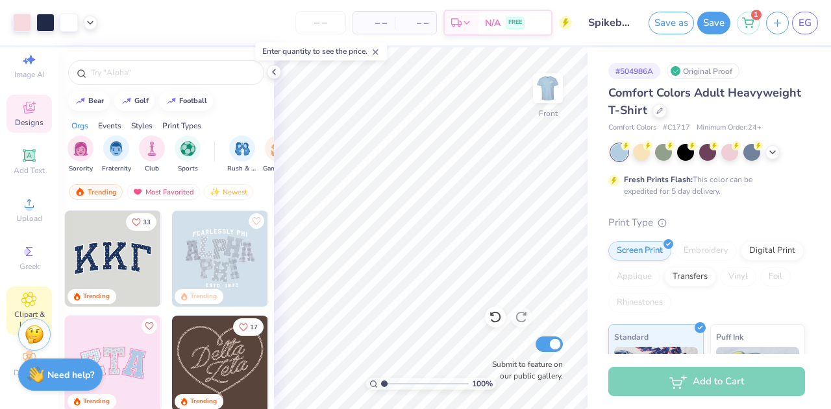
click at [28, 293] on icon at bounding box center [29, 300] width 14 height 14
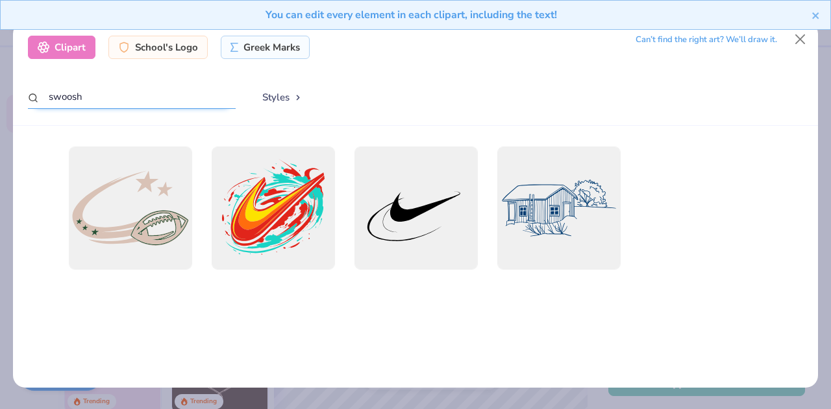
click at [175, 97] on input "swoosh" at bounding box center [132, 97] width 208 height 24
drag, startPoint x: 106, startPoint y: 98, endPoint x: 1, endPoint y: 97, distance: 105.1
click at [1, 97] on div "Clipart School's Logo Greek Marks Can’t find the right art? We’ll draw it. swoo…" at bounding box center [415, 204] width 831 height 409
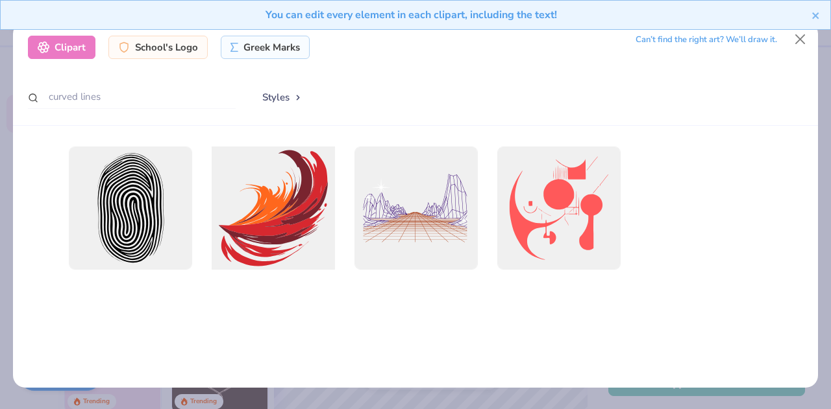
click at [280, 186] on div at bounding box center [273, 209] width 136 height 136
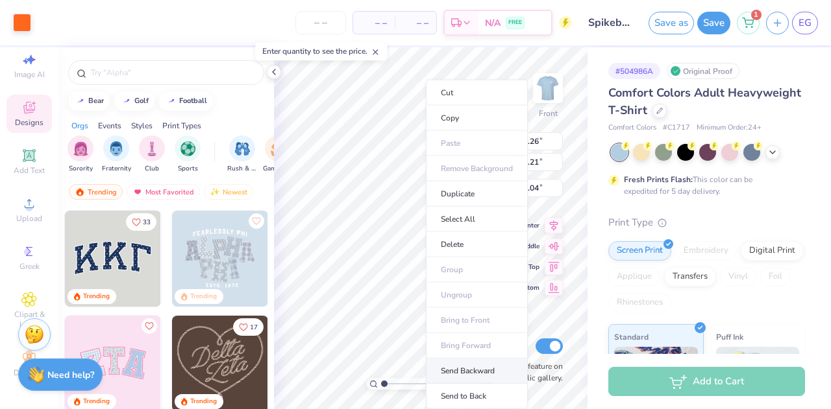
click at [467, 359] on li "Send Backward" at bounding box center [477, 371] width 102 height 25
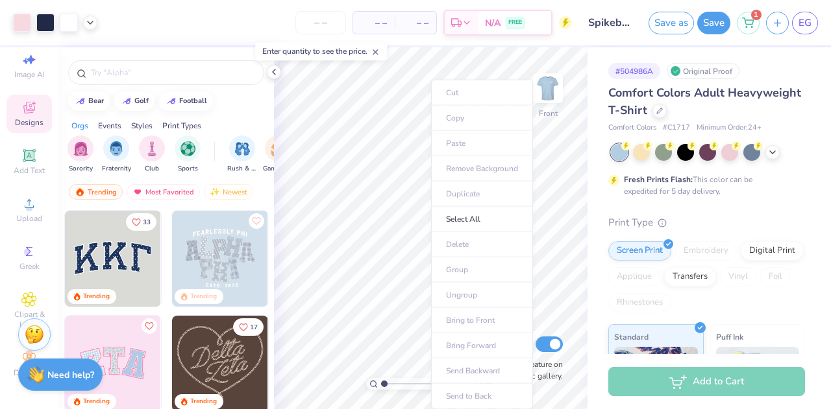
click at [472, 387] on ul "Cut Copy Paste Remove Background Duplicate Select All Delete Group Ungroup Brin…" at bounding box center [482, 245] width 102 height 330
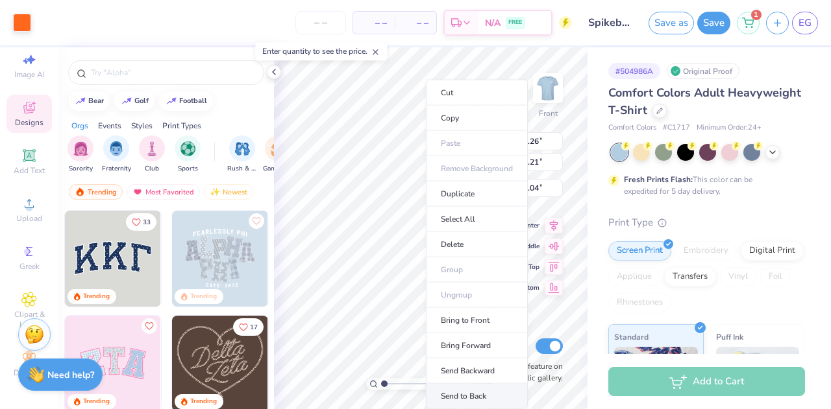
click at [474, 393] on li "Send to Back" at bounding box center [477, 396] width 102 height 25
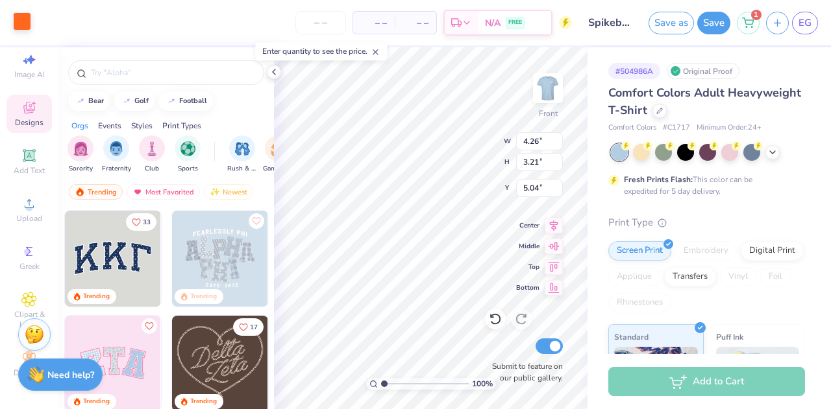
click at [22, 23] on div at bounding box center [22, 21] width 18 height 18
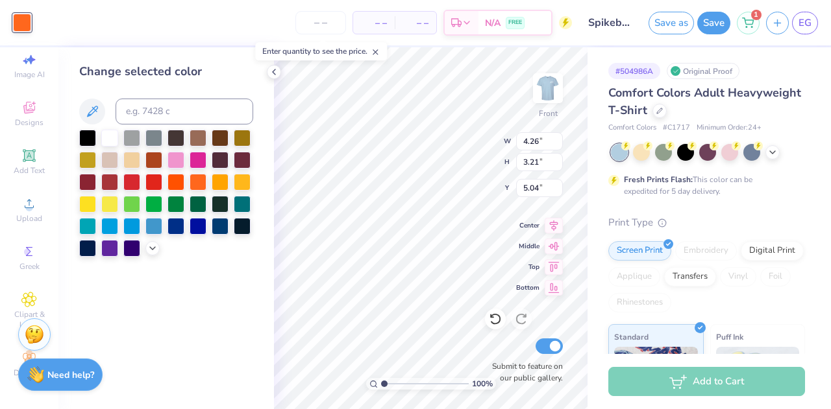
click at [107, 149] on div at bounding box center [166, 193] width 174 height 127
click at [109, 134] on div at bounding box center [109, 136] width 17 height 17
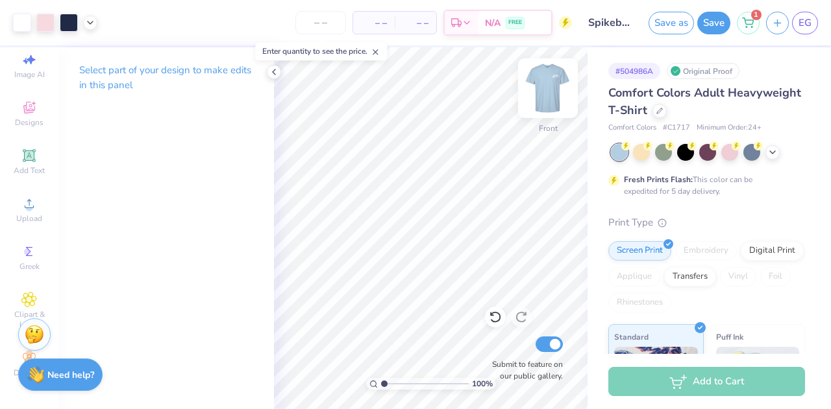
click at [544, 94] on img at bounding box center [548, 88] width 52 height 52
click at [559, 79] on img at bounding box center [548, 88] width 52 height 52
click at [559, 79] on img at bounding box center [548, 88] width 26 height 26
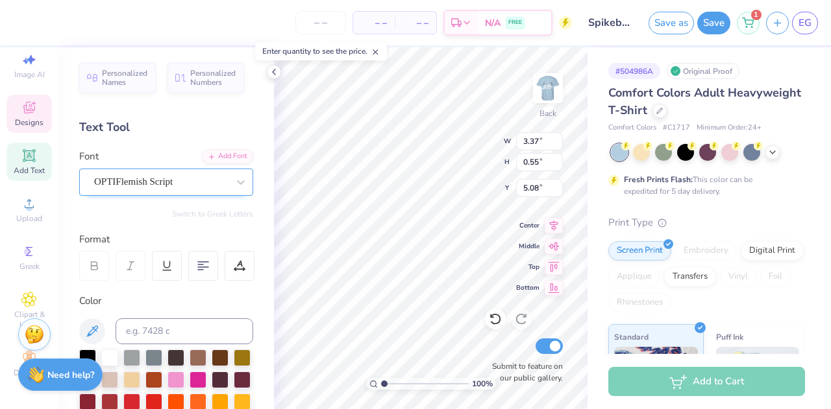
click at [188, 172] on div "OPTIFlemish Script" at bounding box center [161, 182] width 136 height 20
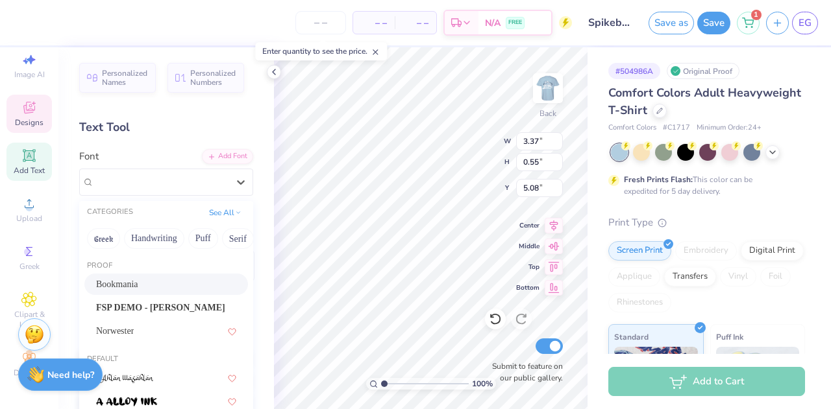
scroll to position [177, 0]
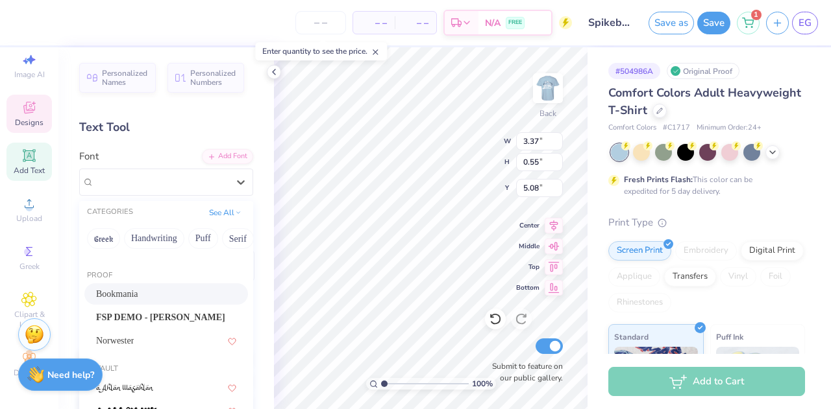
click at [151, 300] on div "Bookmania" at bounding box center [166, 294] width 140 height 14
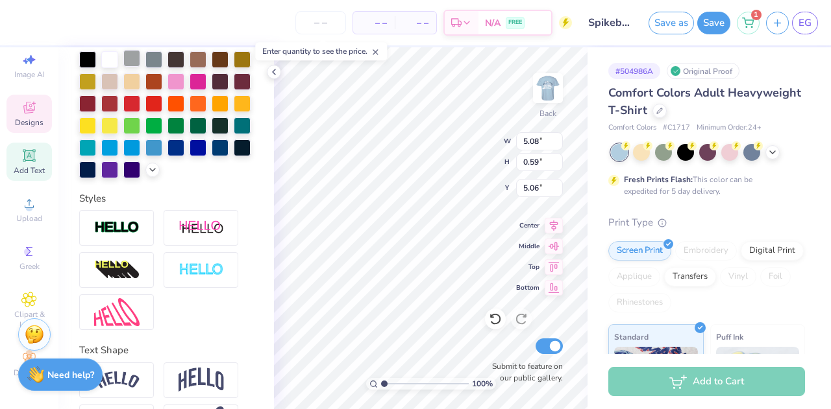
scroll to position [293, 0]
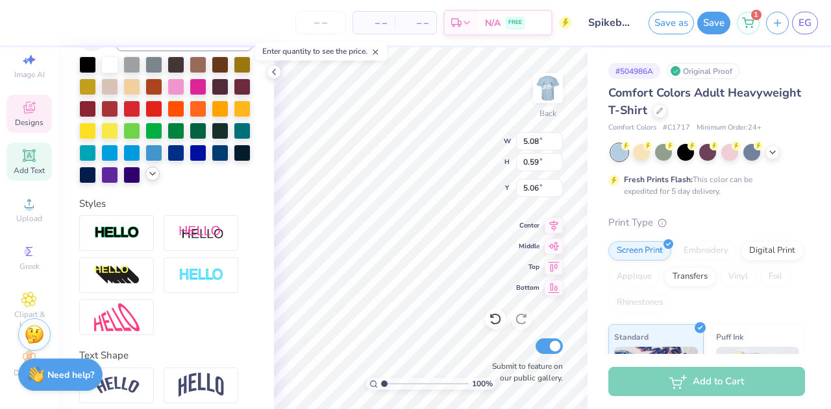
click at [150, 175] on polyline at bounding box center [152, 174] width 5 height 3
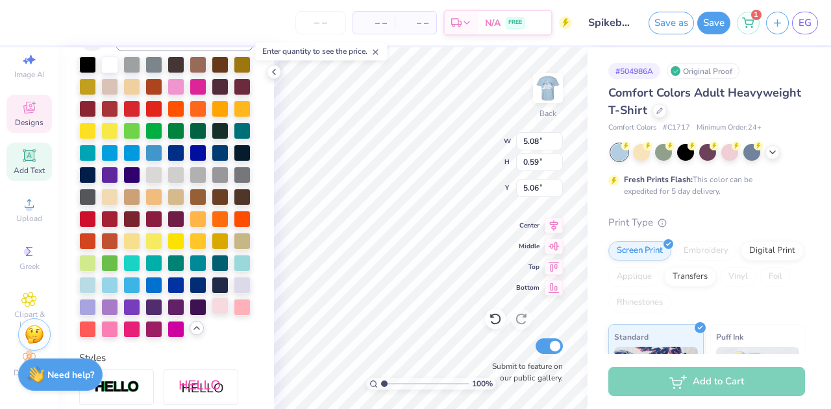
click at [212, 315] on div at bounding box center [220, 306] width 17 height 17
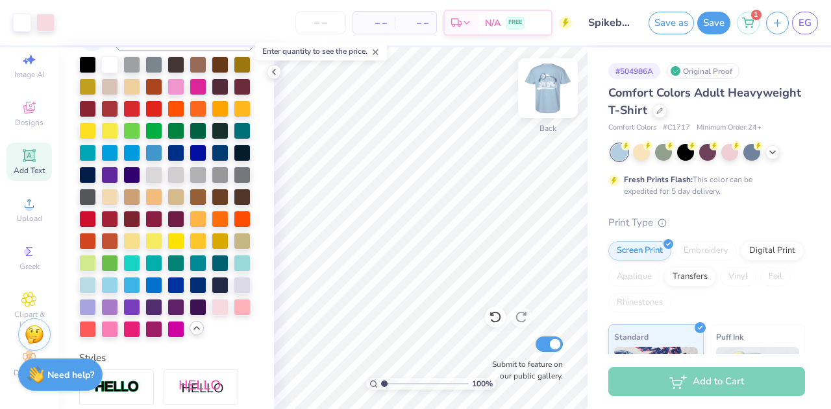
click at [553, 112] on img at bounding box center [548, 88] width 52 height 52
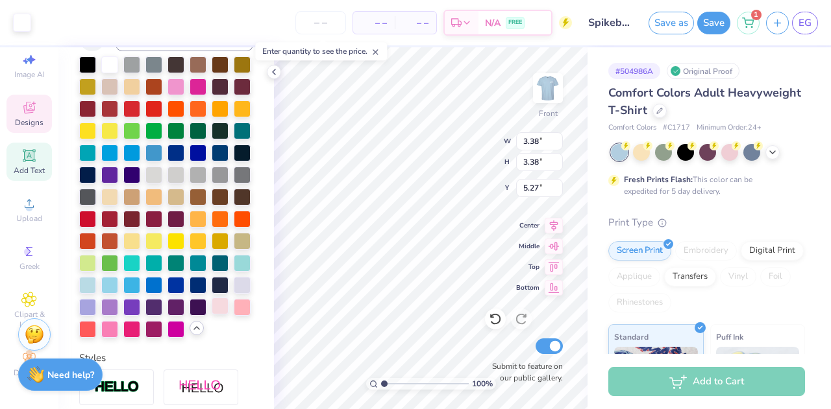
click at [212, 315] on div at bounding box center [220, 306] width 17 height 17
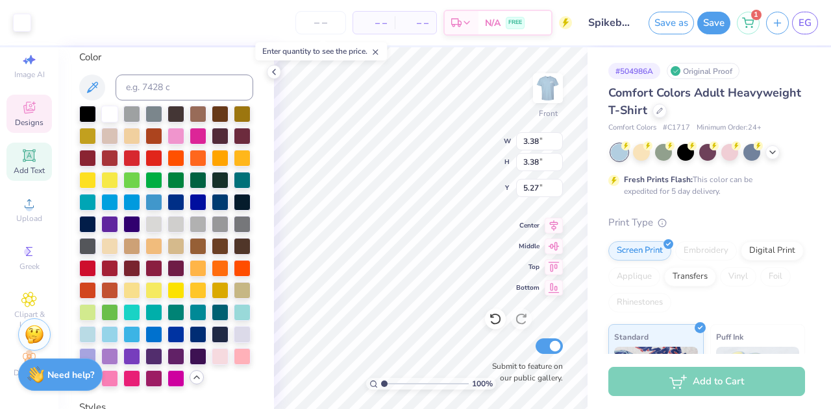
scroll to position [249, 0]
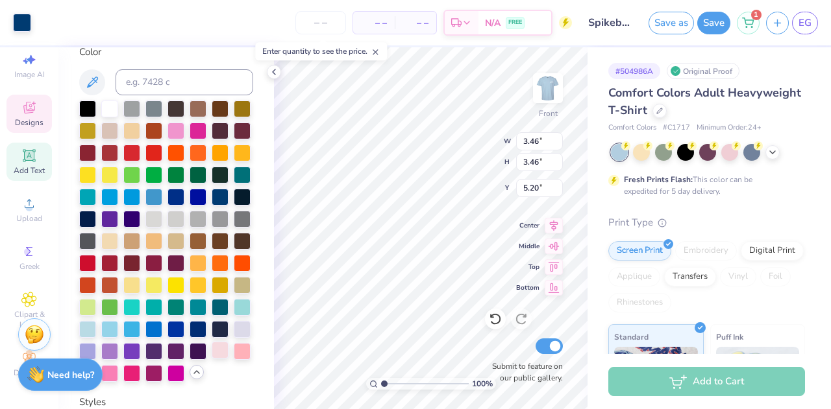
click at [212, 359] on div at bounding box center [220, 350] width 17 height 17
click at [22, 16] on div at bounding box center [22, 21] width 18 height 18
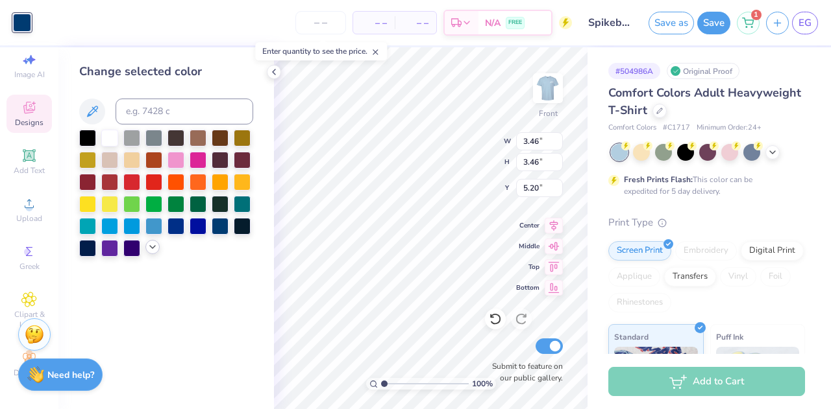
click at [154, 254] on div at bounding box center [152, 247] width 14 height 14
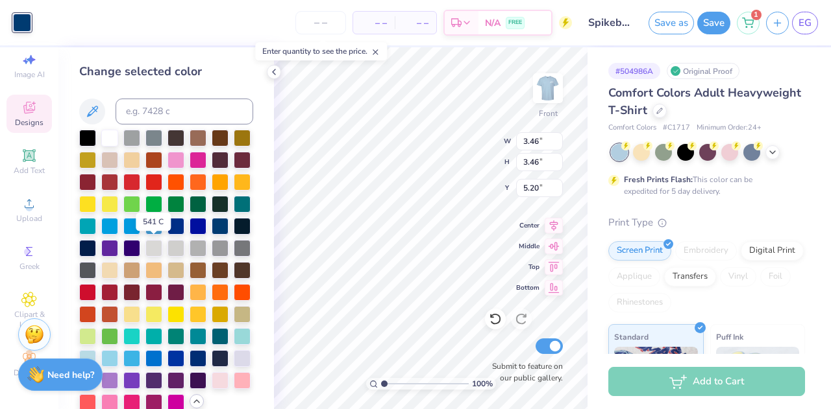
scroll to position [61, 0]
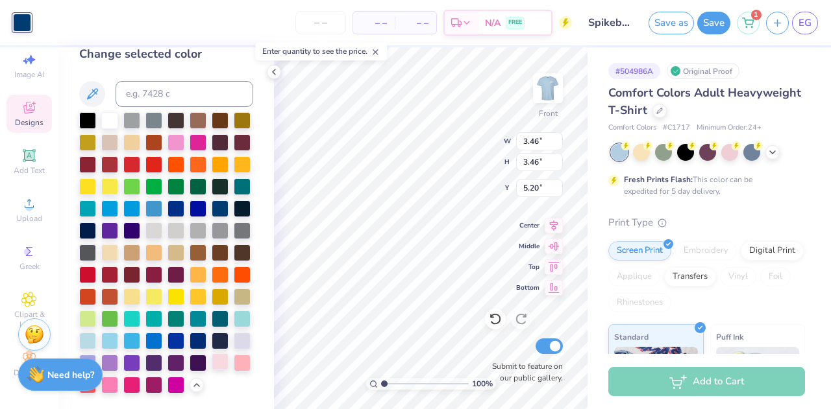
click at [212, 361] on div at bounding box center [220, 362] width 17 height 17
click at [498, 315] on icon at bounding box center [494, 319] width 11 height 12
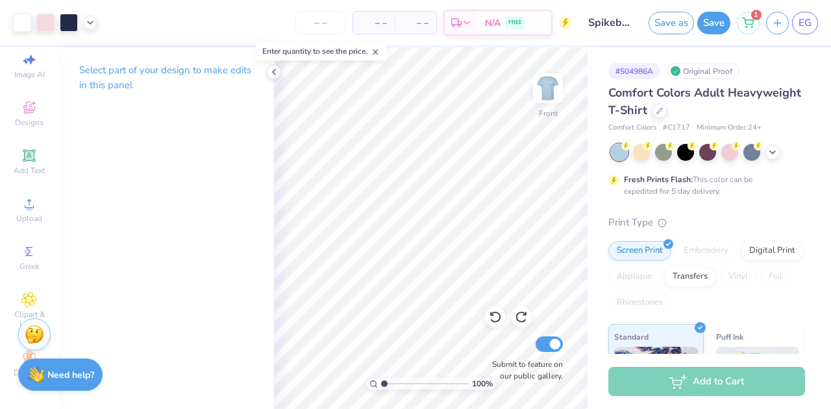
click at [618, 21] on input "Spikeball 3" at bounding box center [610, 23] width 64 height 26
drag, startPoint x: 633, startPoint y: 21, endPoint x: 524, endPoint y: 25, distance: 109.1
click at [524, 25] on div "Art colors – – Per Item – – Total Est. Delivery N/A FREE Design Title Spikeball…" at bounding box center [415, 22] width 831 height 45
click at [600, 25] on input "Spikeball 3" at bounding box center [610, 23] width 64 height 26
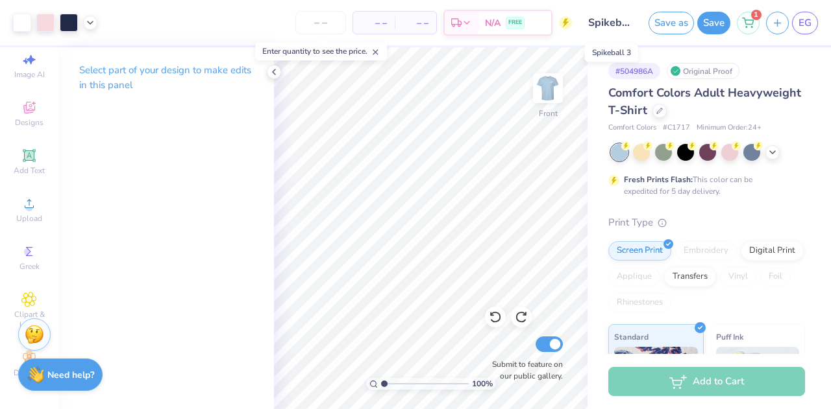
click at [600, 25] on input "Spikeball 3" at bounding box center [610, 23] width 64 height 26
click at [622, 24] on input "Spikeball 3" at bounding box center [610, 23] width 64 height 26
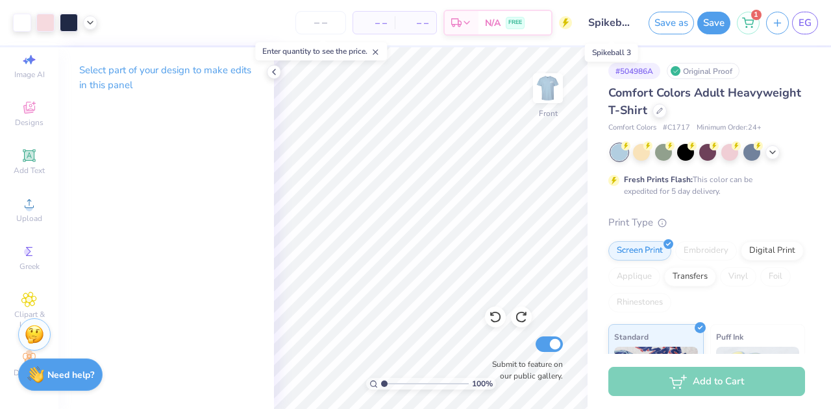
click at [622, 24] on input "Spikeball 3" at bounding box center [610, 23] width 64 height 26
click at [676, 18] on button "Save as" at bounding box center [670, 21] width 45 height 23
click at [271, 76] on icon at bounding box center [274, 72] width 10 height 10
